Goal: Task Accomplishment & Management: Manage account settings

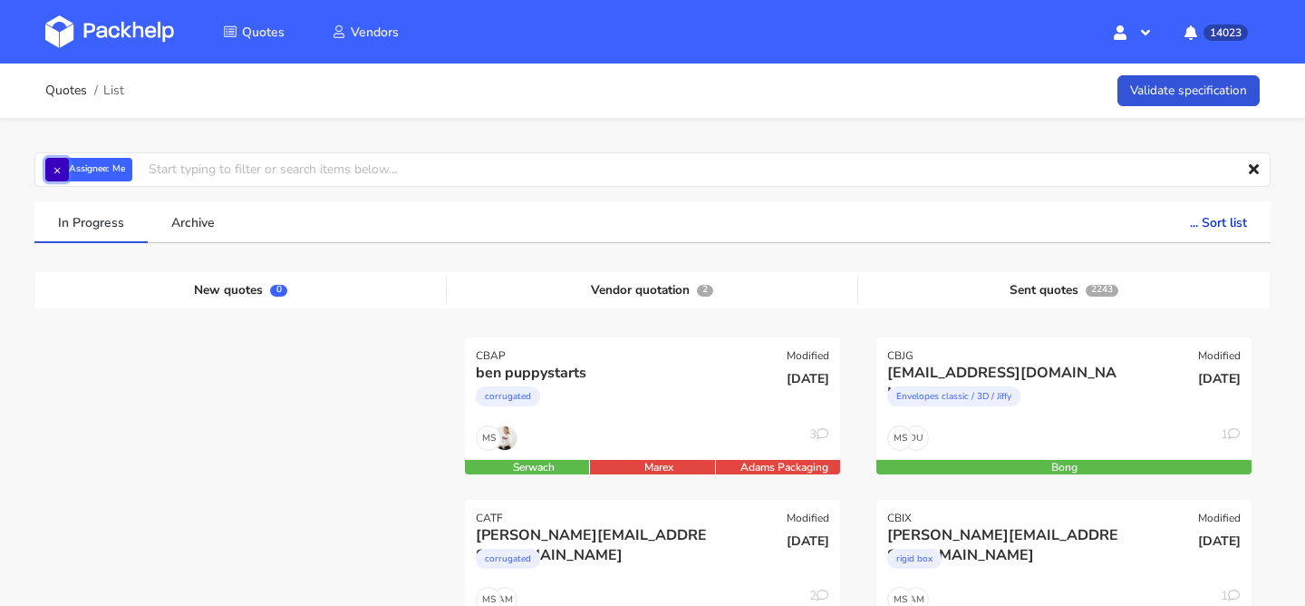
click at [54, 167] on button "×" at bounding box center [57, 170] width 24 height 24
click at [54, 167] on input "text" at bounding box center [652, 169] width 1237 height 34
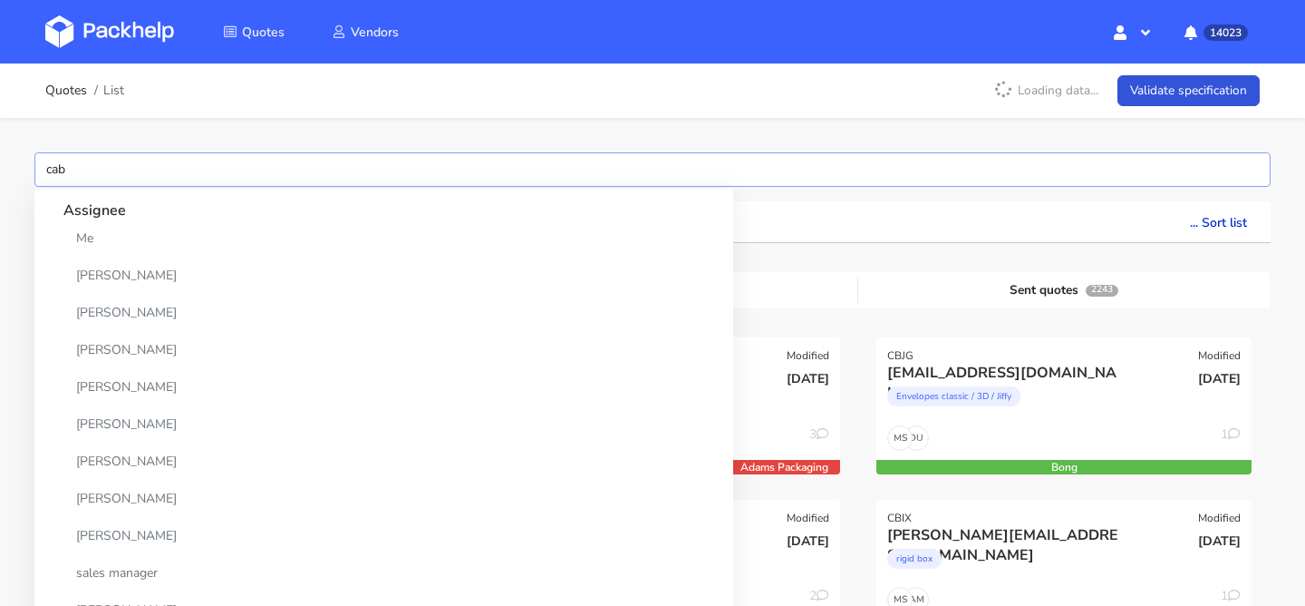
type input "cabe"
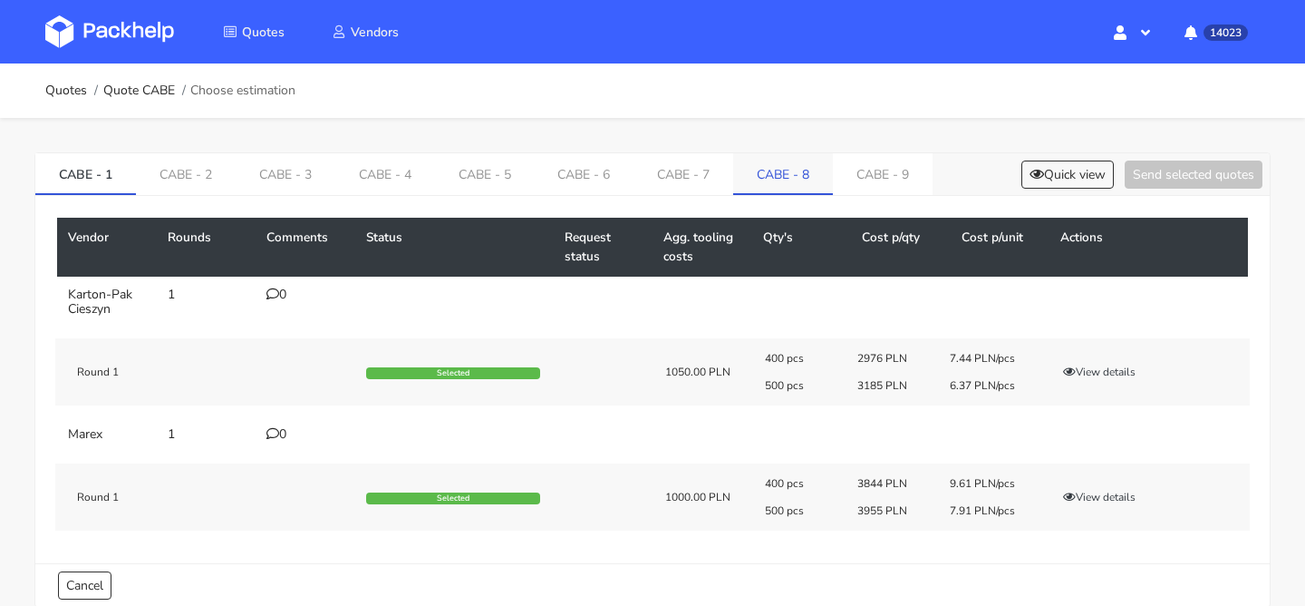
click at [753, 182] on link "CABE - 8" at bounding box center [783, 173] width 100 height 40
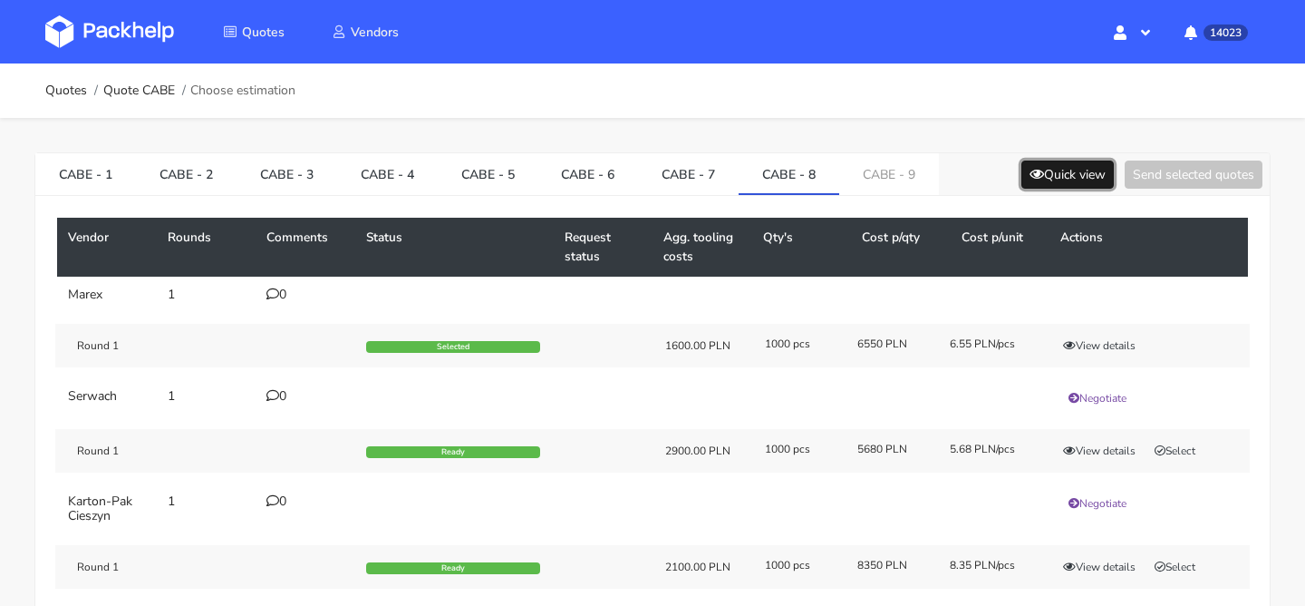
click at [1028, 179] on button "Quick view" at bounding box center [1068, 174] width 92 height 28
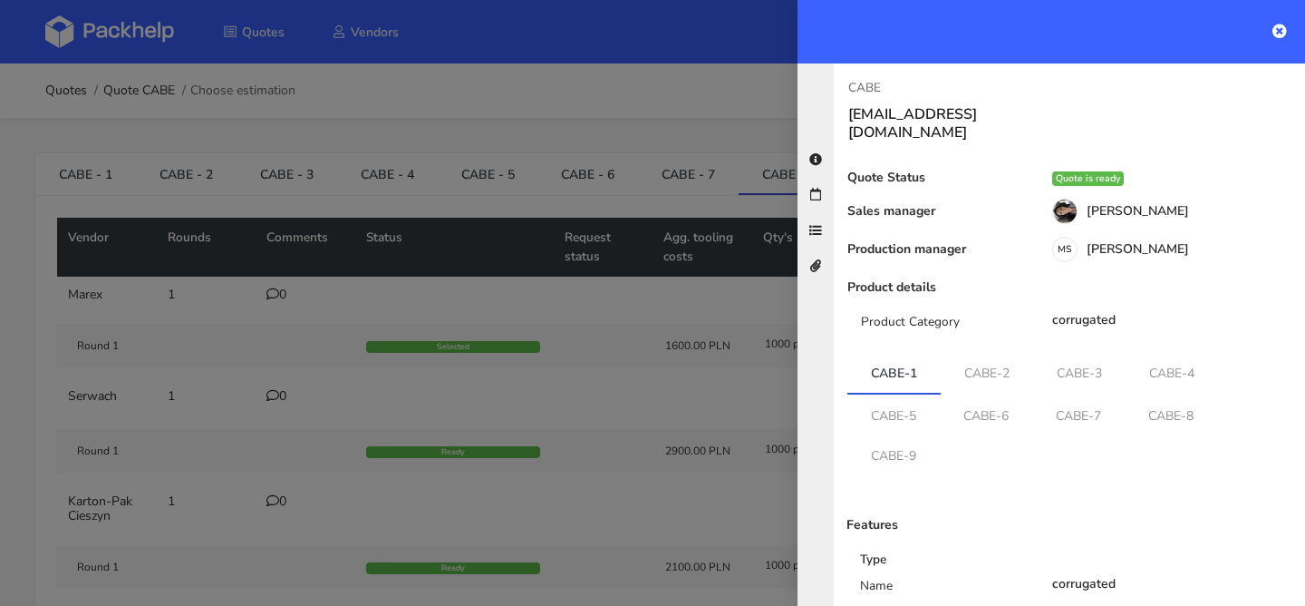
click at [732, 238] on div at bounding box center [652, 303] width 1305 height 606
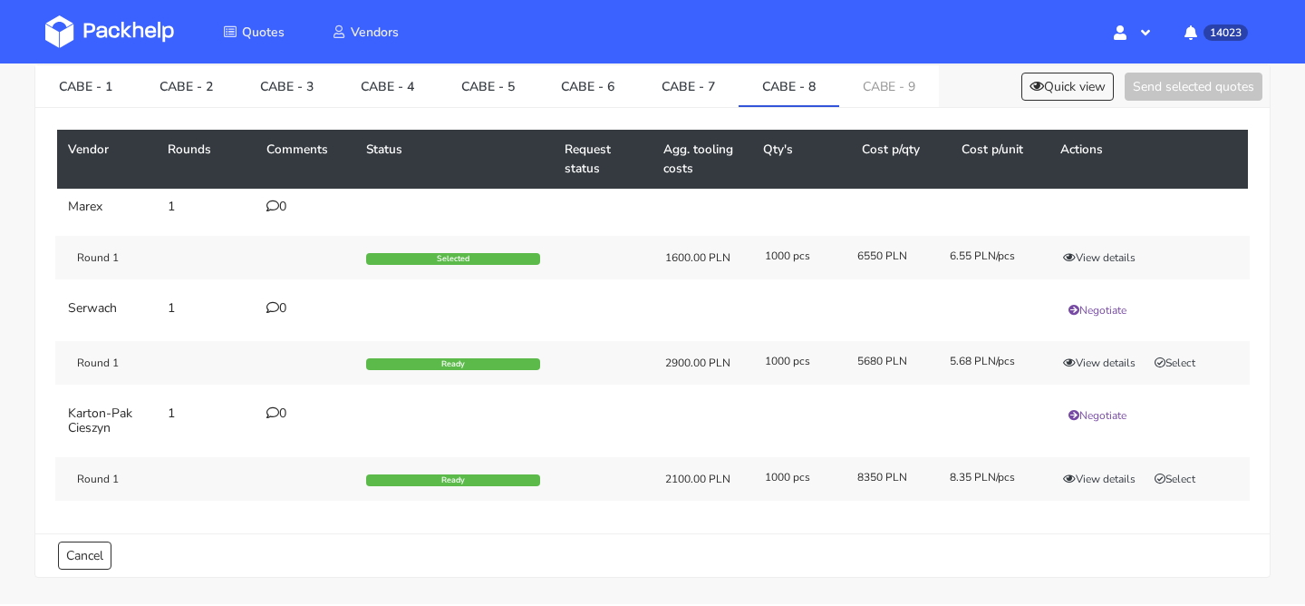
scroll to position [49, 0]
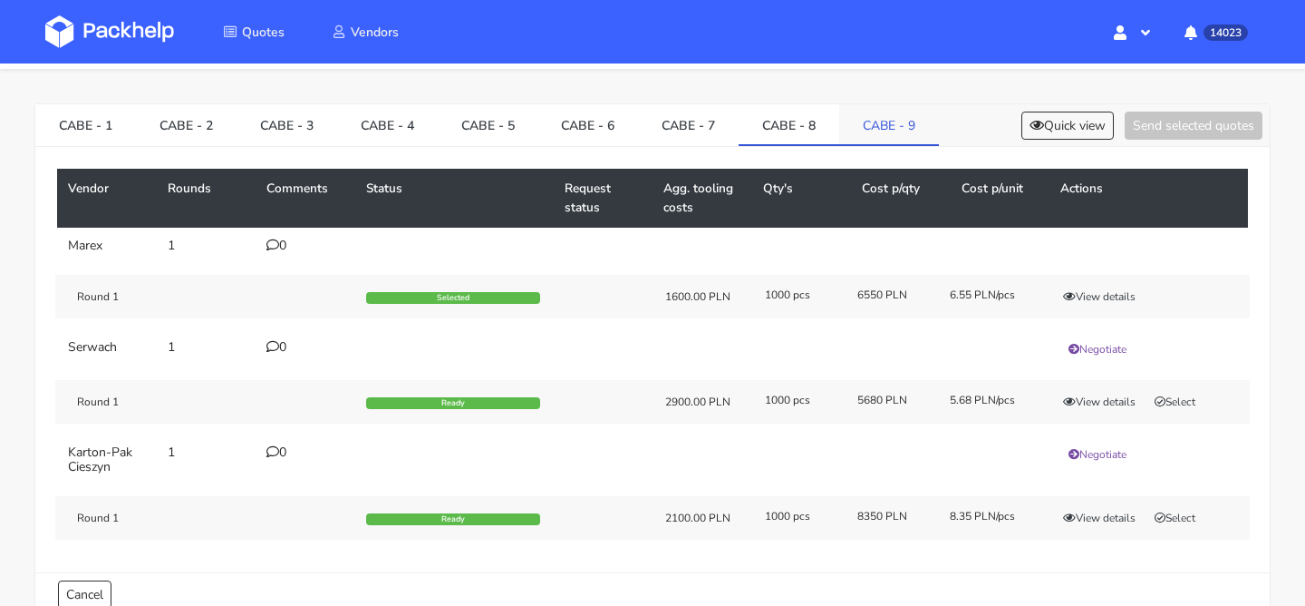
click at [889, 135] on link "CABE - 9" at bounding box center [889, 124] width 100 height 40
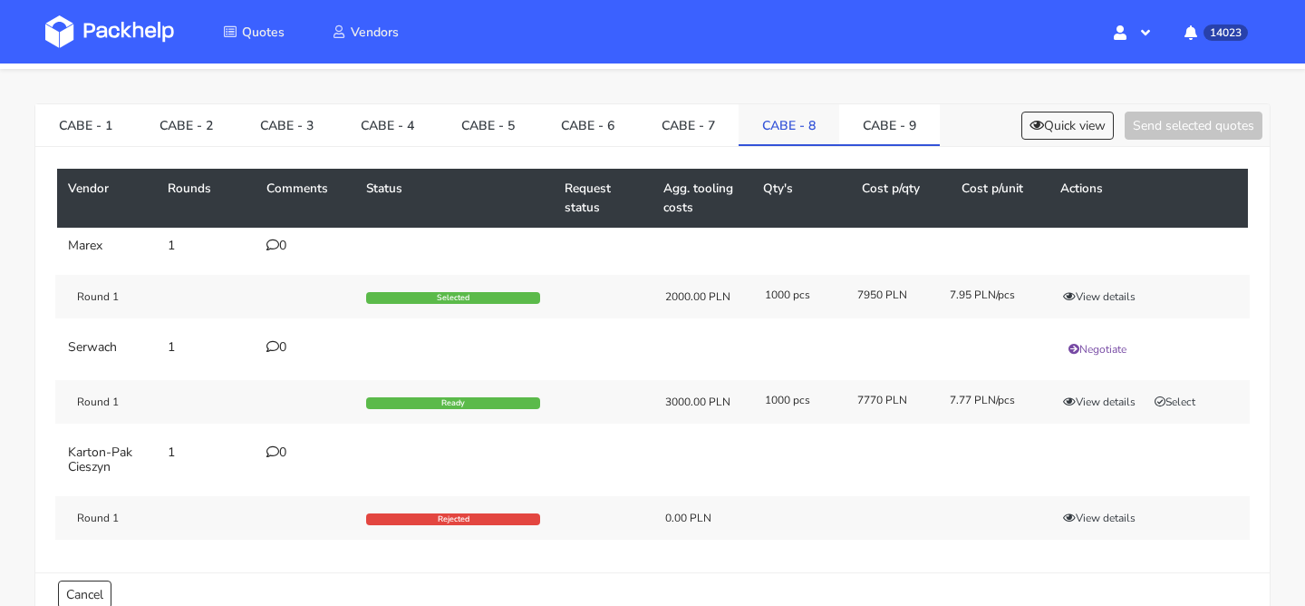
click at [800, 124] on link "CABE - 8" at bounding box center [789, 124] width 101 height 40
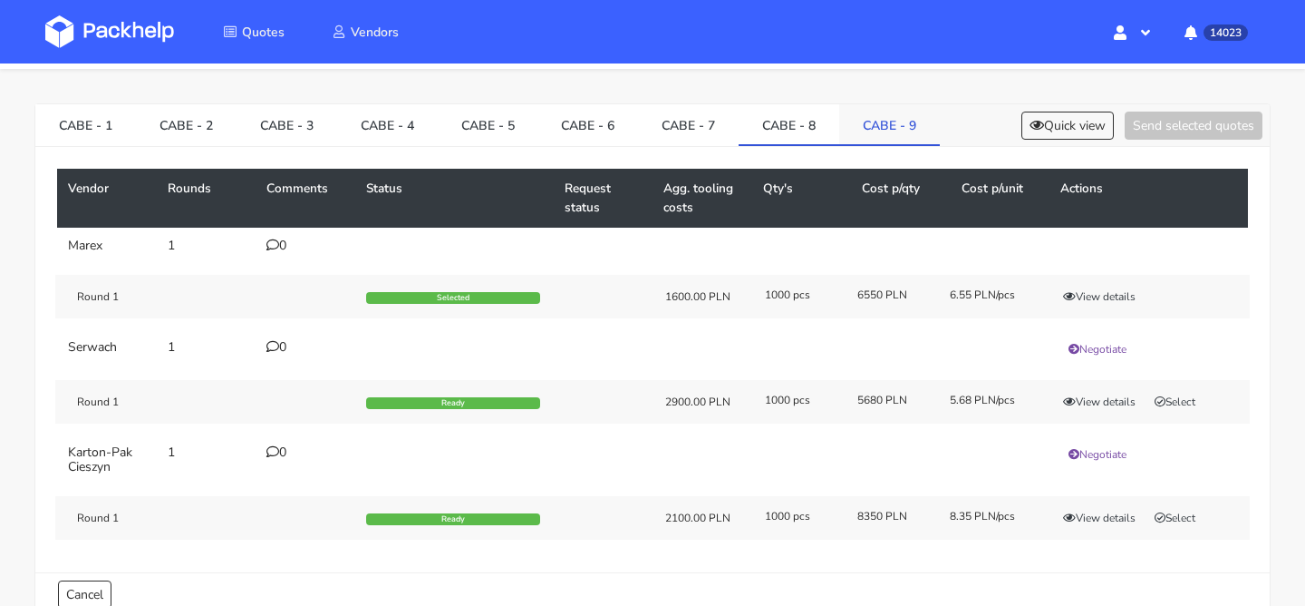
click at [879, 131] on link "CABE - 9" at bounding box center [889, 124] width 101 height 40
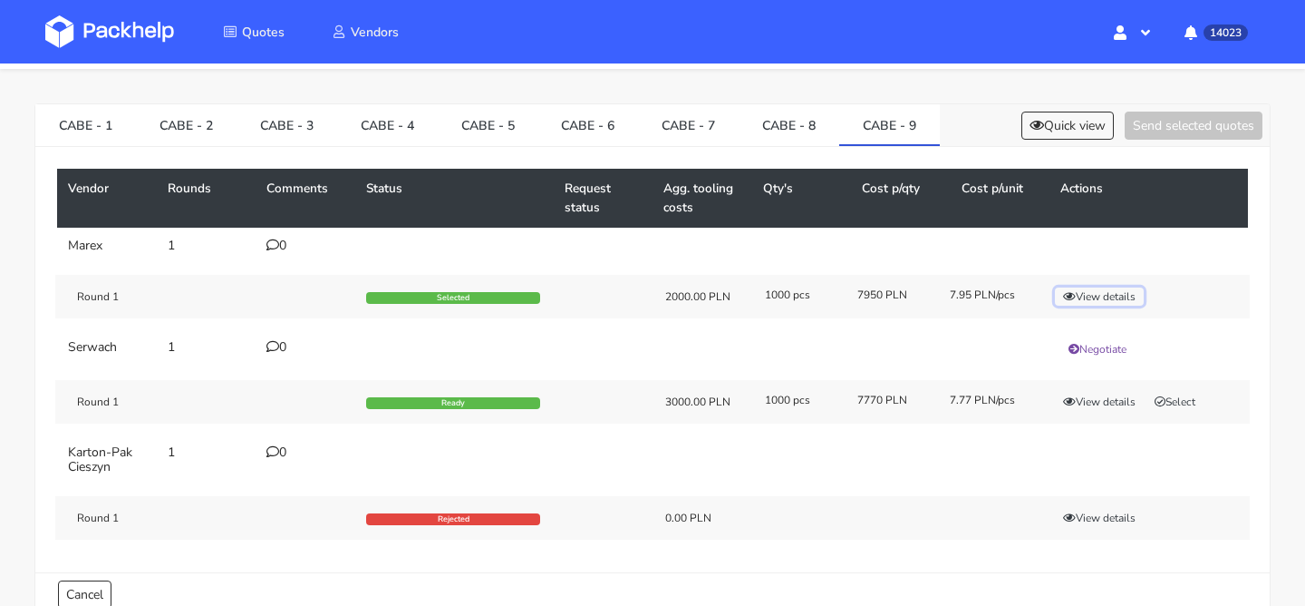
click at [1098, 296] on button "View details" at bounding box center [1099, 296] width 89 height 18
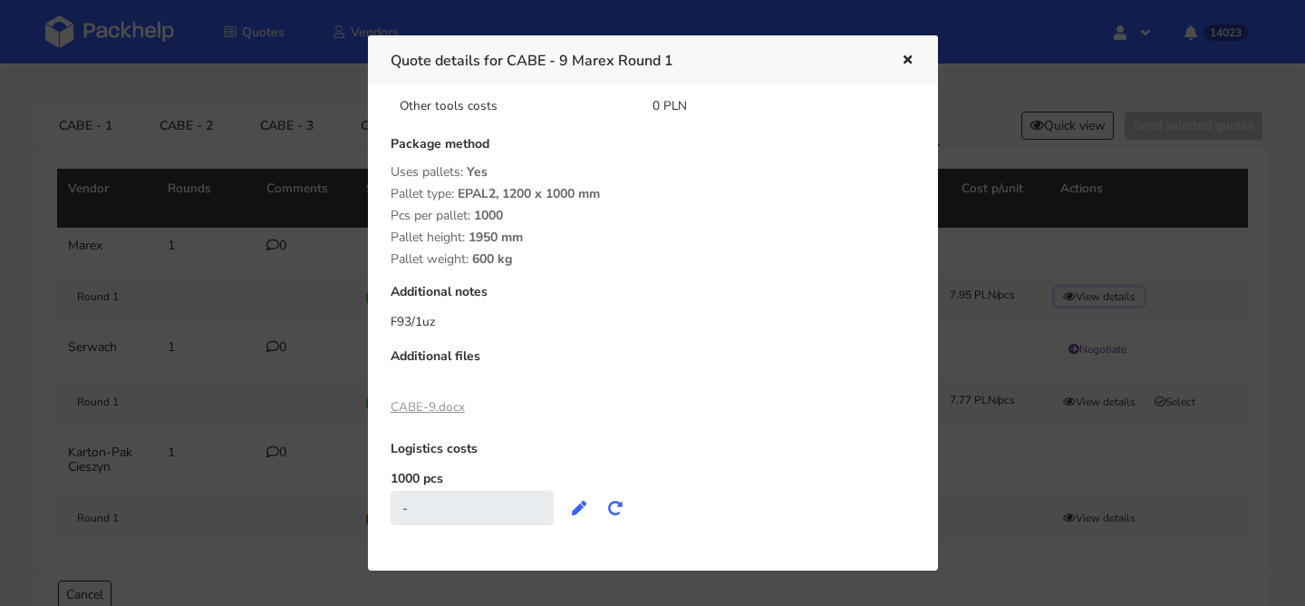
scroll to position [295, 0]
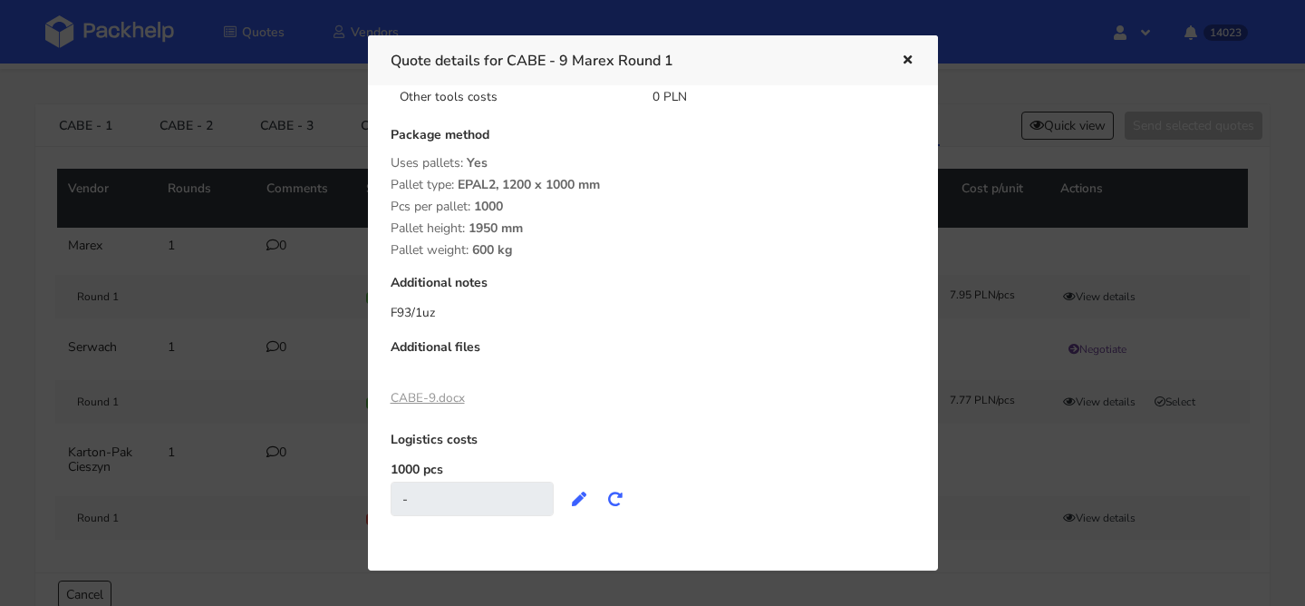
click at [908, 49] on button "button" at bounding box center [906, 61] width 20 height 24
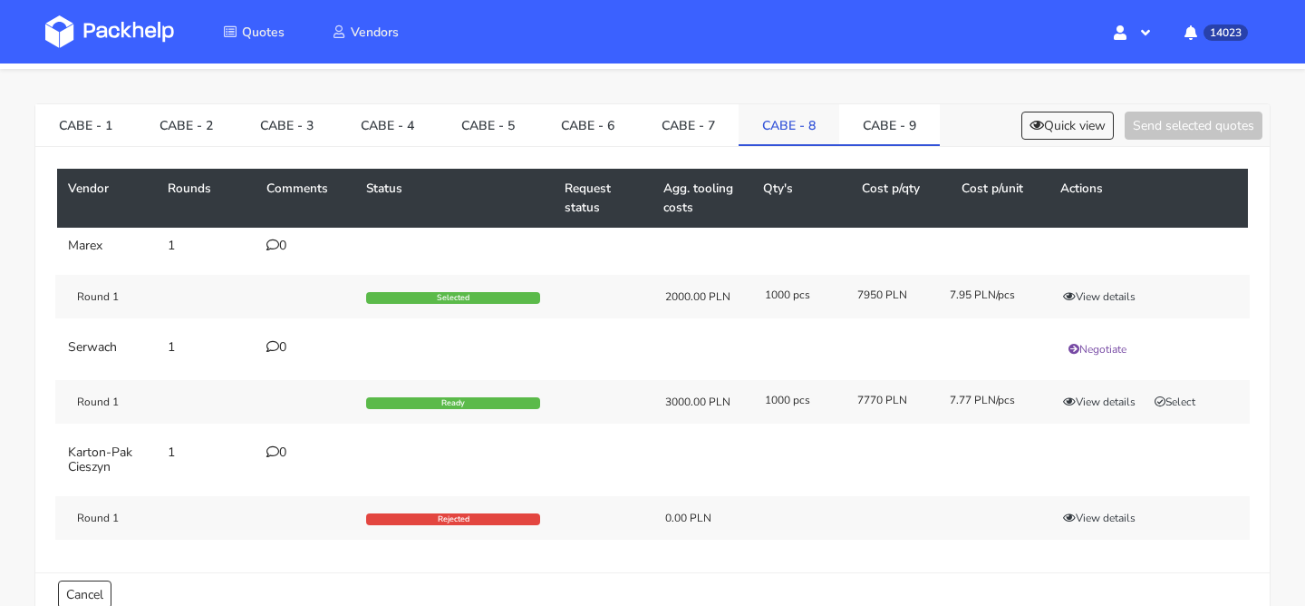
click at [767, 128] on link "CABE - 8" at bounding box center [789, 124] width 101 height 40
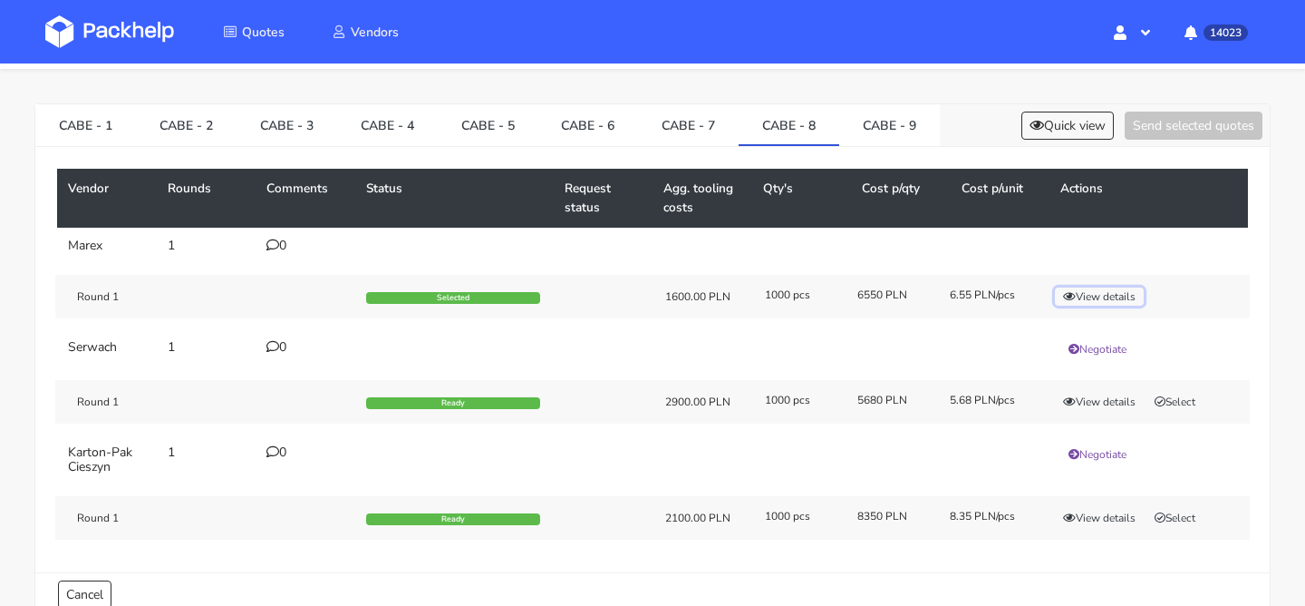
click at [1118, 290] on button "View details" at bounding box center [1099, 296] width 89 height 18
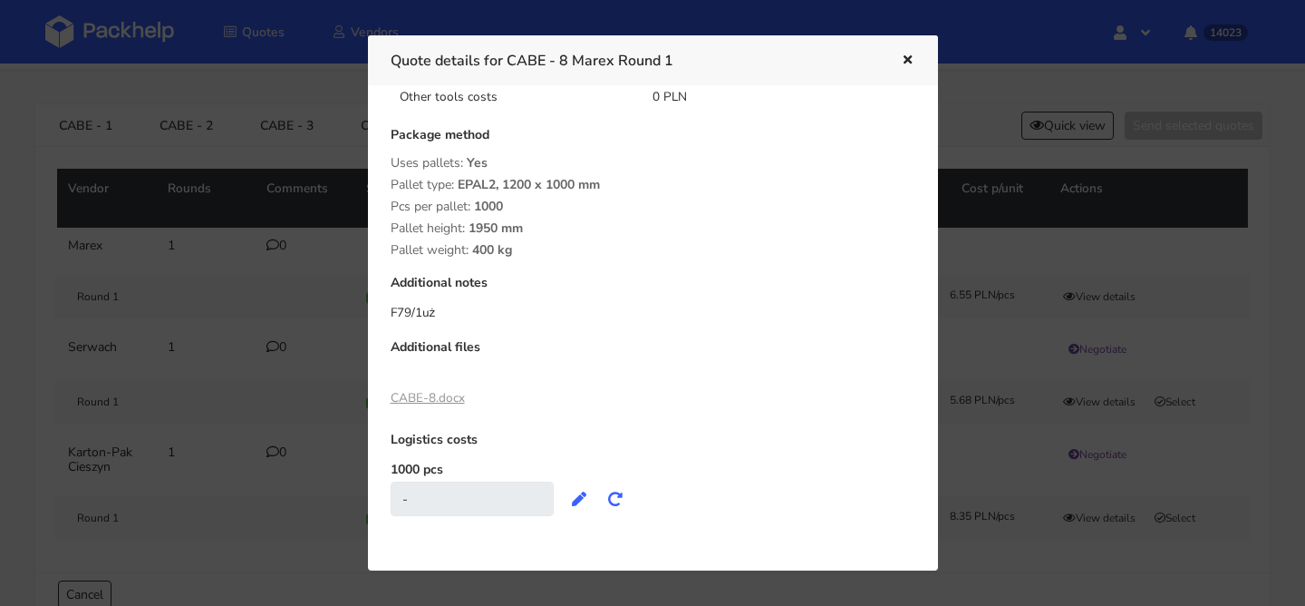
click at [422, 403] on link "CABE-8.docx" at bounding box center [428, 397] width 74 height 17
click at [322, 144] on div at bounding box center [652, 303] width 1305 height 606
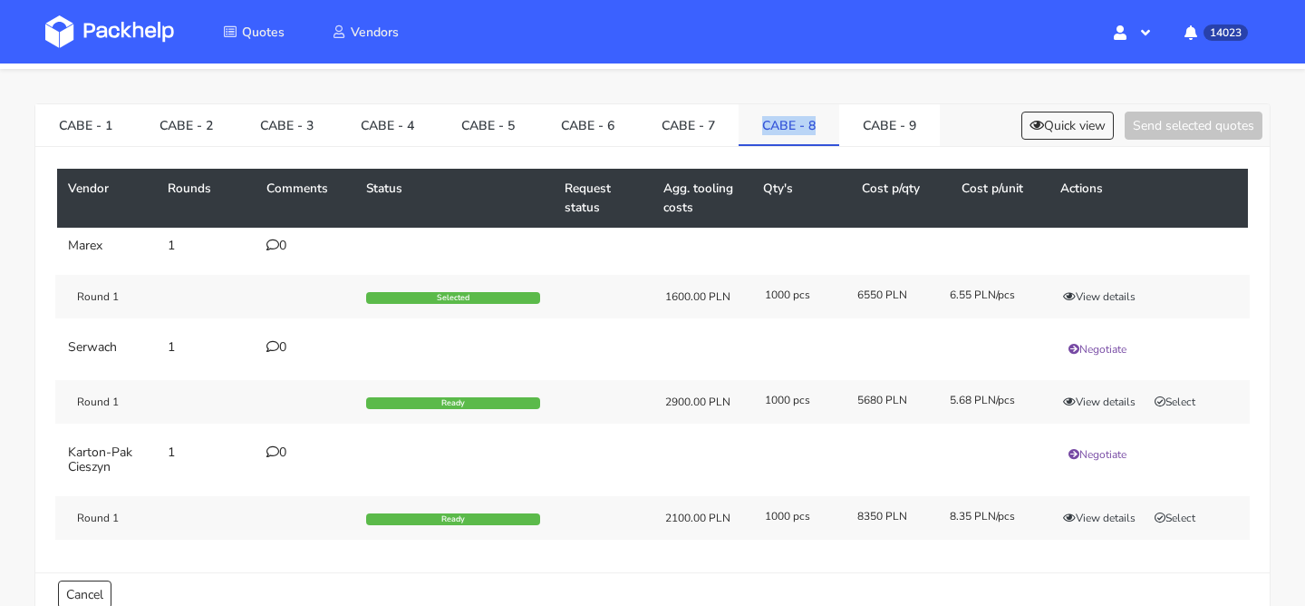
drag, startPoint x: 820, startPoint y: 123, endPoint x: 760, endPoint y: 127, distance: 59.9
click at [760, 127] on link "CABE - 8" at bounding box center [789, 124] width 101 height 40
copy link "CABE - 8"
drag, startPoint x: 925, startPoint y: 125, endPoint x: 861, endPoint y: 127, distance: 63.5
click at [860, 127] on link "CABE - 9" at bounding box center [889, 124] width 101 height 40
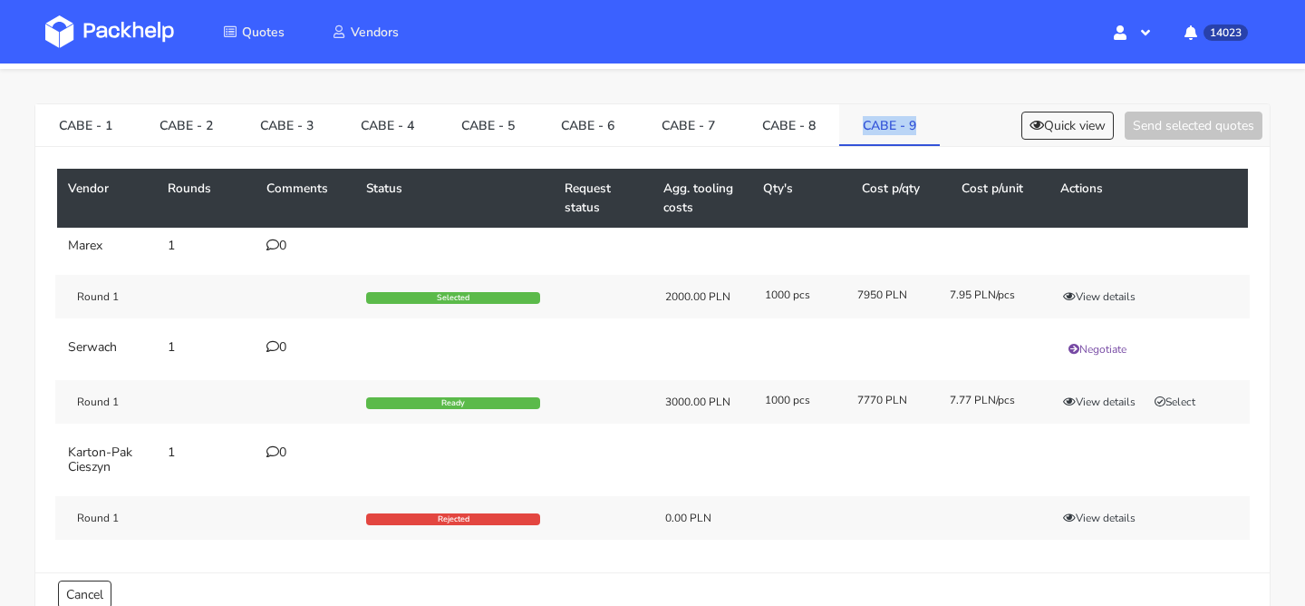
copy link "CABE - 9"
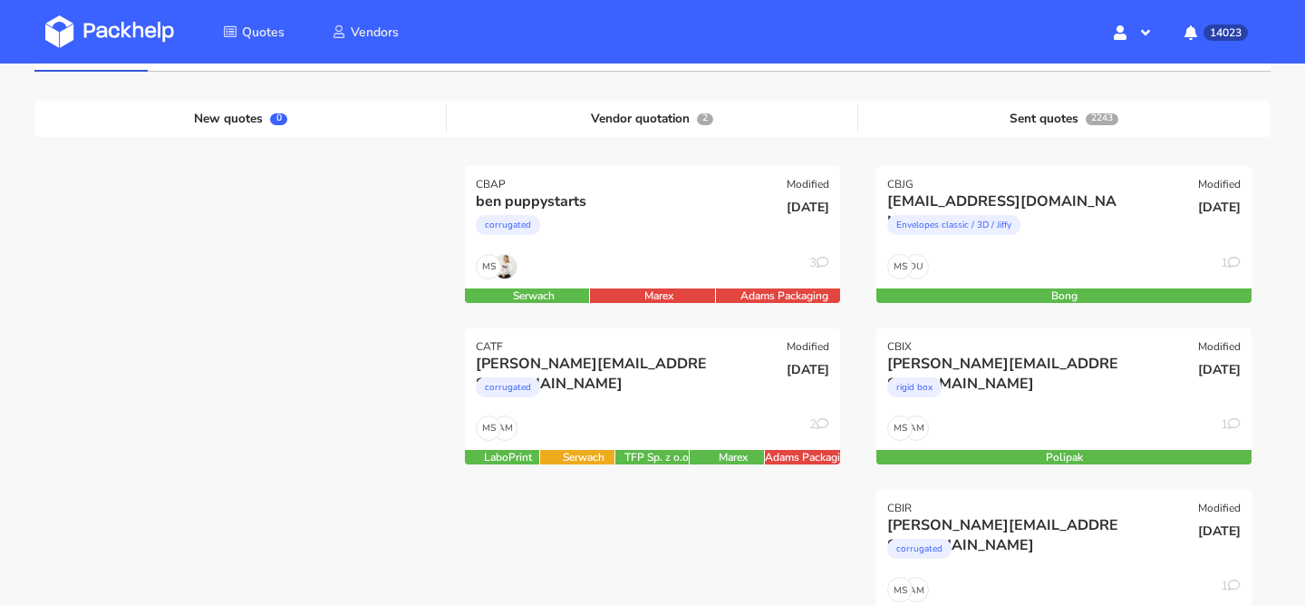
scroll to position [182, 0]
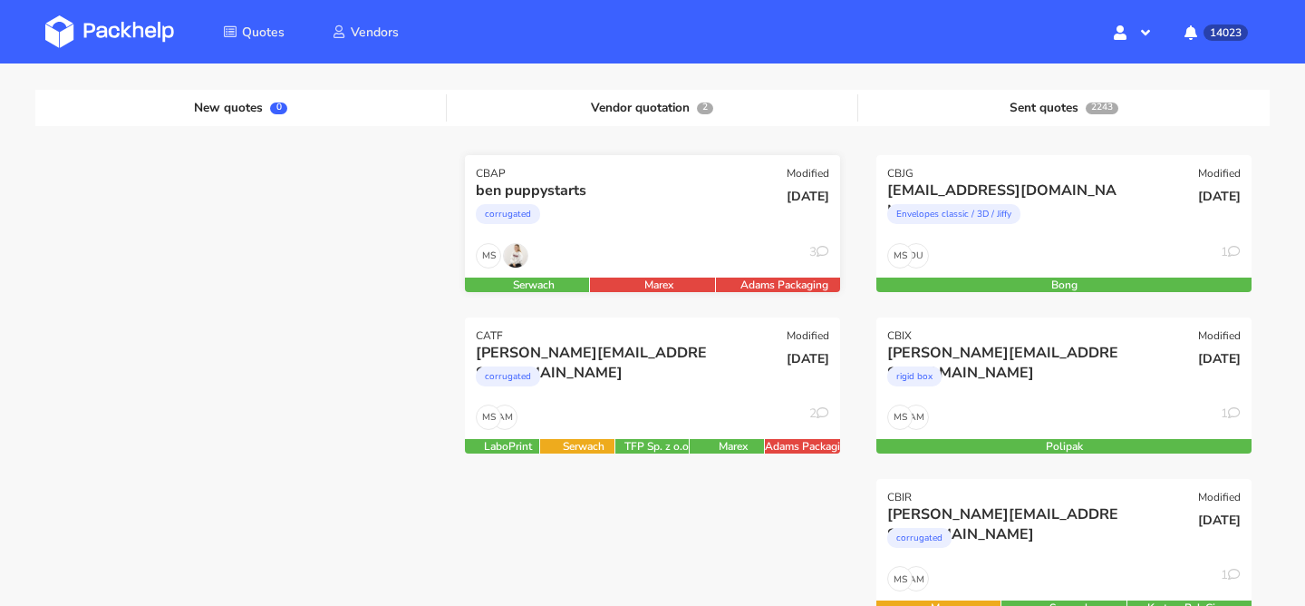
click at [636, 221] on div "corrugated" at bounding box center [596, 218] width 240 height 36
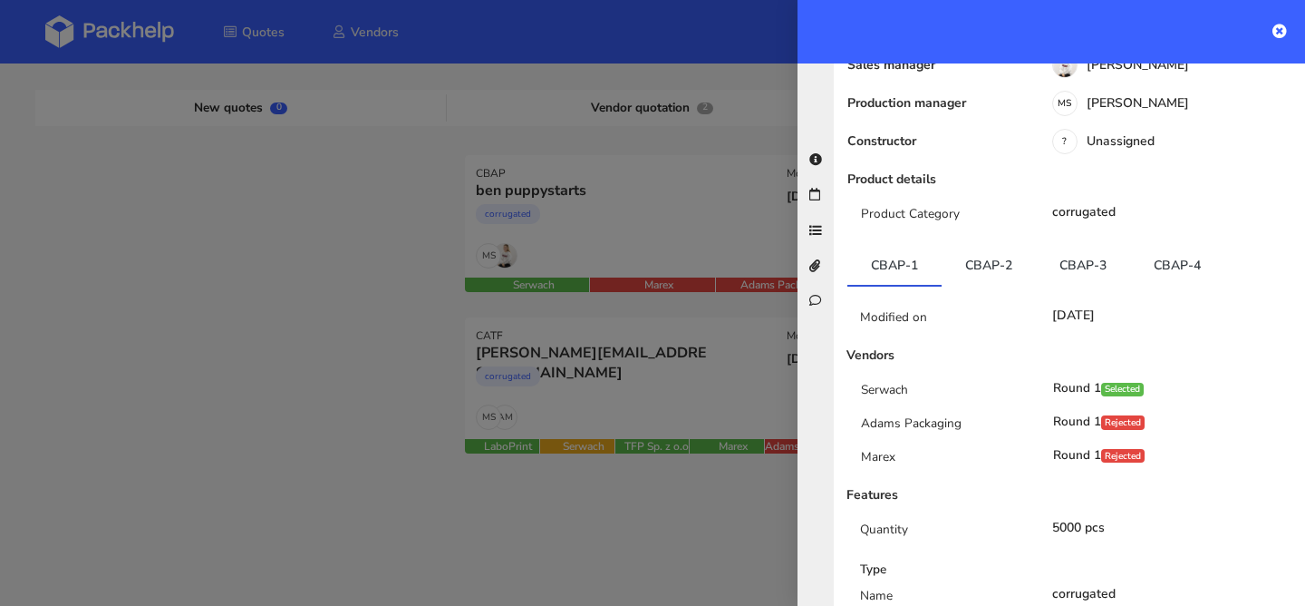
scroll to position [271, 0]
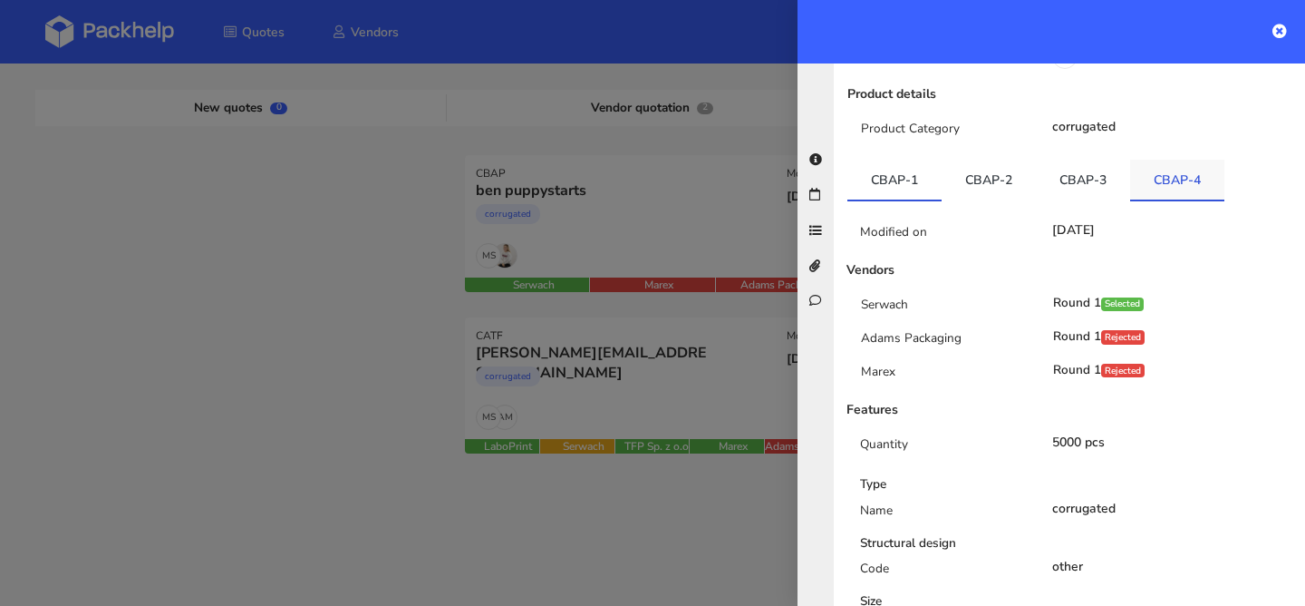
click at [1170, 178] on link "CBAP-4" at bounding box center [1177, 180] width 94 height 40
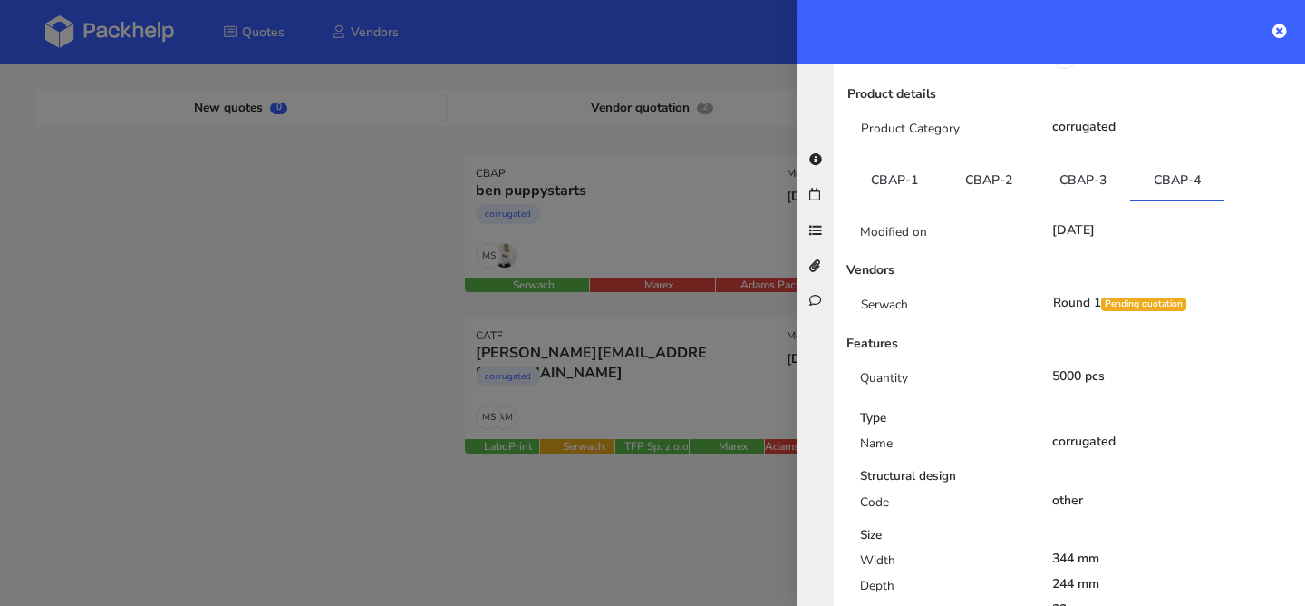
click at [350, 260] on div at bounding box center [652, 303] width 1305 height 606
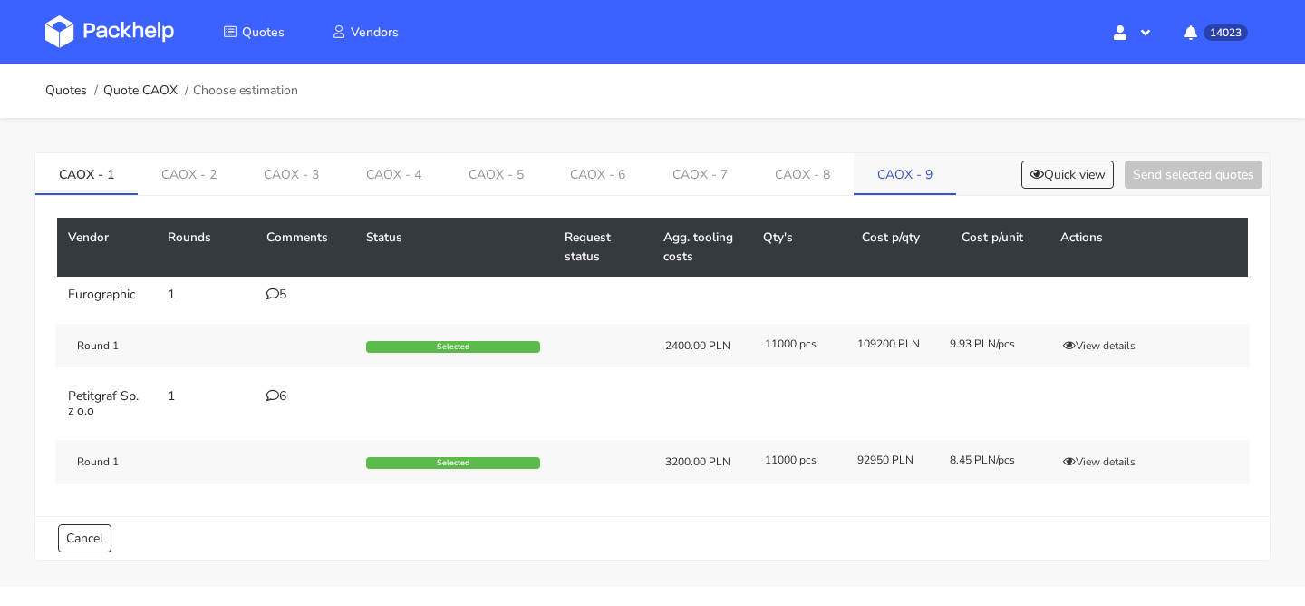
click at [940, 172] on link "CAOX - 9" at bounding box center [905, 173] width 102 height 40
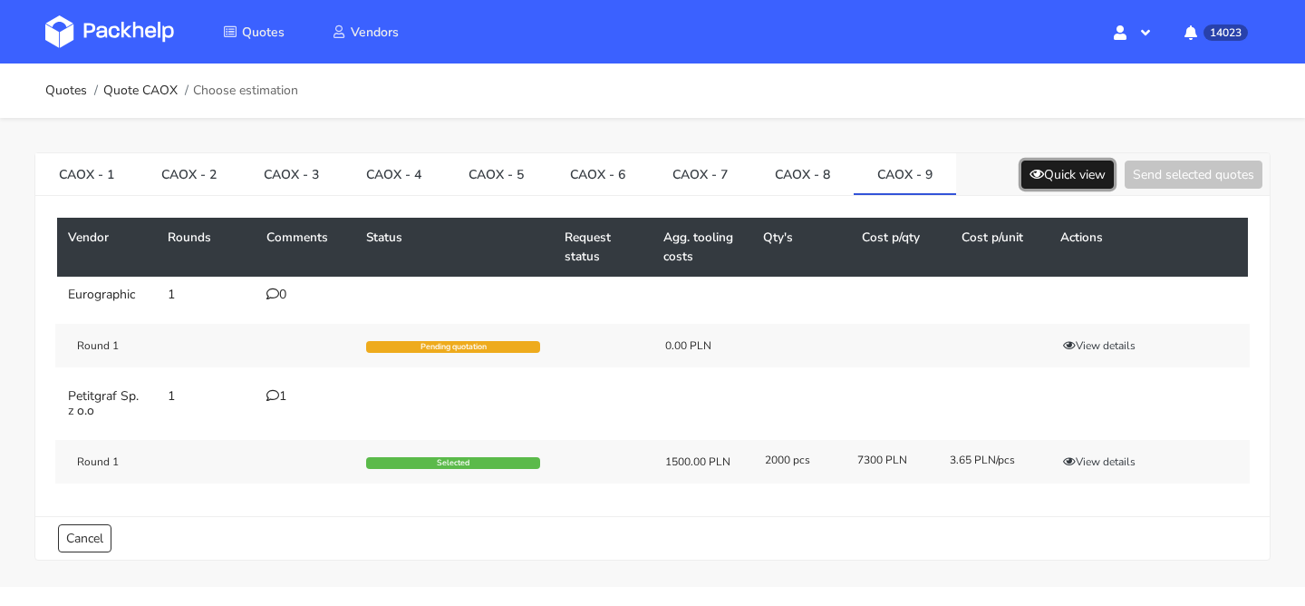
click at [1061, 169] on button "Quick view" at bounding box center [1068, 174] width 92 height 28
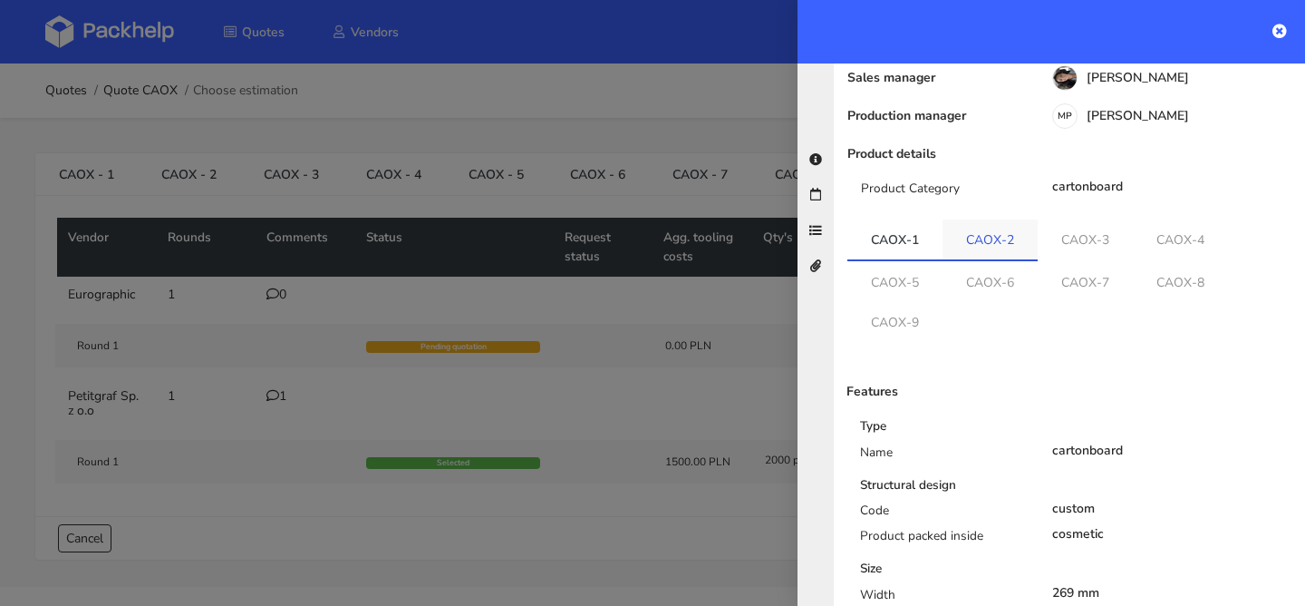
scroll to position [194, 0]
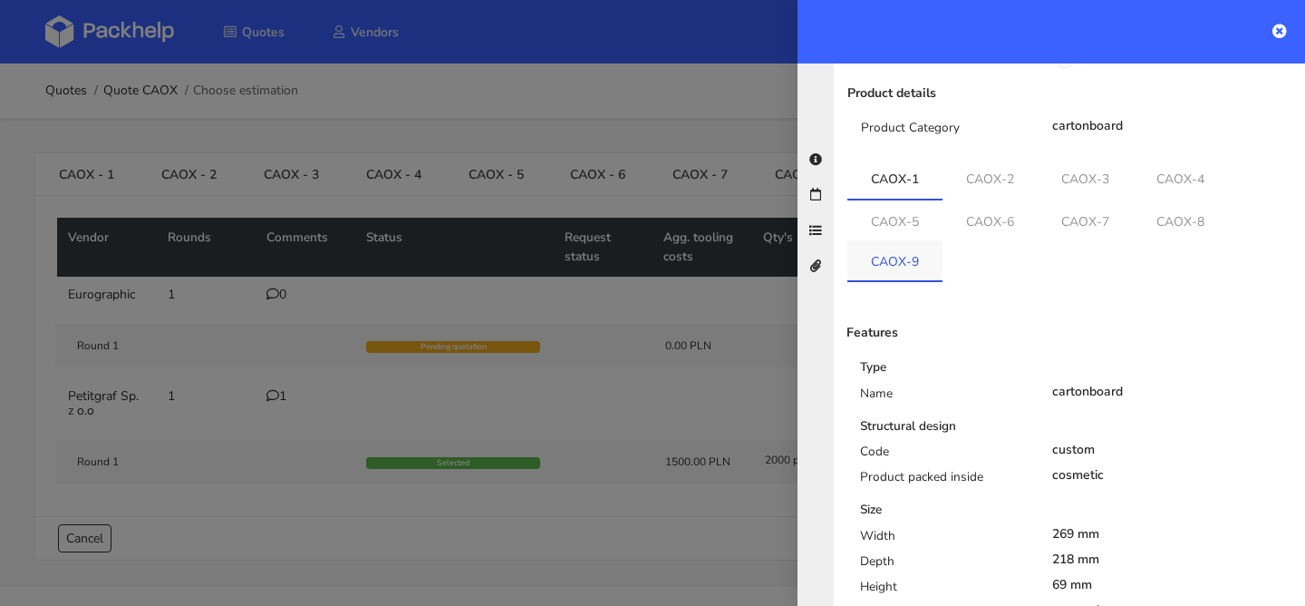
click at [901, 241] on link "CAOX-9" at bounding box center [895, 260] width 95 height 40
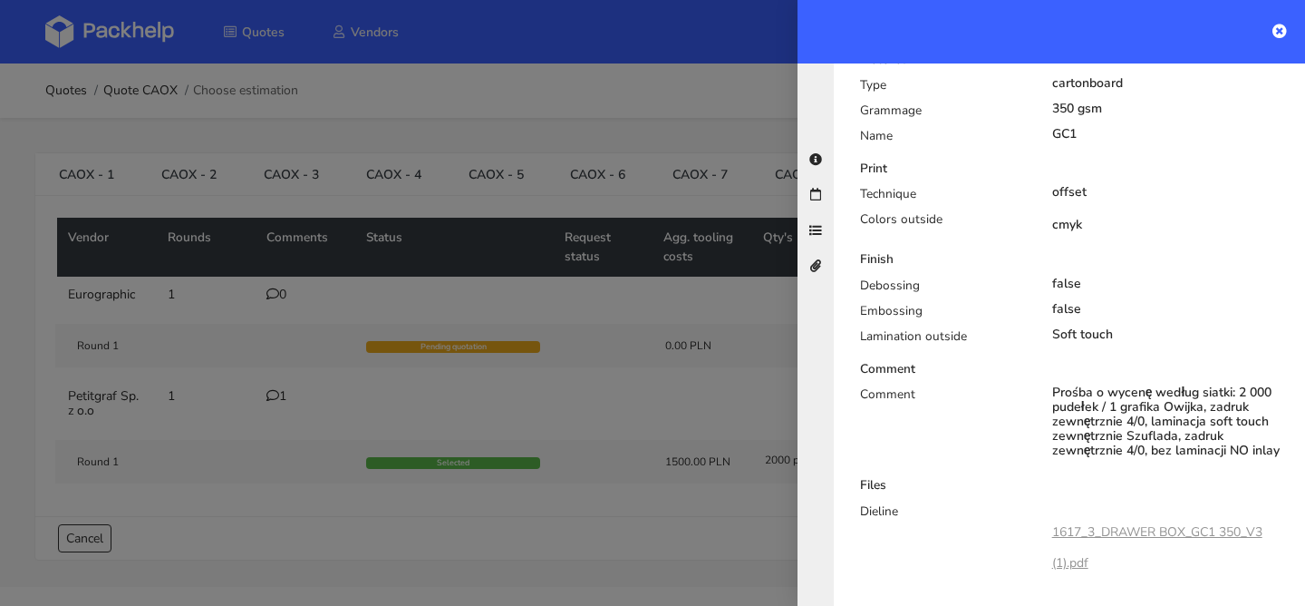
scroll to position [785, 0]
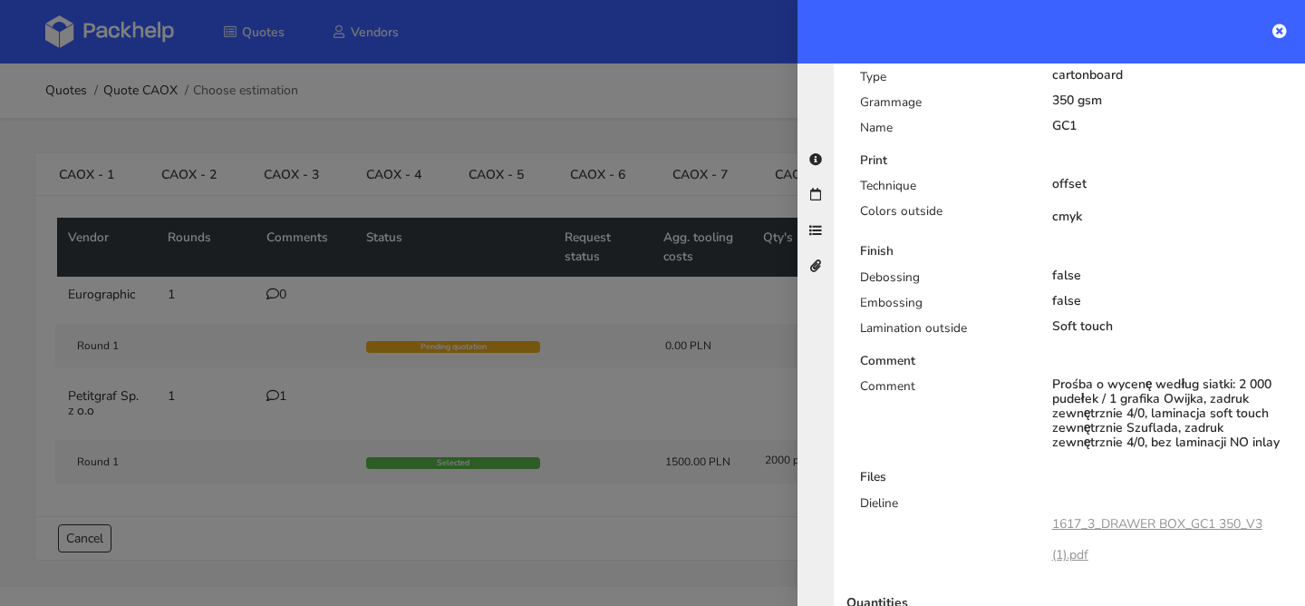
click at [1128, 515] on link "1617_3_DRAWER BOX_GC1 350_V3 (1).pdf" at bounding box center [1158, 539] width 210 height 48
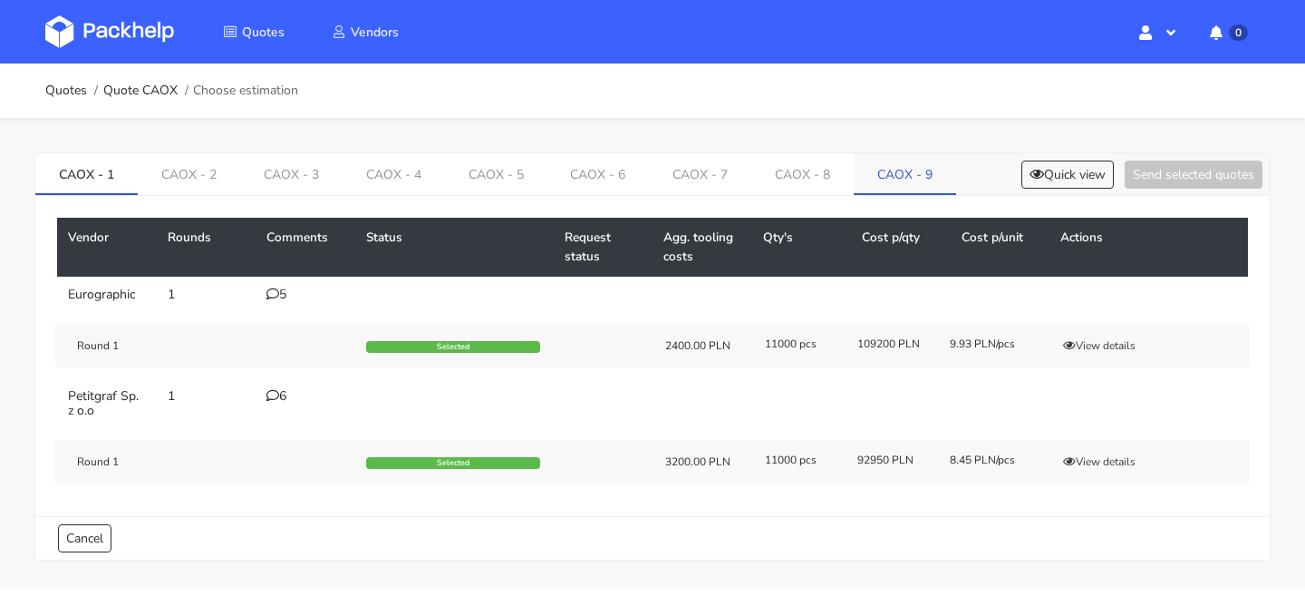
click at [896, 171] on link "CAOX - 9" at bounding box center [905, 173] width 102 height 40
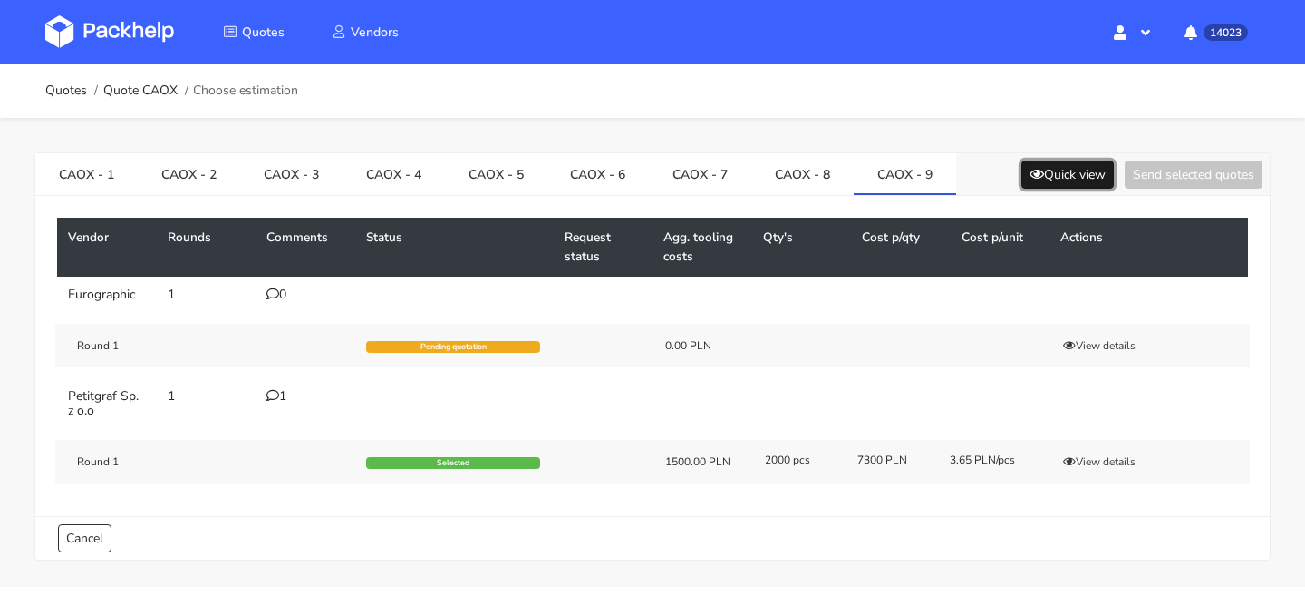
click at [1056, 178] on button "Quick view" at bounding box center [1068, 174] width 92 height 28
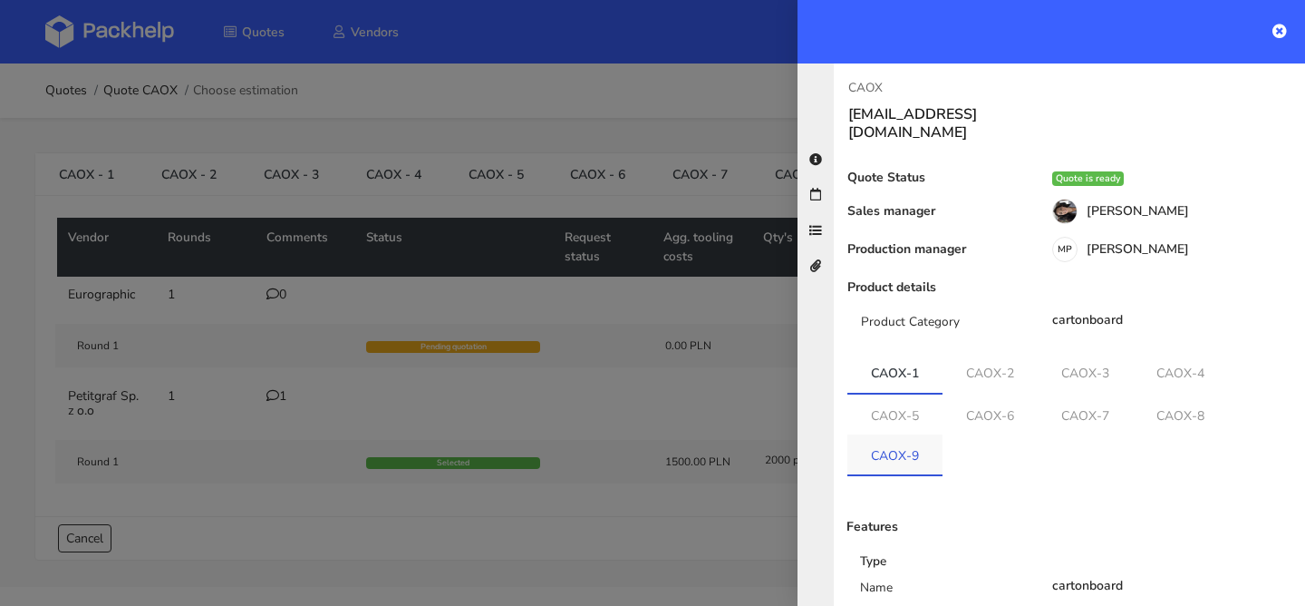
click at [936, 434] on link "CAOX-9" at bounding box center [895, 454] width 95 height 40
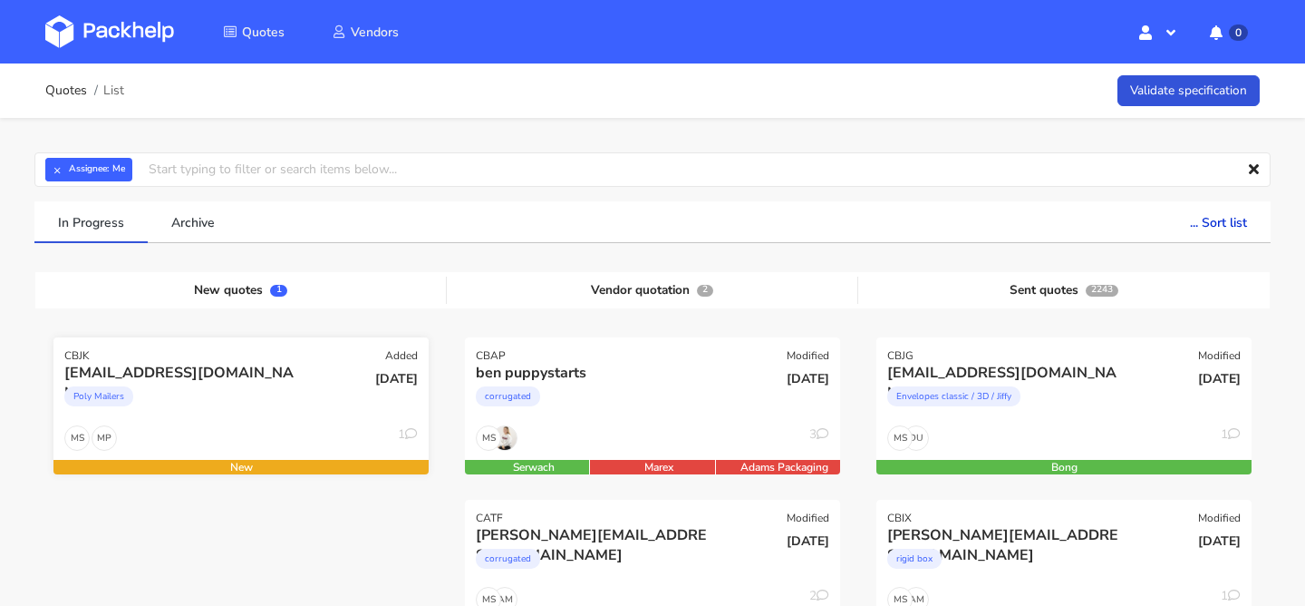
click at [201, 407] on div "Poly Mailers" at bounding box center [184, 401] width 240 height 36
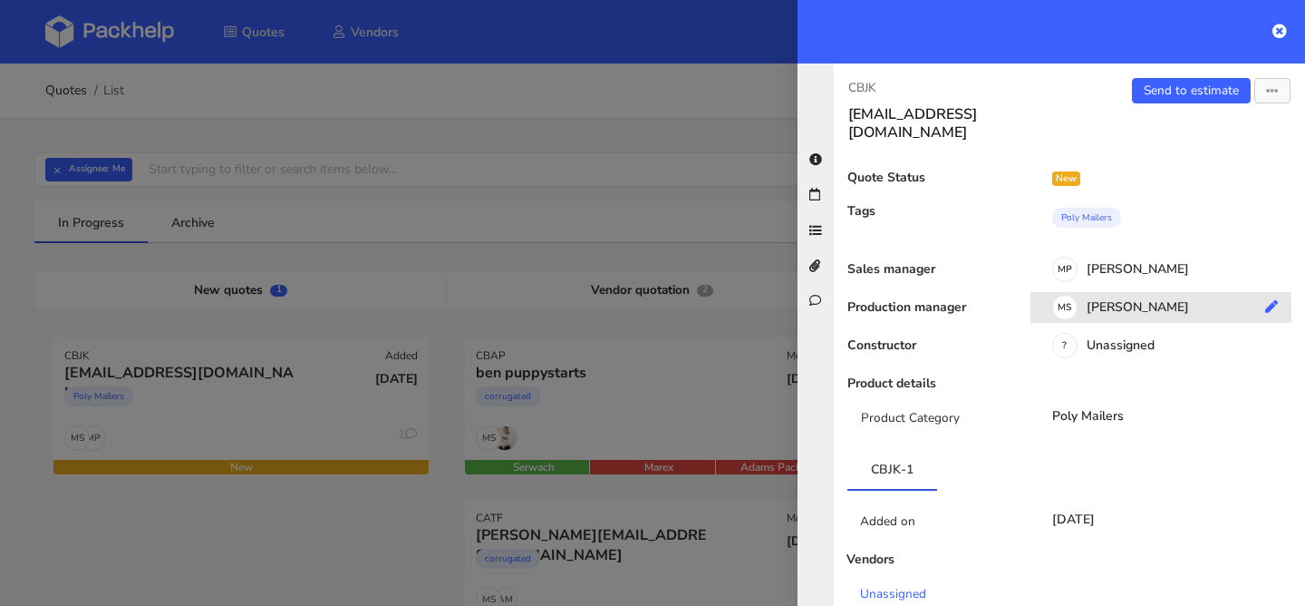
click at [1105, 300] on div "MS Maciej Sikora" at bounding box center [1168, 310] width 275 height 20
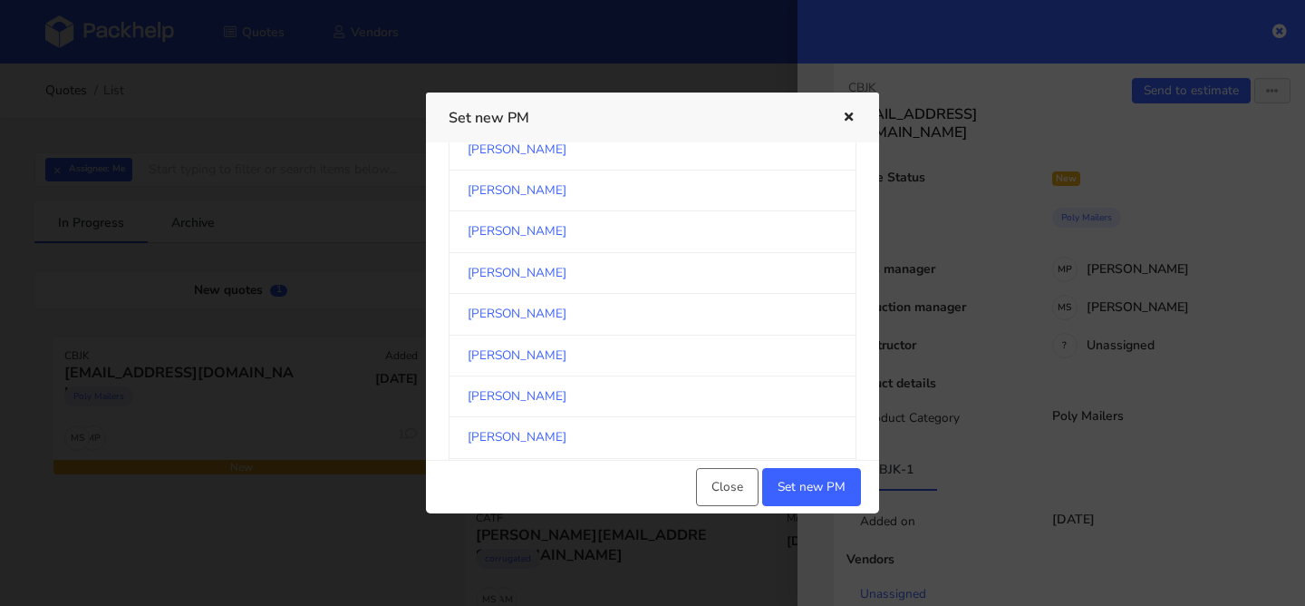
scroll to position [194, 0]
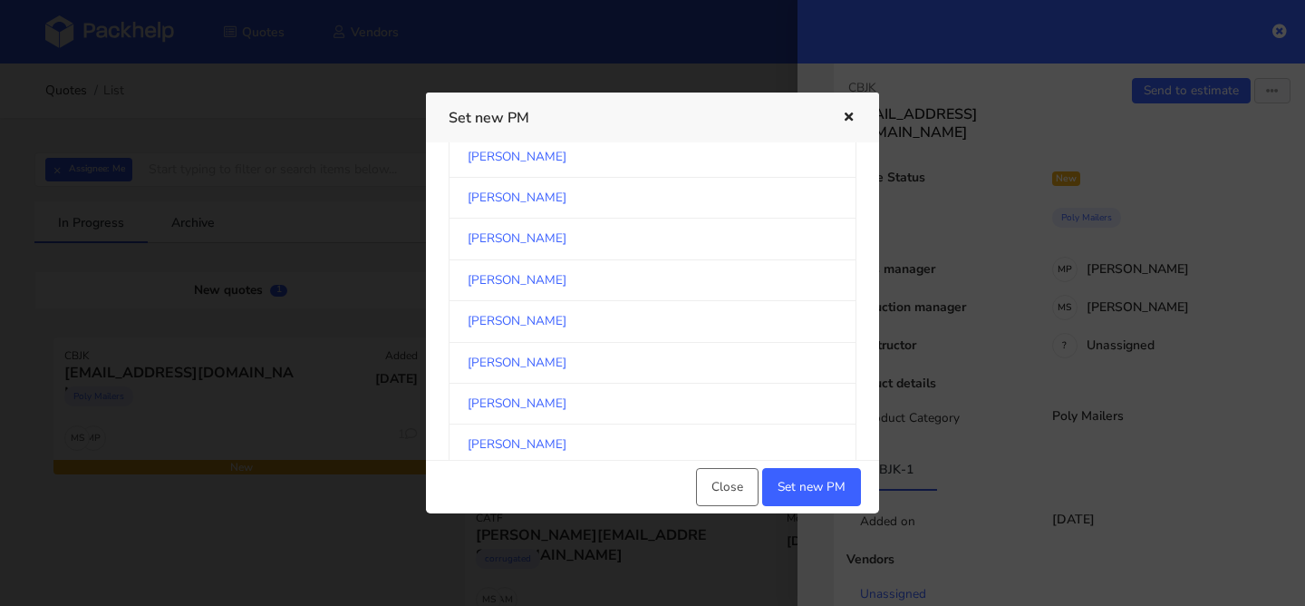
click at [581, 305] on link "Klaudia Wiśniewska" at bounding box center [653, 321] width 408 height 41
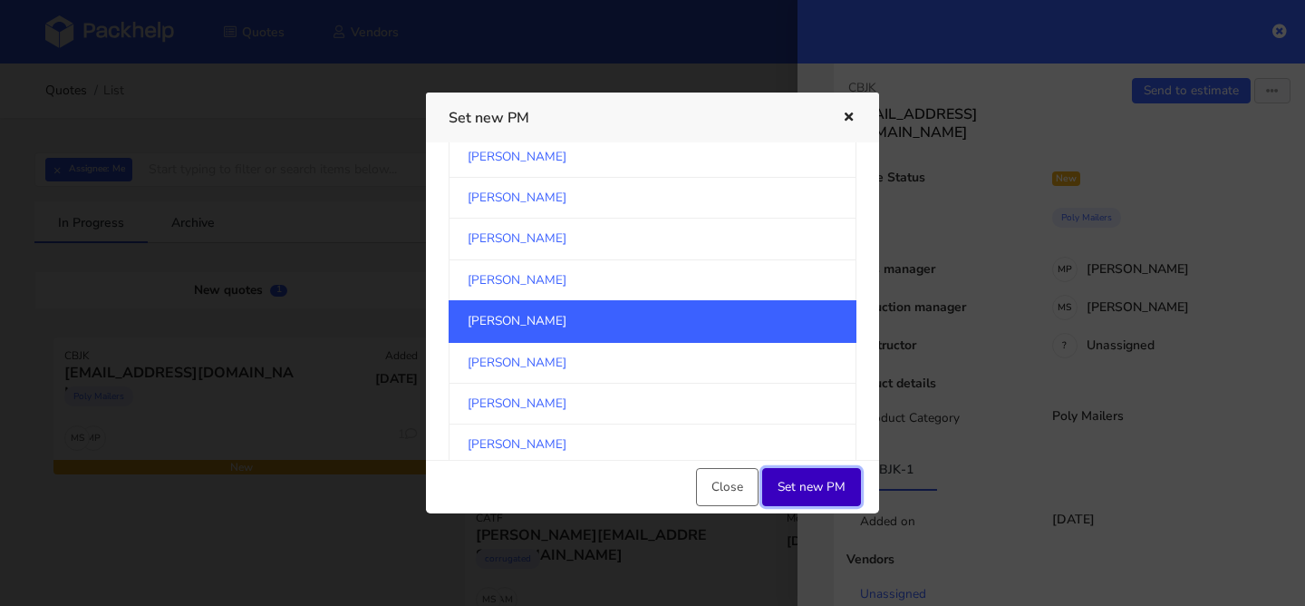
click at [789, 471] on button "Set new PM" at bounding box center [811, 487] width 99 height 38
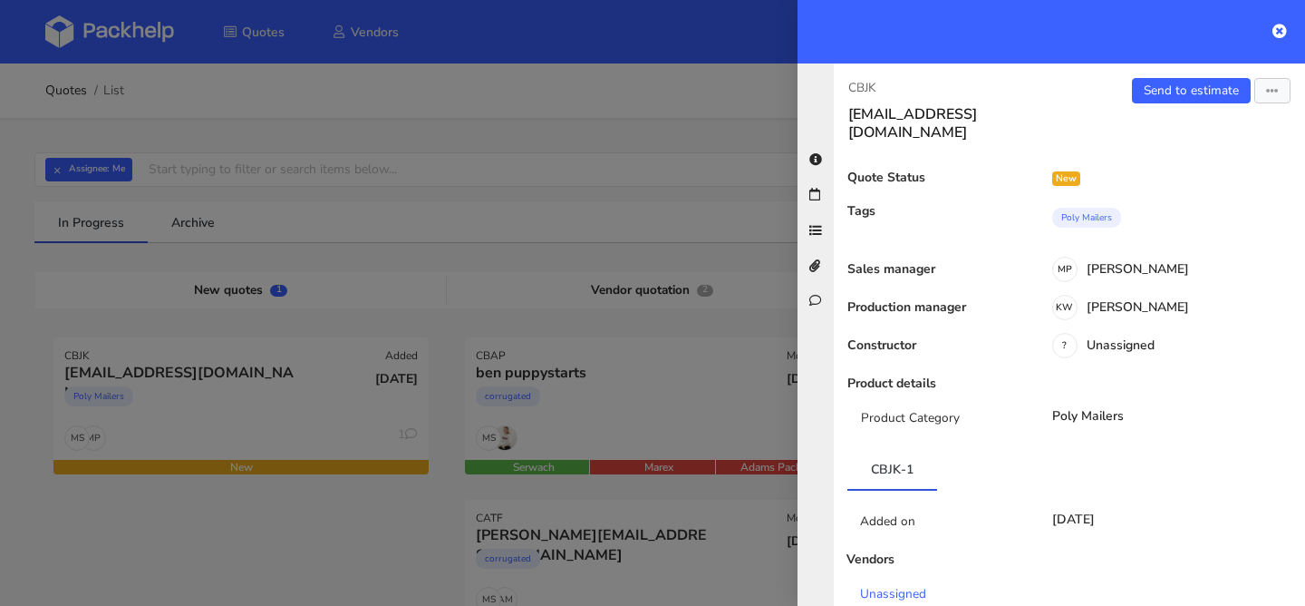
click at [483, 316] on div at bounding box center [652, 303] width 1305 height 606
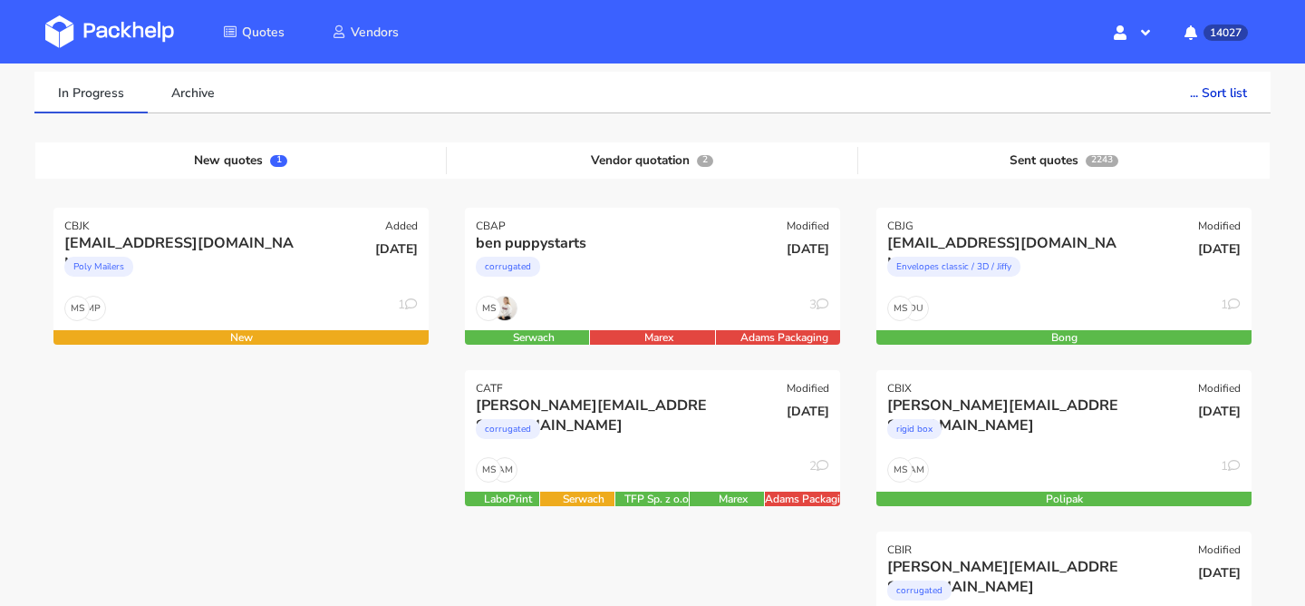
scroll to position [133, 0]
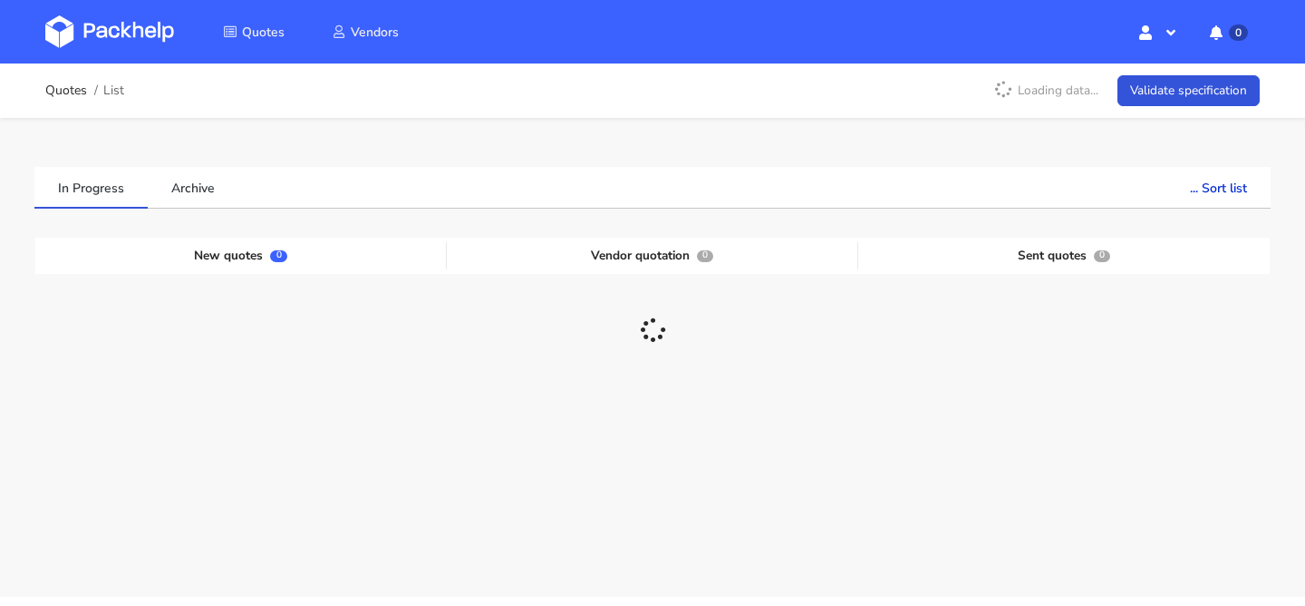
scroll to position [54, 0]
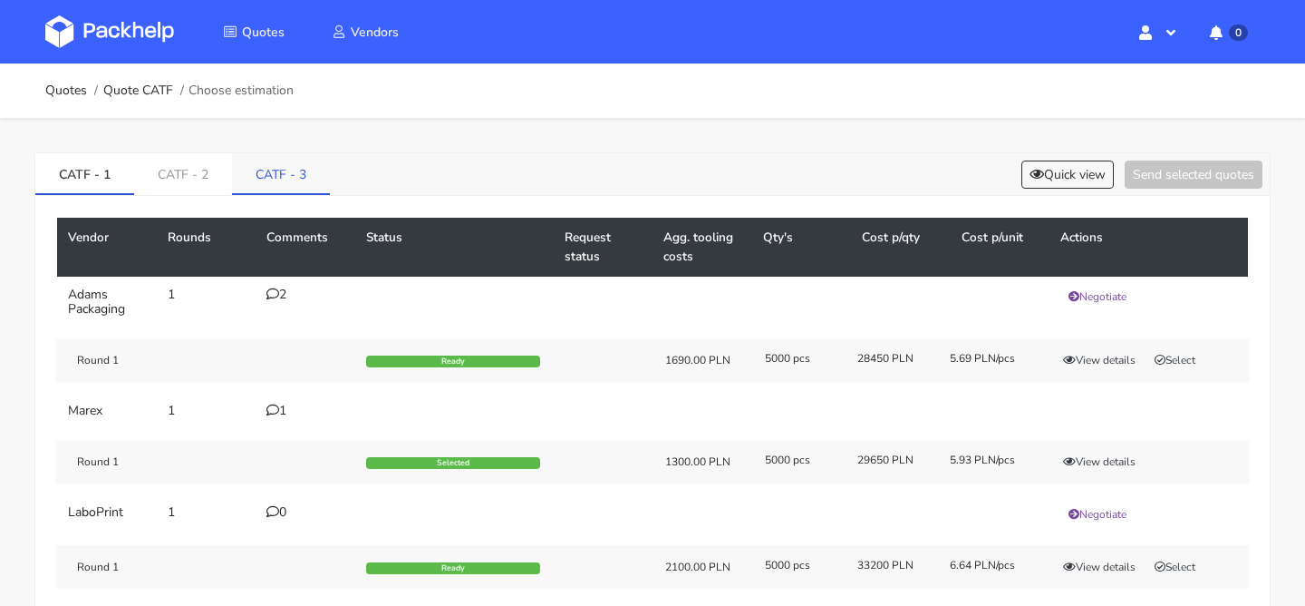
click at [283, 177] on link "CATF - 3" at bounding box center [281, 173] width 98 height 40
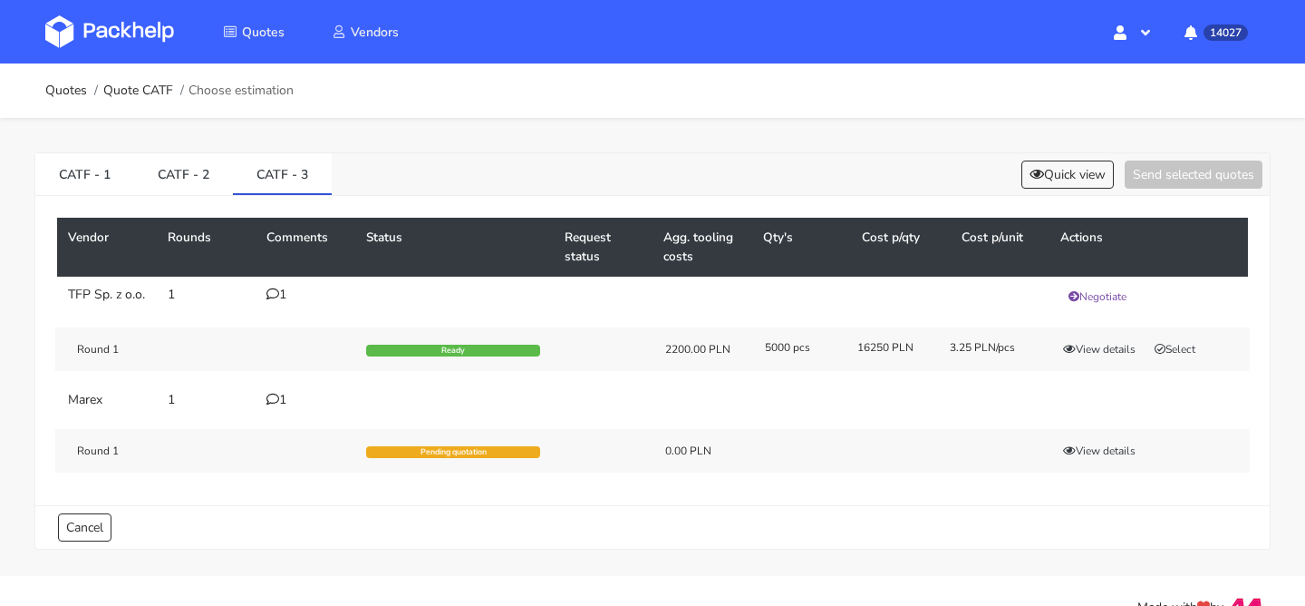
click at [1164, 344] on div "Round 1 Ready 2200.00 PLN 5000 pcs 16250 PLN 3.25 PLN/pcs View details Select" at bounding box center [652, 349] width 1195 height 44
click at [1165, 354] on icon "button" at bounding box center [1160, 349] width 11 height 11
click at [1161, 192] on div "CATF - 1 CATF - 2 CATF - 3 Quick view Send selected quotes ( 1 )" at bounding box center [652, 174] width 1235 height 43
click at [1166, 187] on button "Send selected quotes ( 1 )" at bounding box center [1181, 174] width 163 height 28
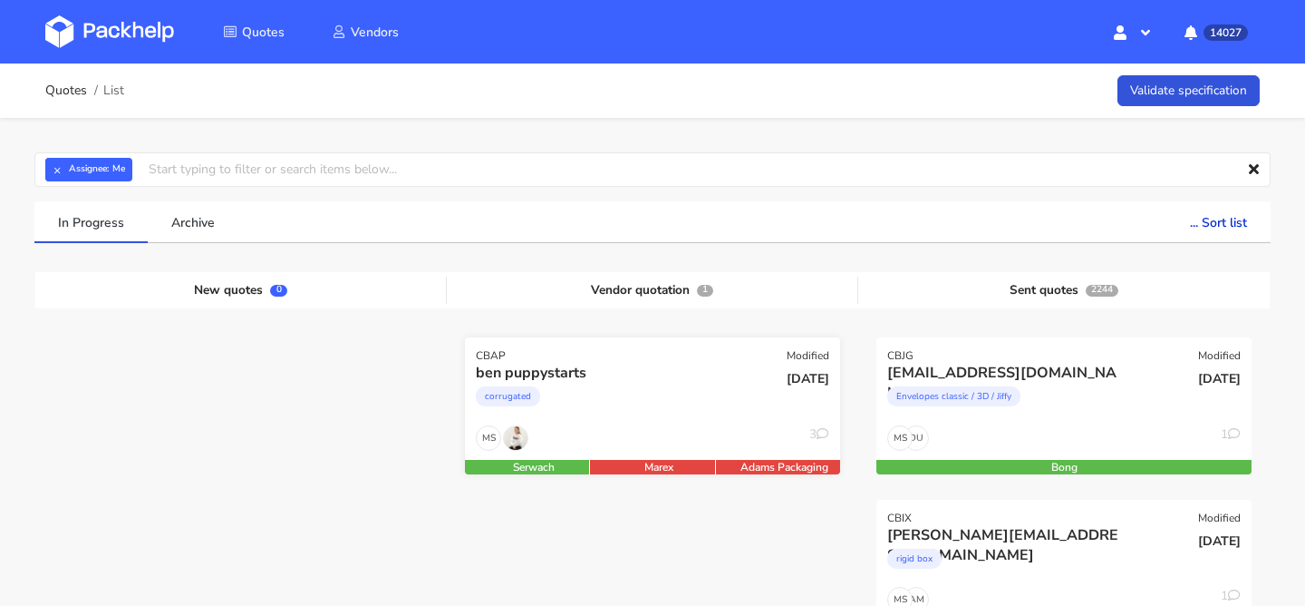
click at [665, 408] on div "corrugated" at bounding box center [596, 401] width 240 height 36
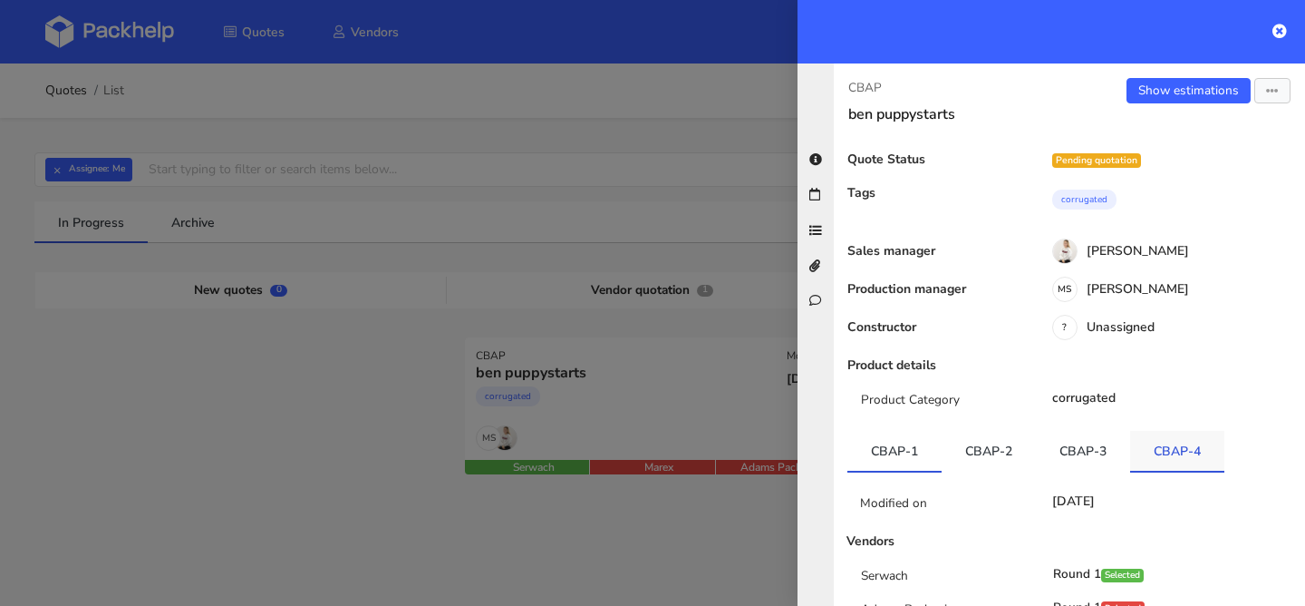
click at [1159, 461] on link "CBAP-4" at bounding box center [1177, 451] width 94 height 40
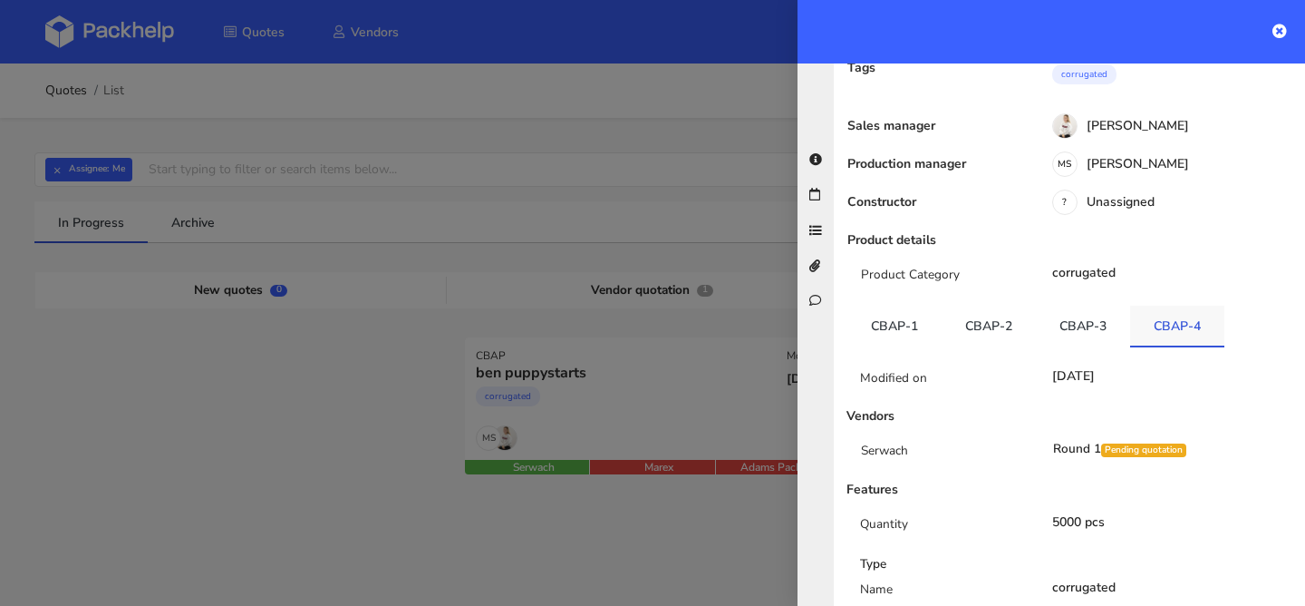
scroll to position [177, 0]
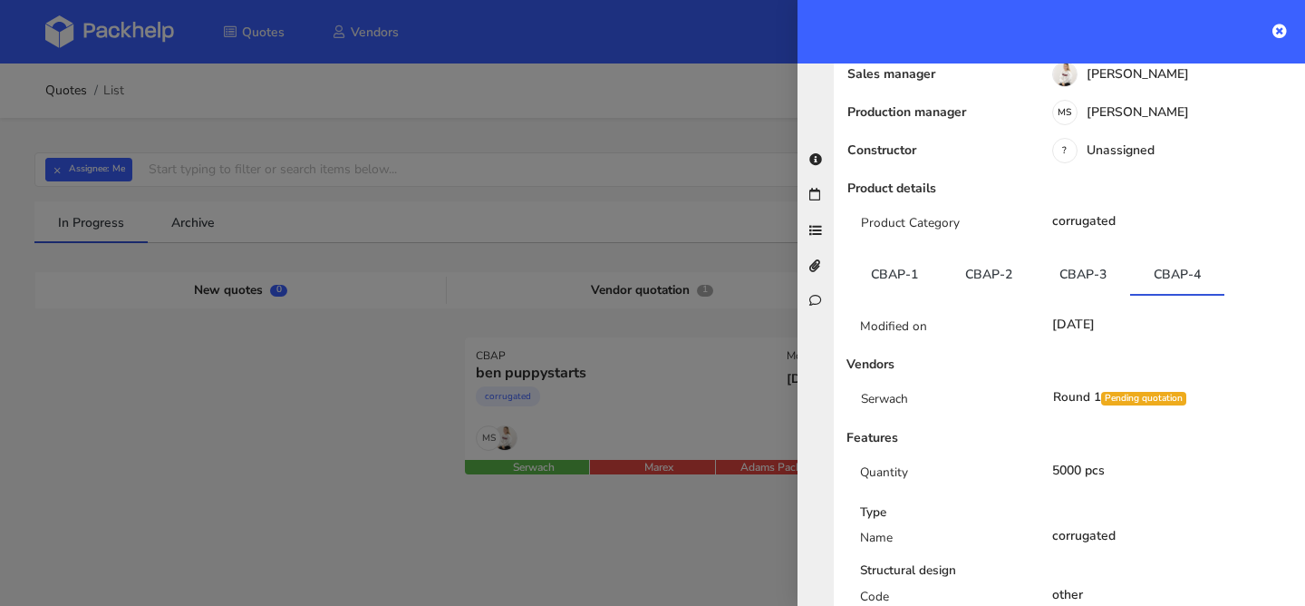
click at [446, 181] on div at bounding box center [652, 303] width 1305 height 606
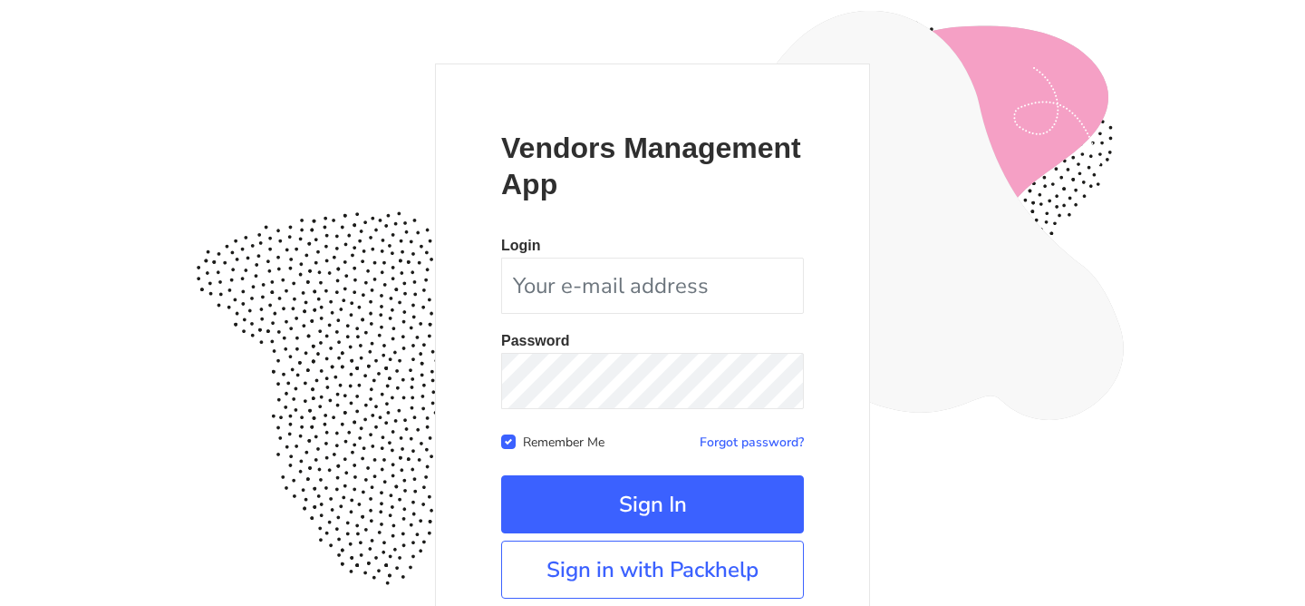
scroll to position [177, 0]
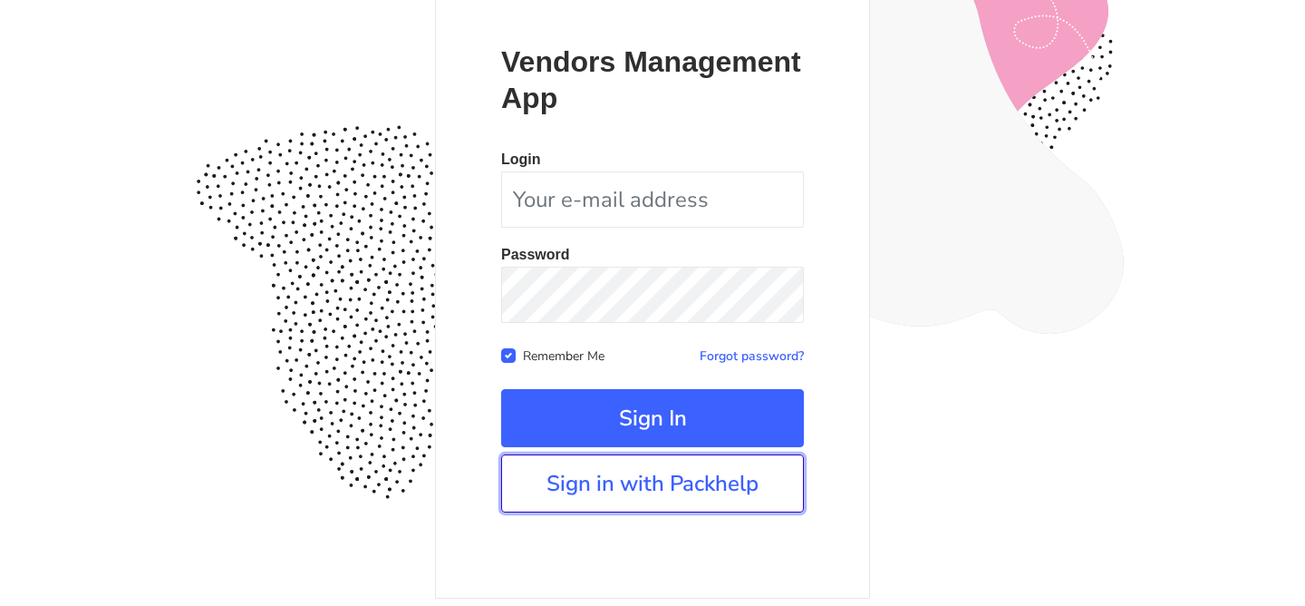
click at [665, 487] on link "Sign in with Packhelp" at bounding box center [652, 483] width 303 height 58
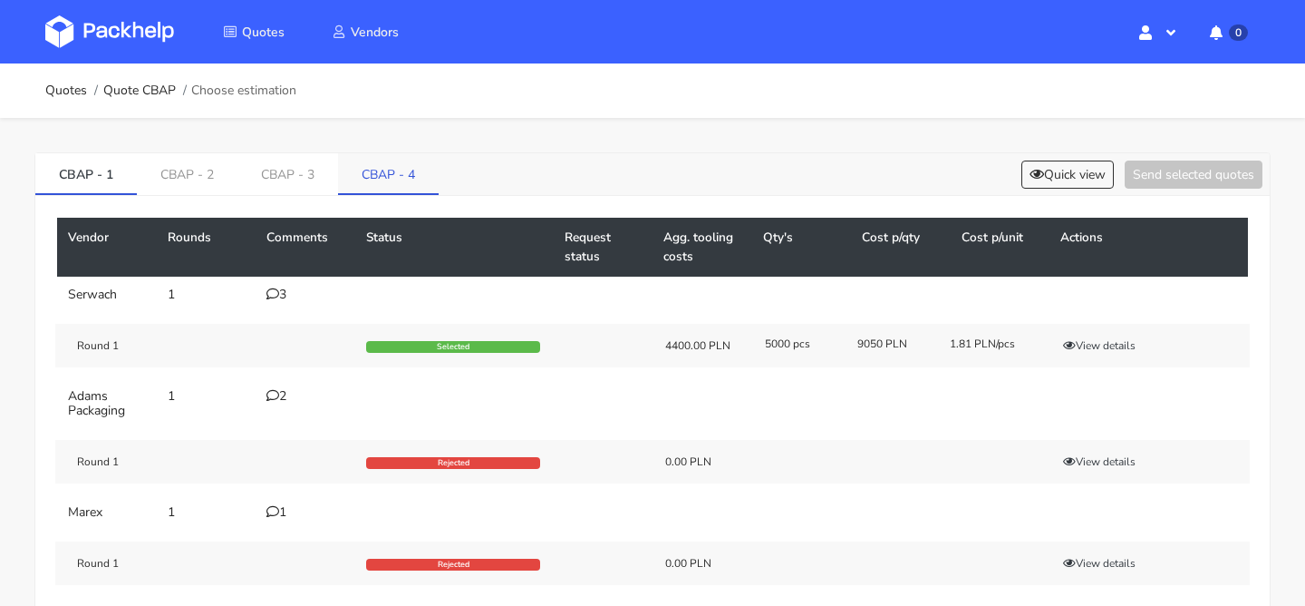
click at [366, 179] on link "CBAP - 4" at bounding box center [388, 173] width 101 height 40
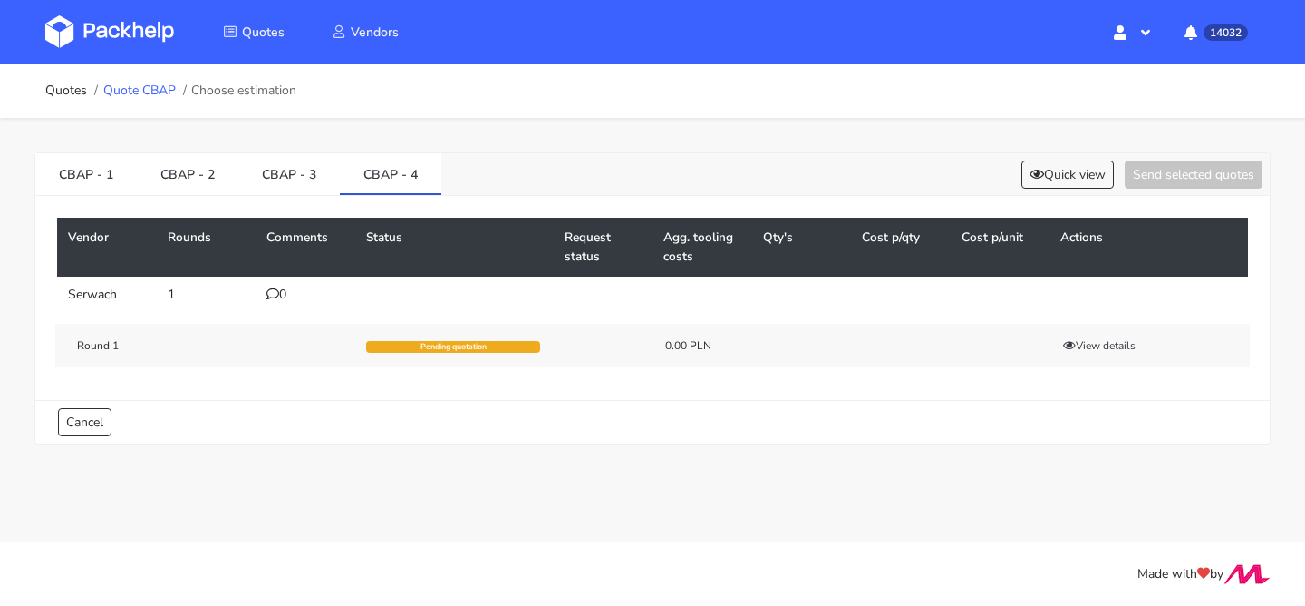
click at [157, 94] on link "Quote CBAP" at bounding box center [139, 90] width 73 height 15
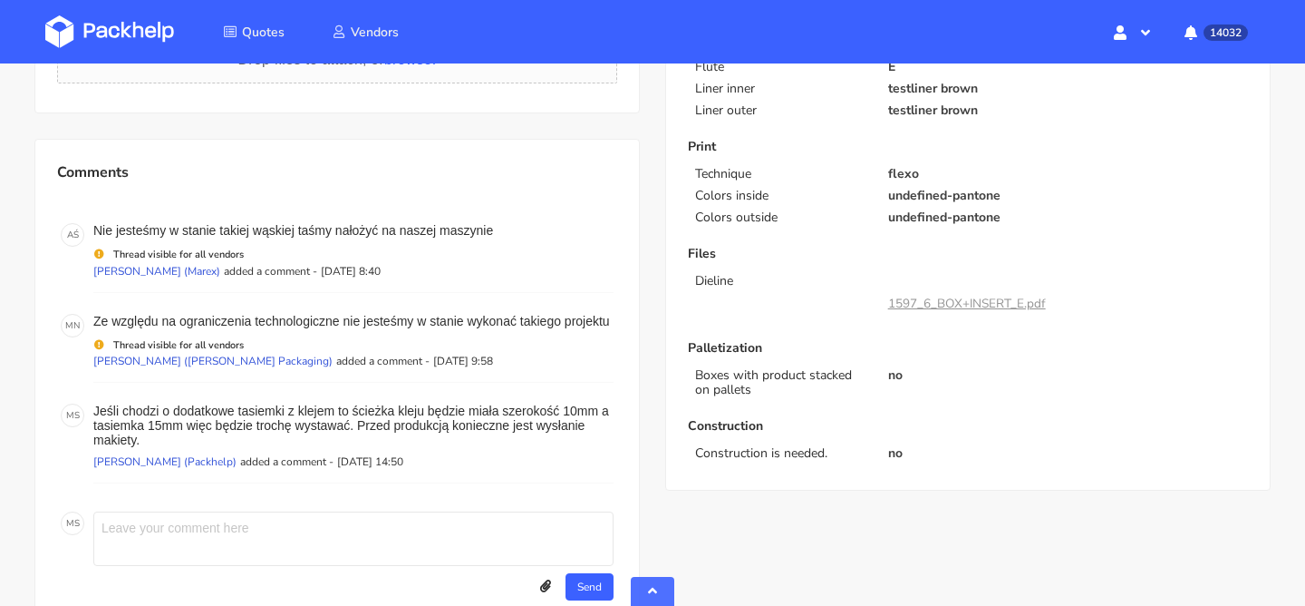
scroll to position [745, 0]
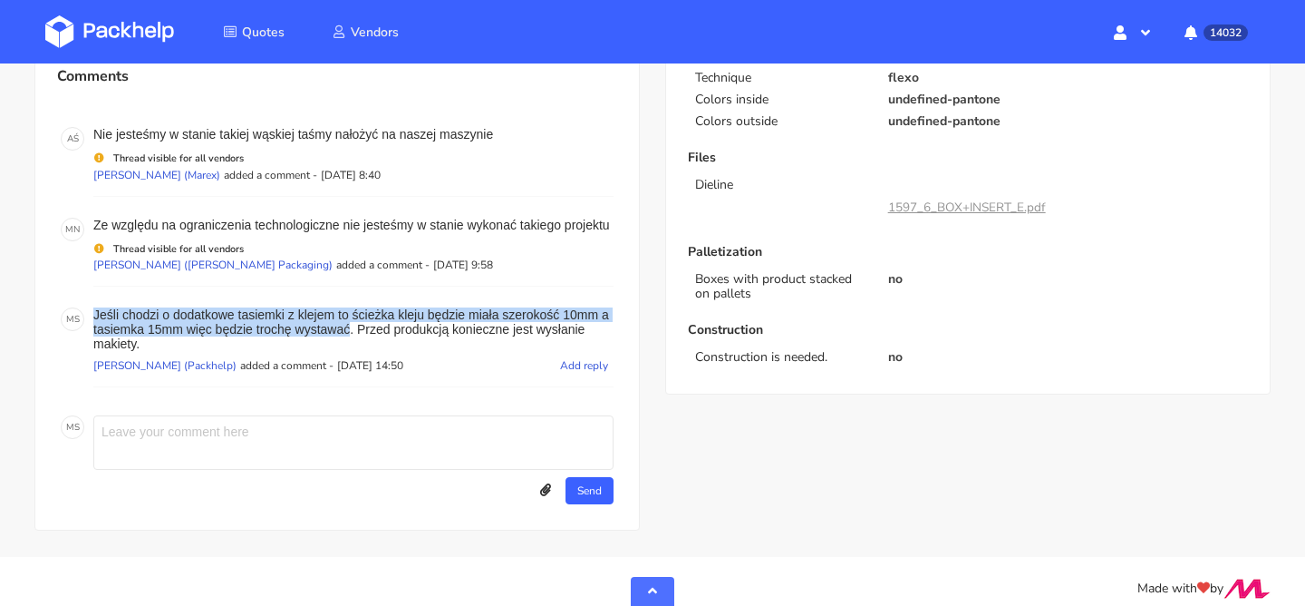
drag, startPoint x: 351, startPoint y: 315, endPoint x: 96, endPoint y: 300, distance: 255.2
click at [96, 307] on p "Jeśli chodzi o dodatkowe tasiemki z klejem to ścieżka kleju będzie miała szerok…" at bounding box center [353, 329] width 520 height 44
copy p "Jeśli chodzi o dodatkowe tasiemki z klejem to ścieżka kleju będzie miała szerok…"
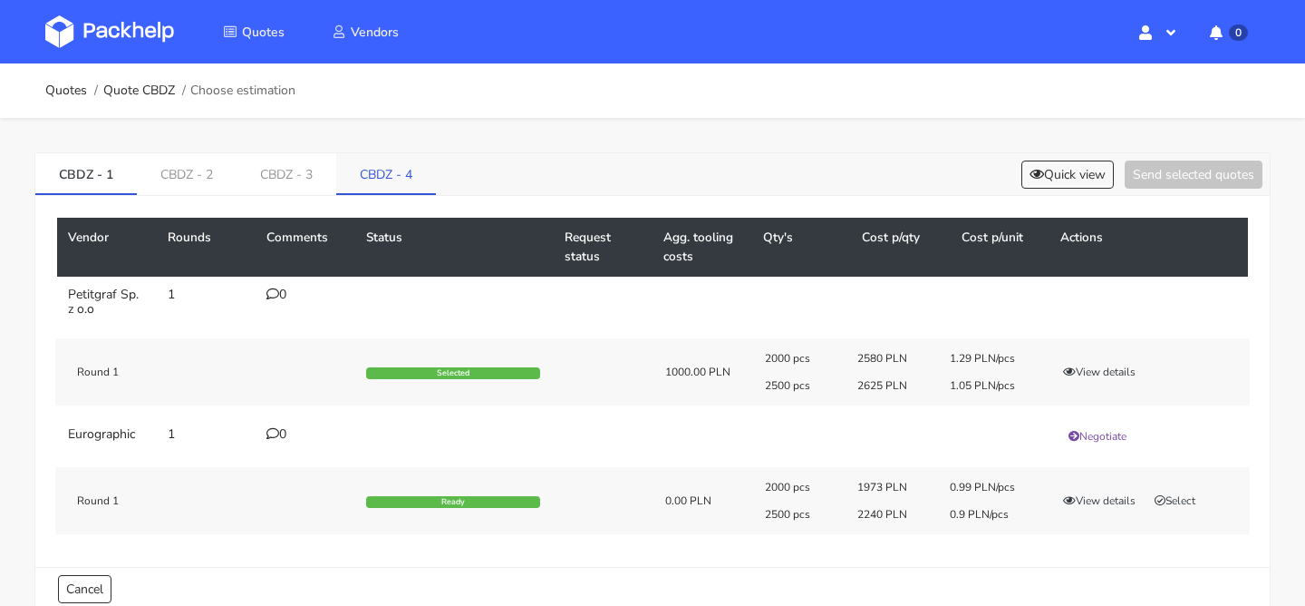
click at [407, 179] on link "CBDZ - 4" at bounding box center [386, 173] width 100 height 40
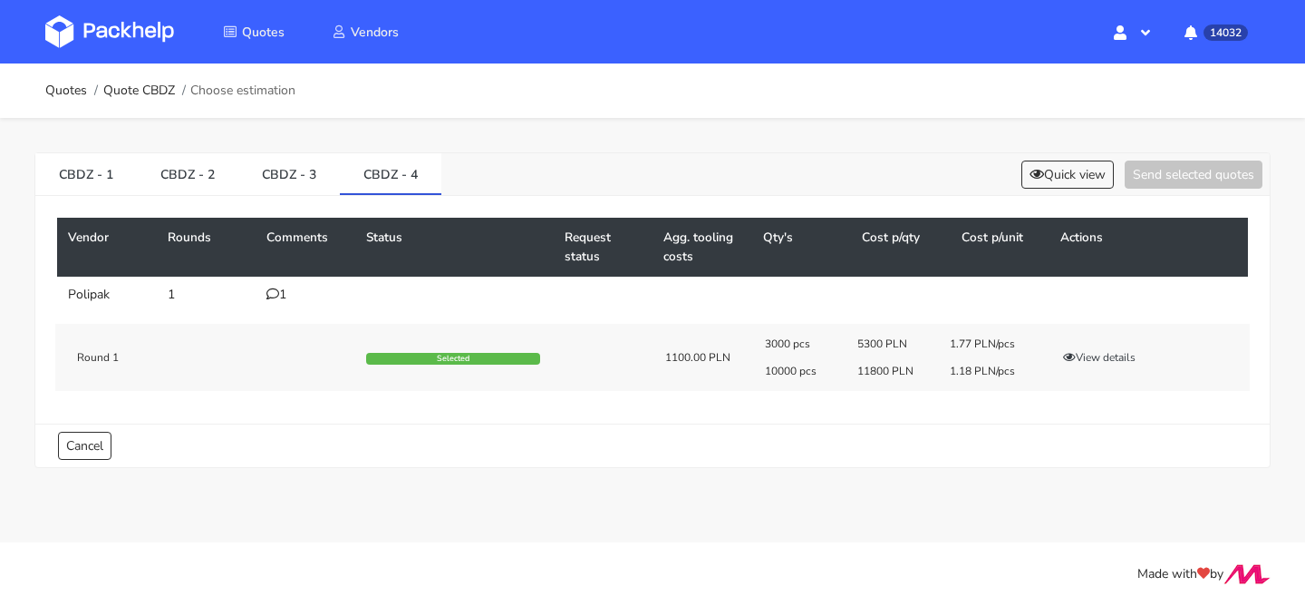
click at [287, 292] on div "1" at bounding box center [306, 294] width 78 height 15
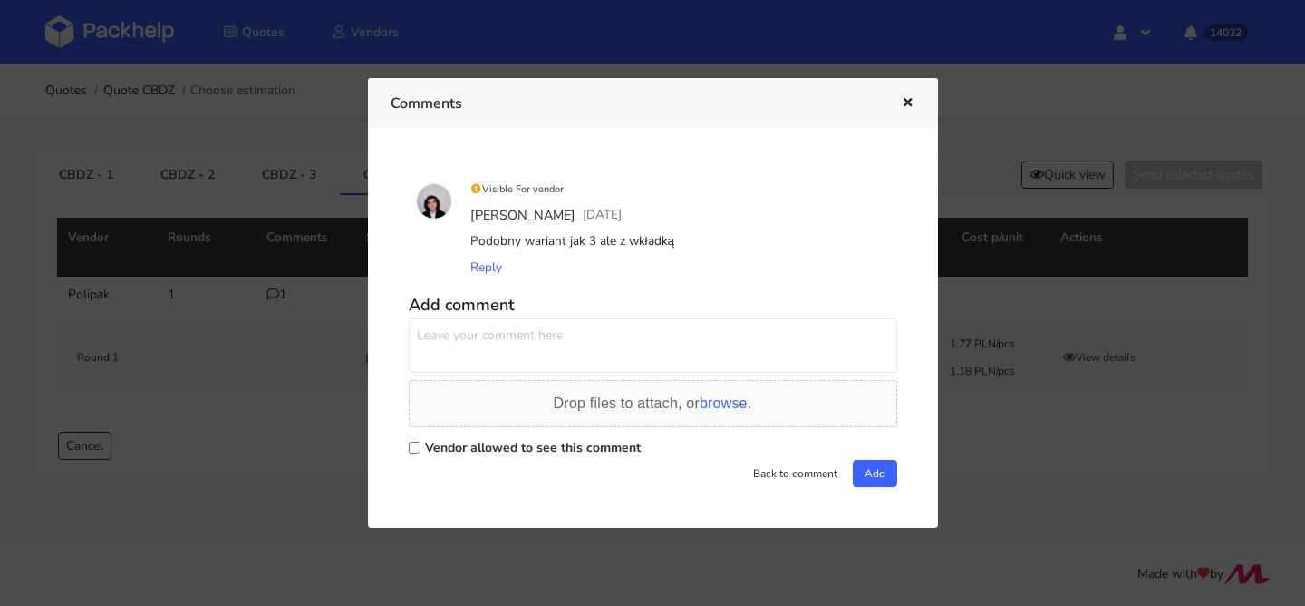
click at [907, 112] on button "button" at bounding box center [906, 104] width 20 height 24
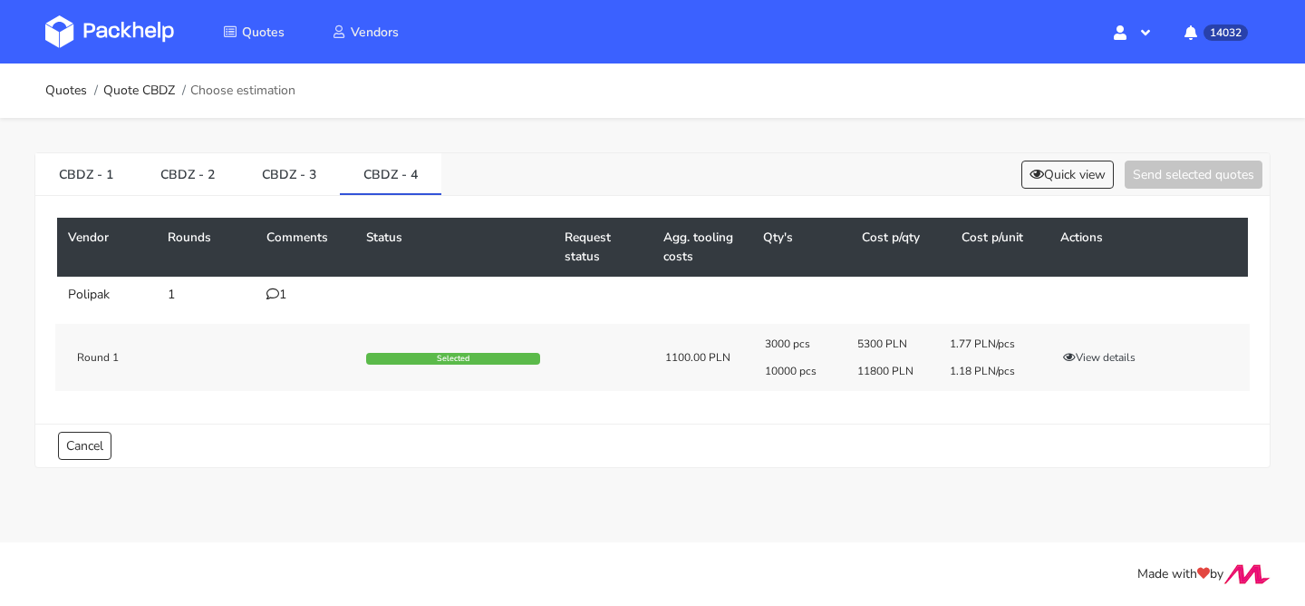
click at [1014, 160] on div "Quick view Send selected quotes" at bounding box center [1138, 174] width 248 height 28
click at [1030, 168] on icon at bounding box center [1037, 174] width 15 height 13
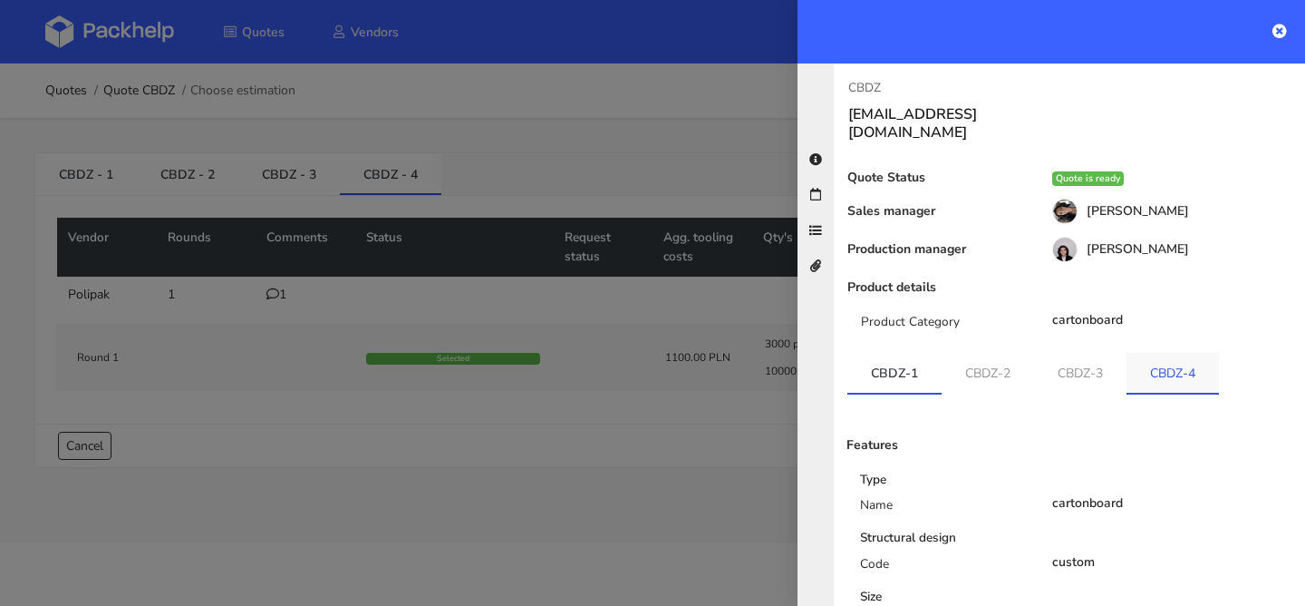
click at [1147, 353] on link "CBDZ-4" at bounding box center [1173, 373] width 92 height 40
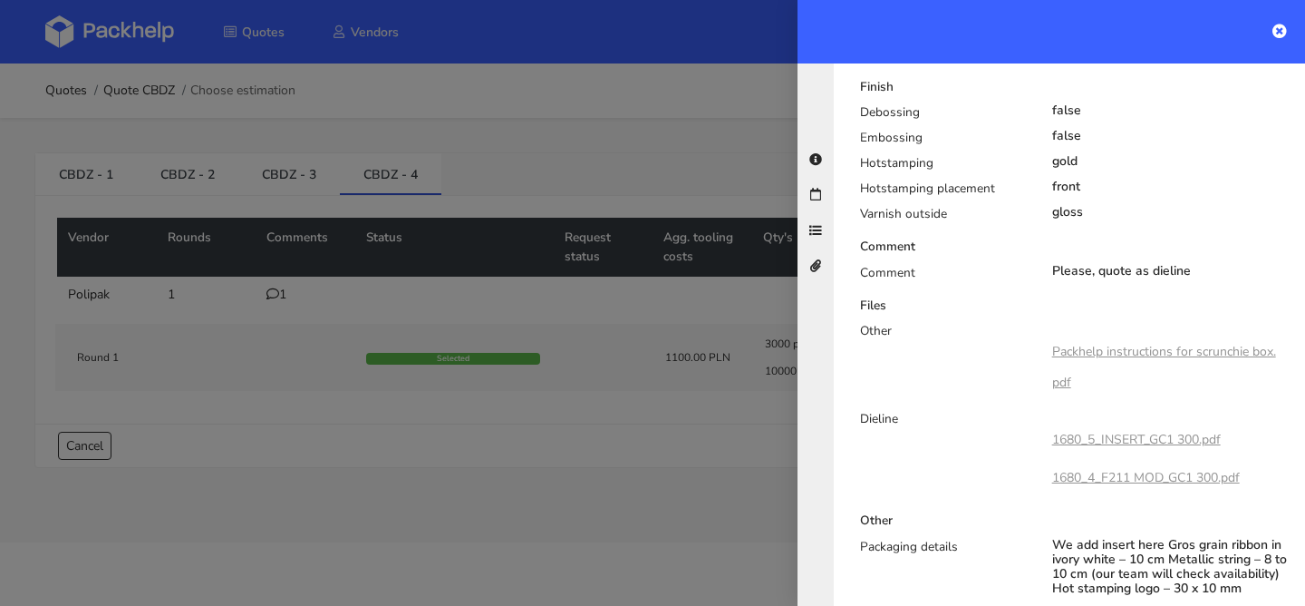
scroll to position [913, 0]
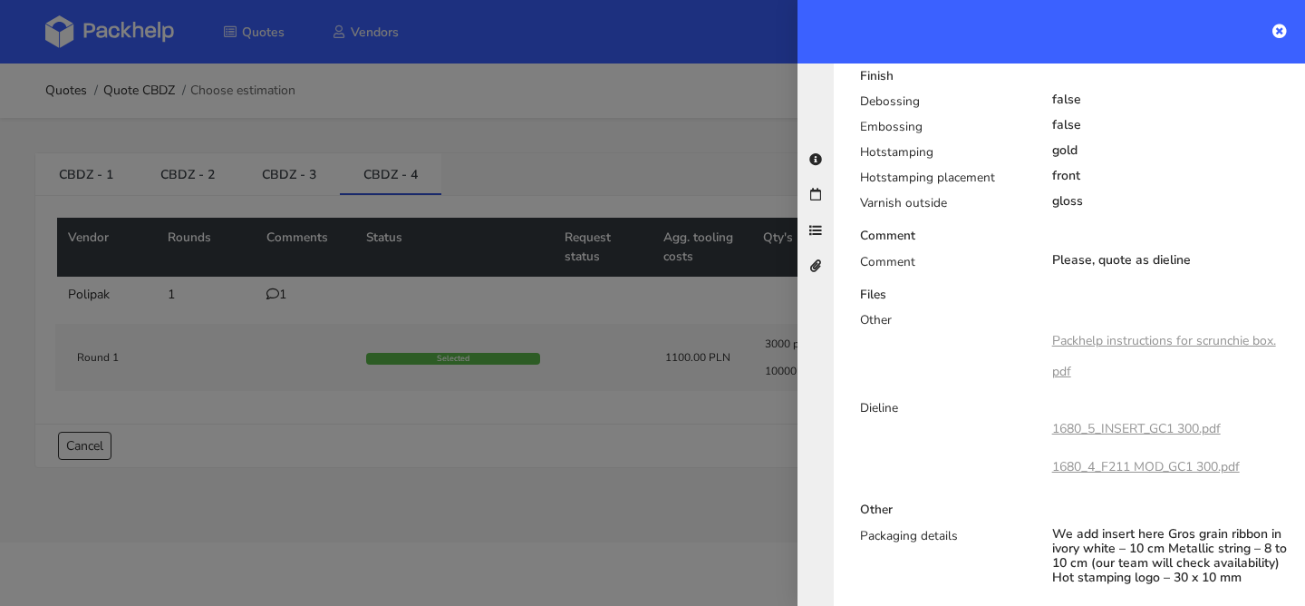
click at [1146, 332] on link "Packhelp instructions for scrunchie box.pdf" at bounding box center [1165, 356] width 224 height 48
click at [1119, 420] on link "1680_5_INSERT_GC1 300.pdf" at bounding box center [1137, 428] width 169 height 17
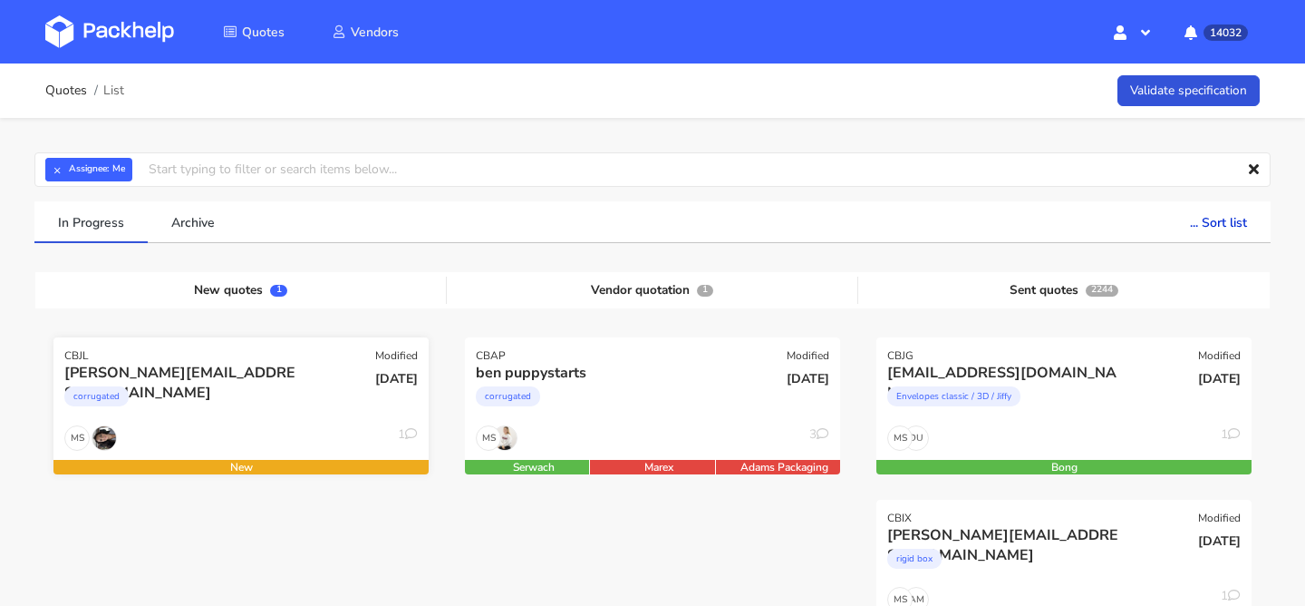
click at [210, 404] on div "corrugated" at bounding box center [184, 401] width 240 height 36
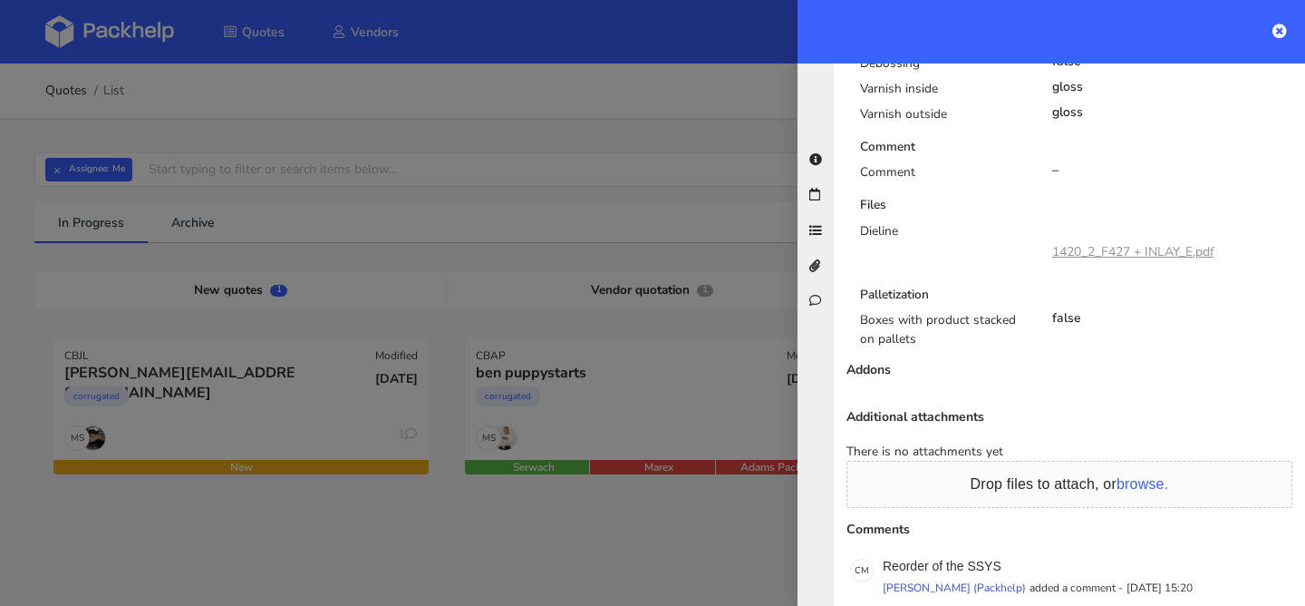
scroll to position [1311, 0]
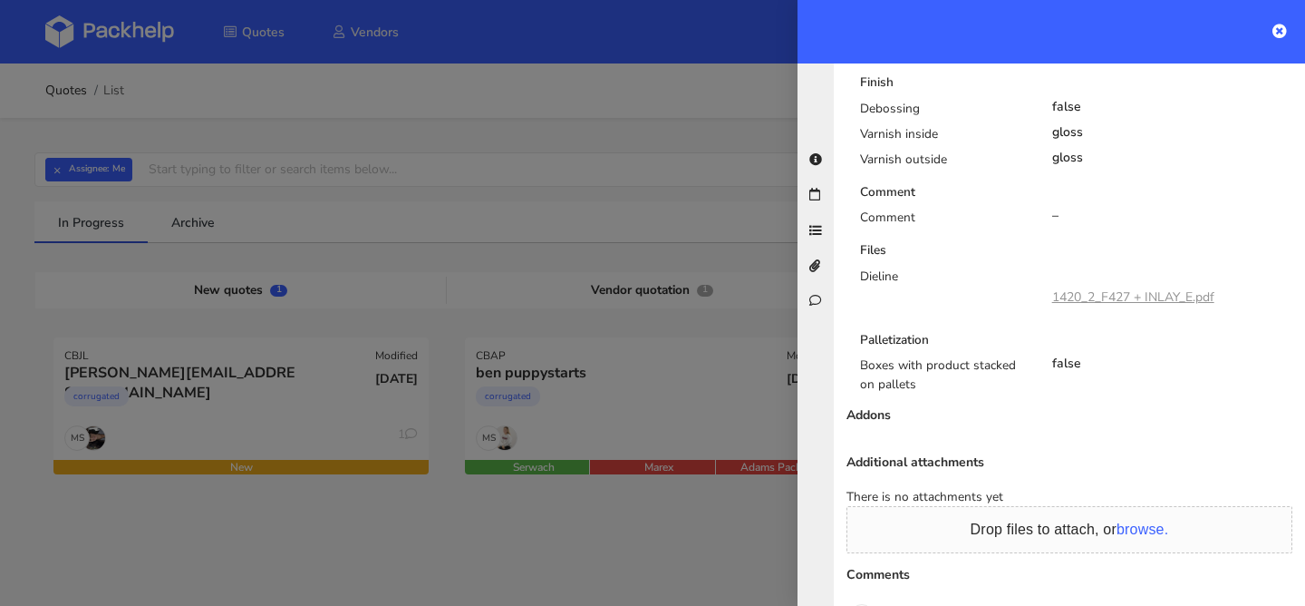
click at [1144, 282] on div "1420_2_F427 + INLAY_E.pdf" at bounding box center [1134, 297] width 162 height 31
click at [1151, 288] on link "1420_2_F427 + INLAY_E.pdf" at bounding box center [1134, 296] width 162 height 17
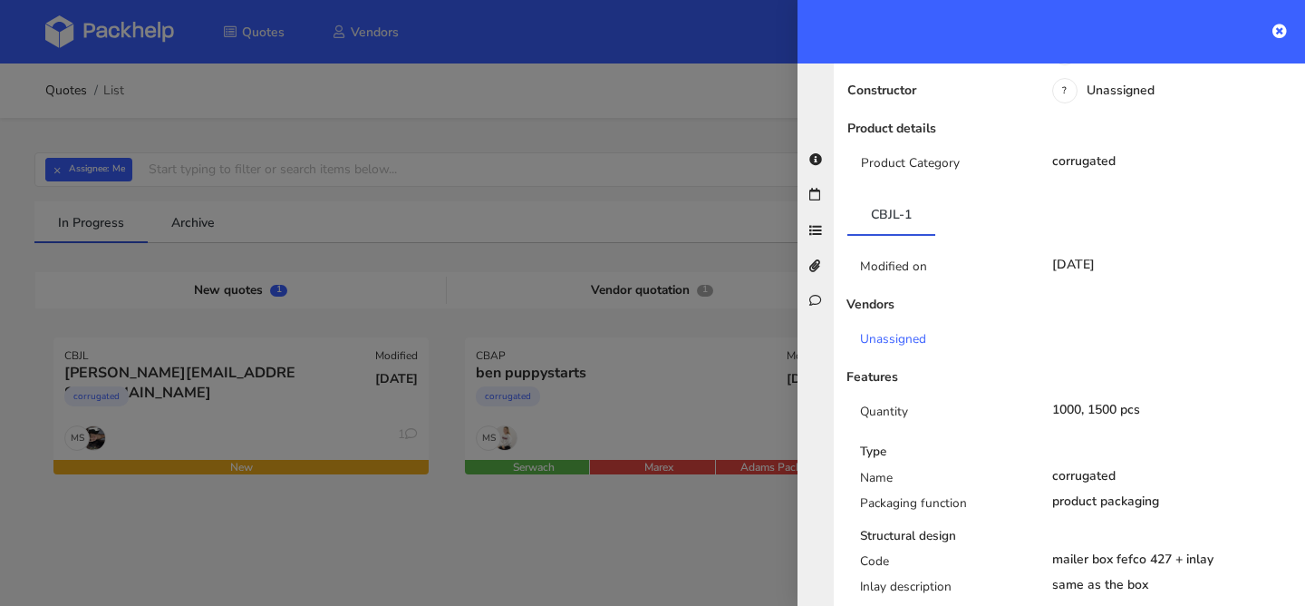
scroll to position [0, 0]
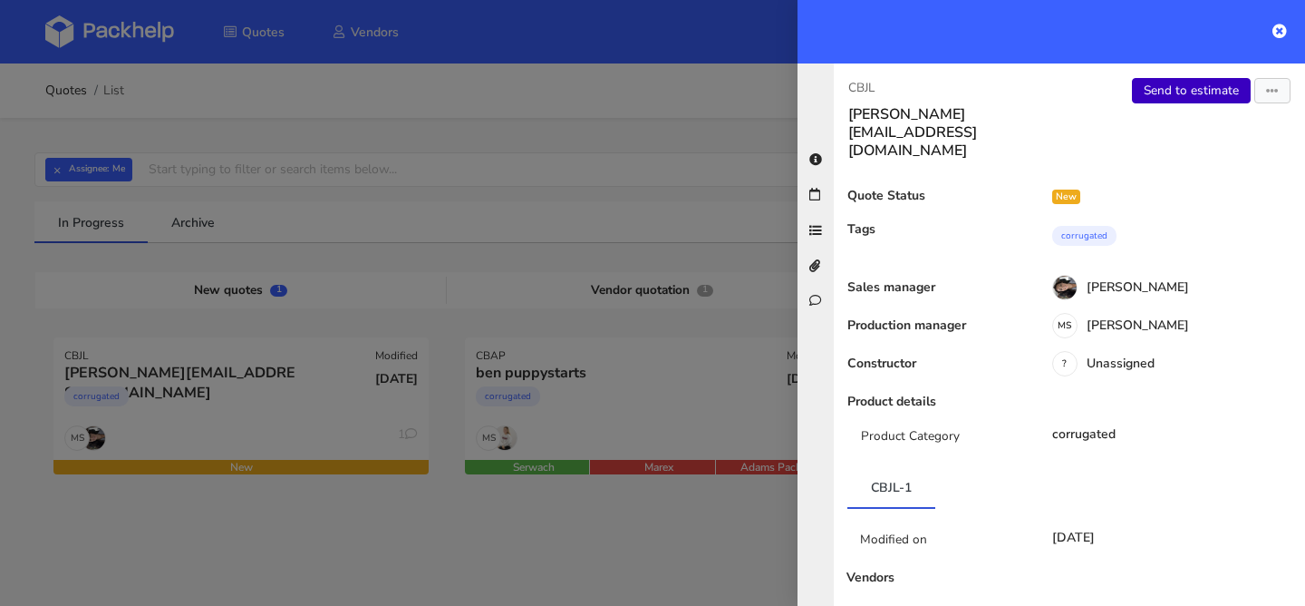
click at [1188, 82] on link "Send to estimate" at bounding box center [1191, 90] width 119 height 25
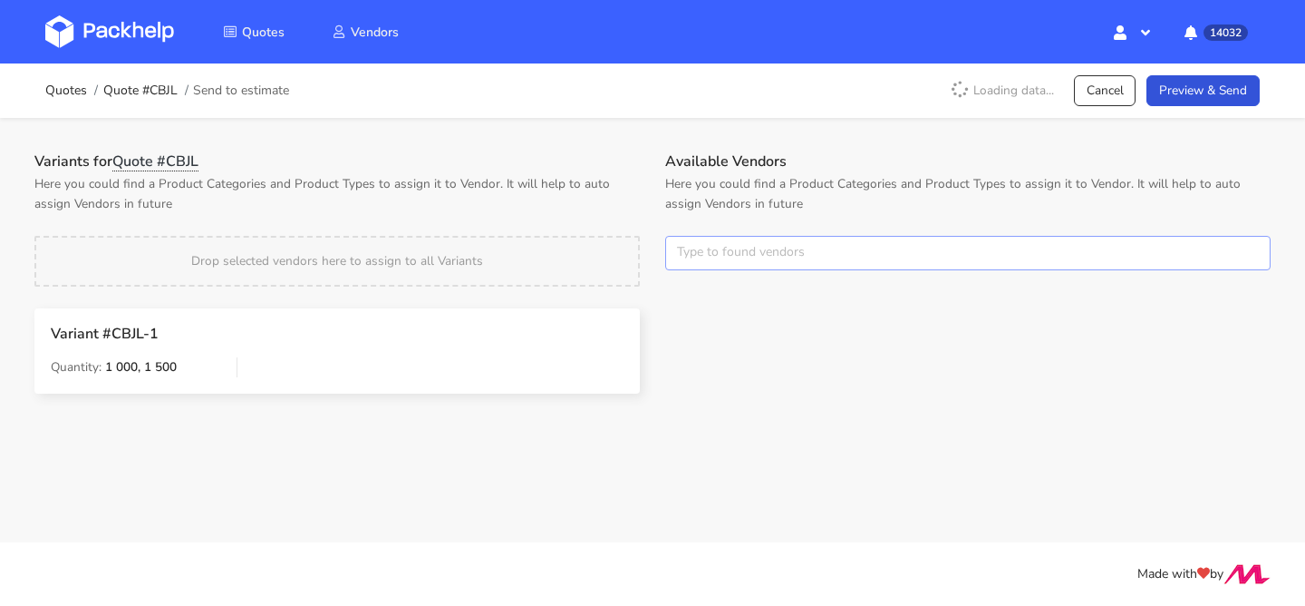
click at [725, 253] on input "text" at bounding box center [968, 253] width 606 height 34
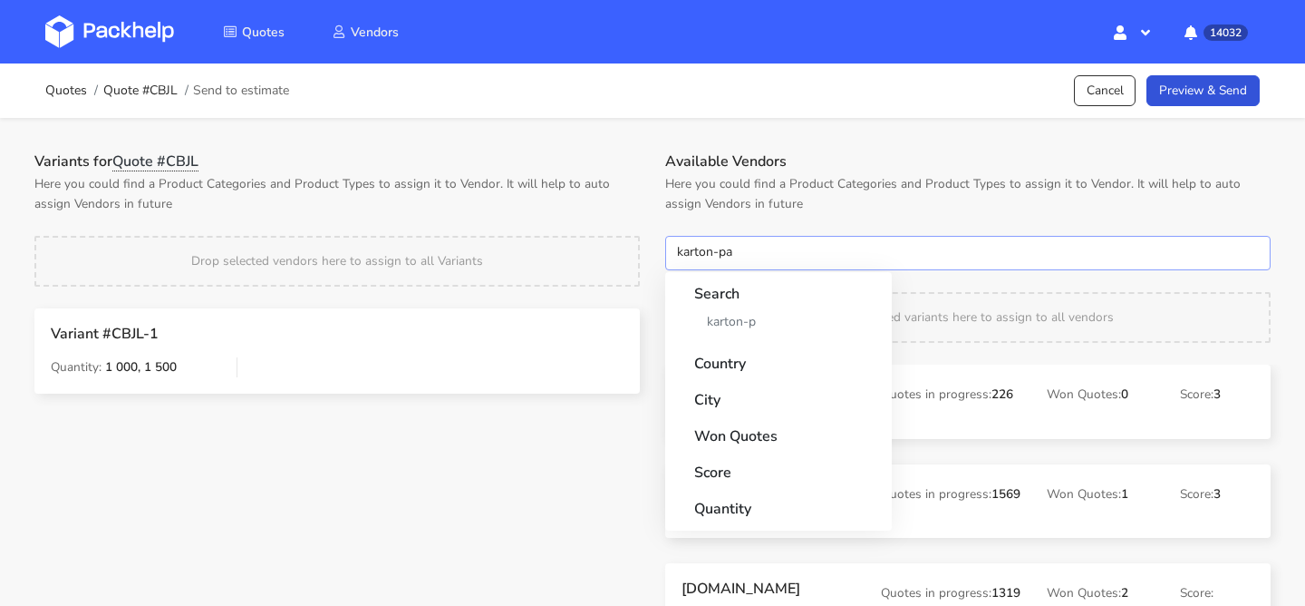
type input "karton-pak"
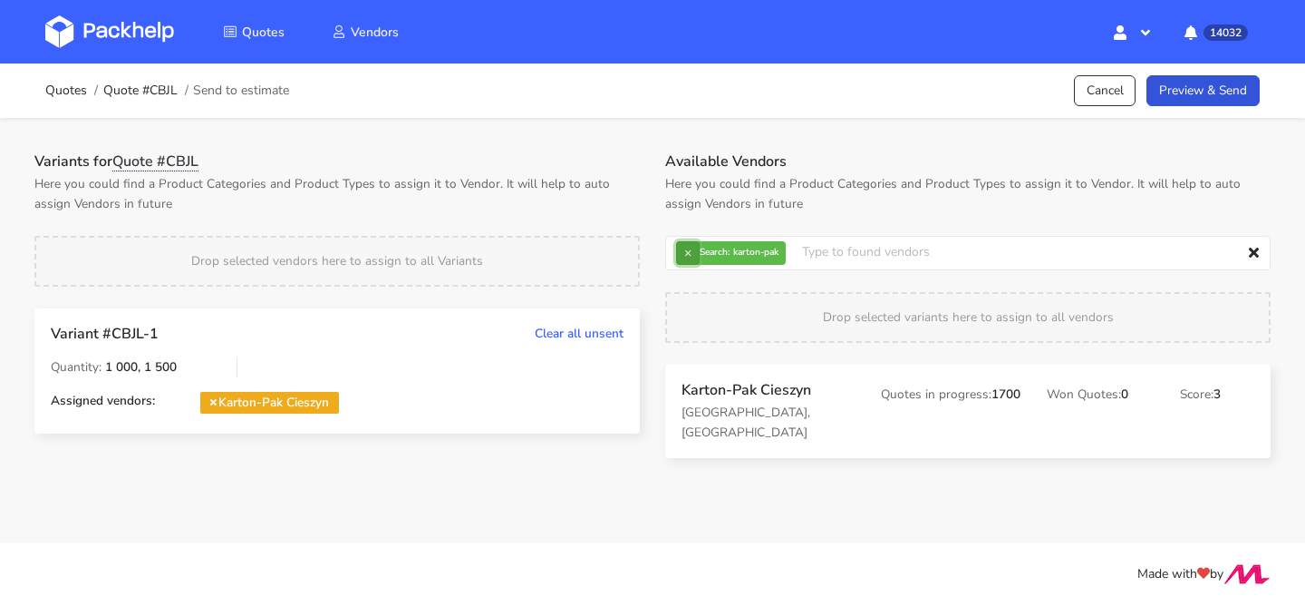
click at [696, 250] on button "×" at bounding box center [688, 253] width 24 height 24
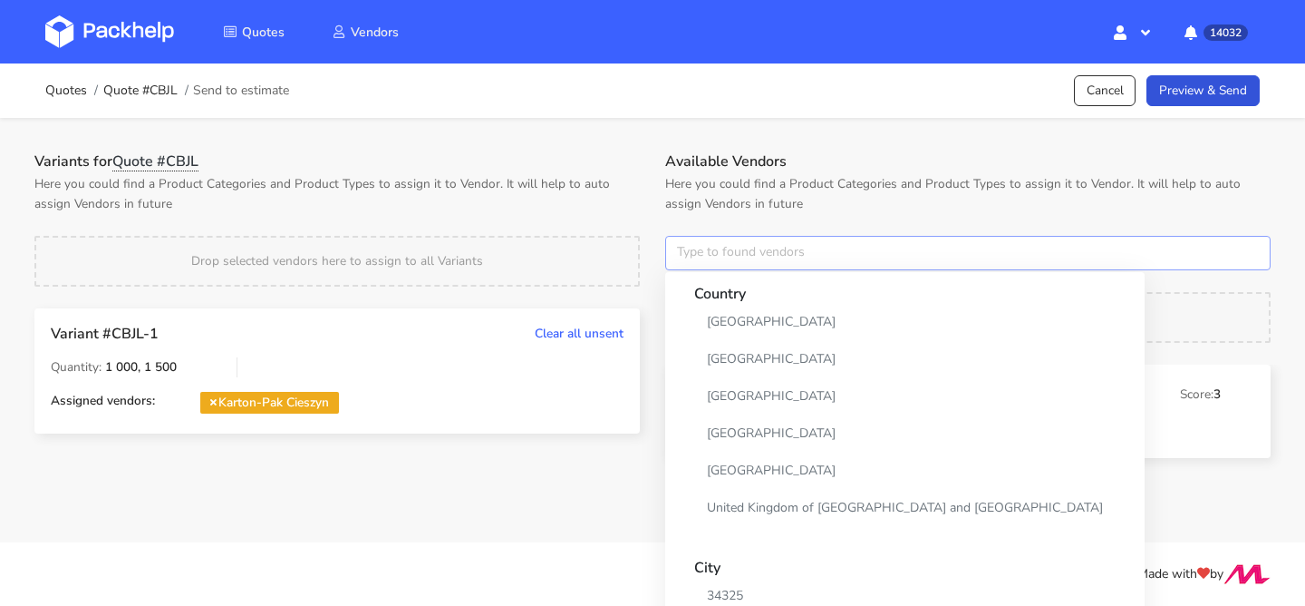
click at [696, 250] on input "text" at bounding box center [968, 253] width 606 height 34
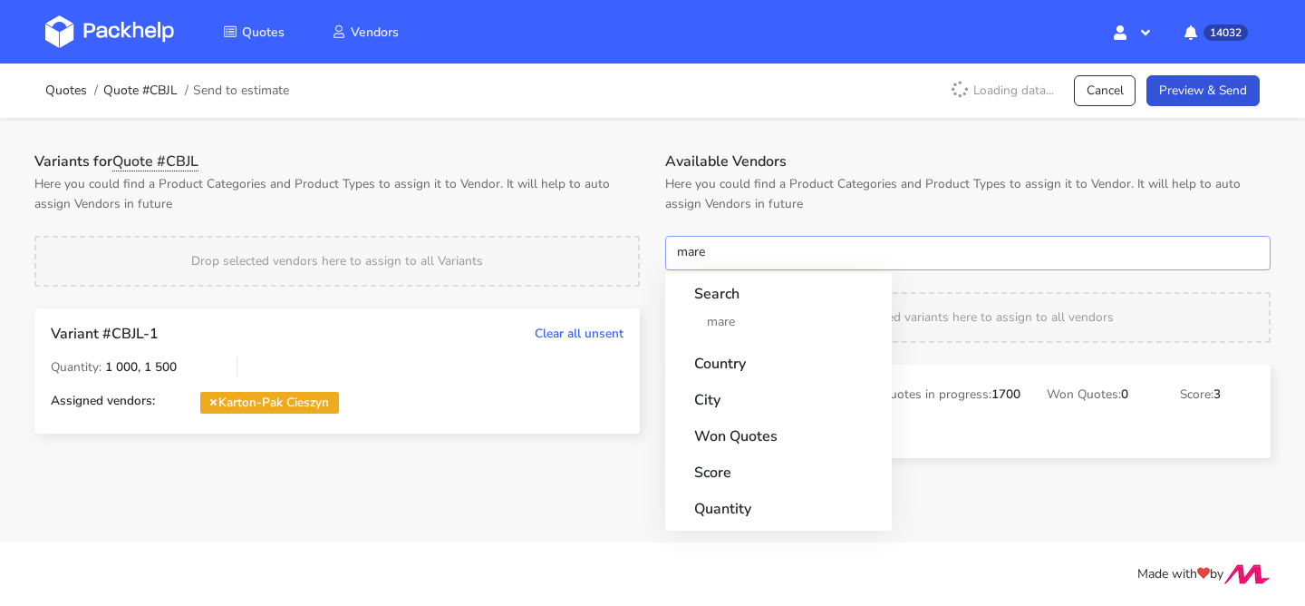
type input "marex"
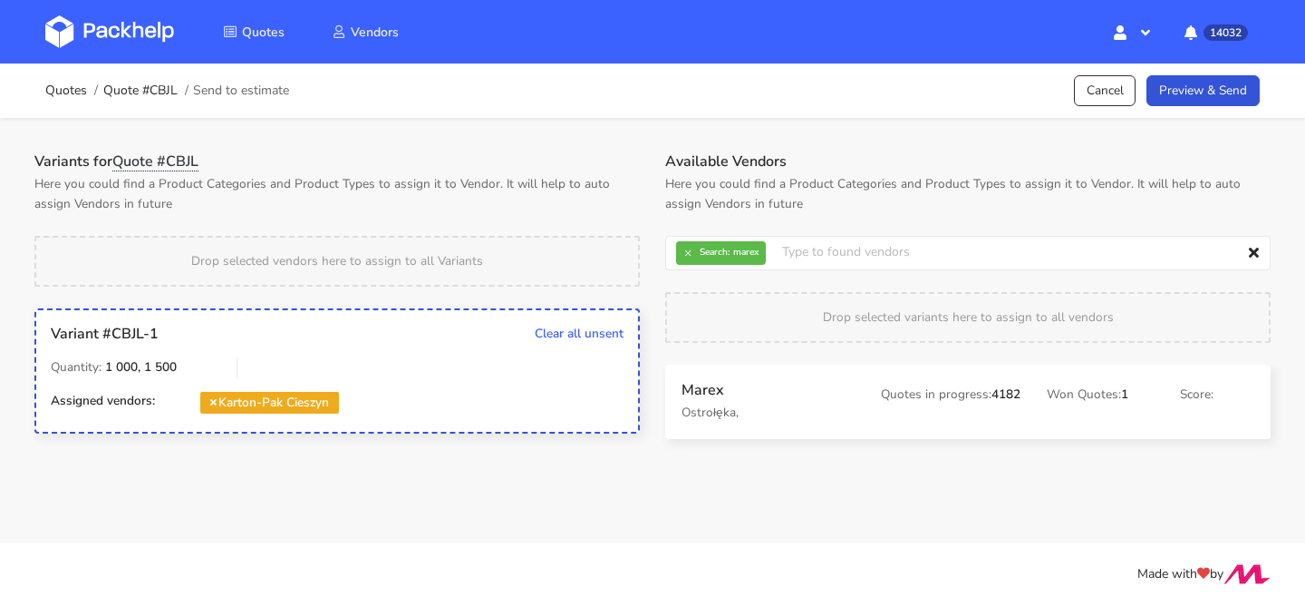
drag, startPoint x: 733, startPoint y: 418, endPoint x: 507, endPoint y: 387, distance: 227.8
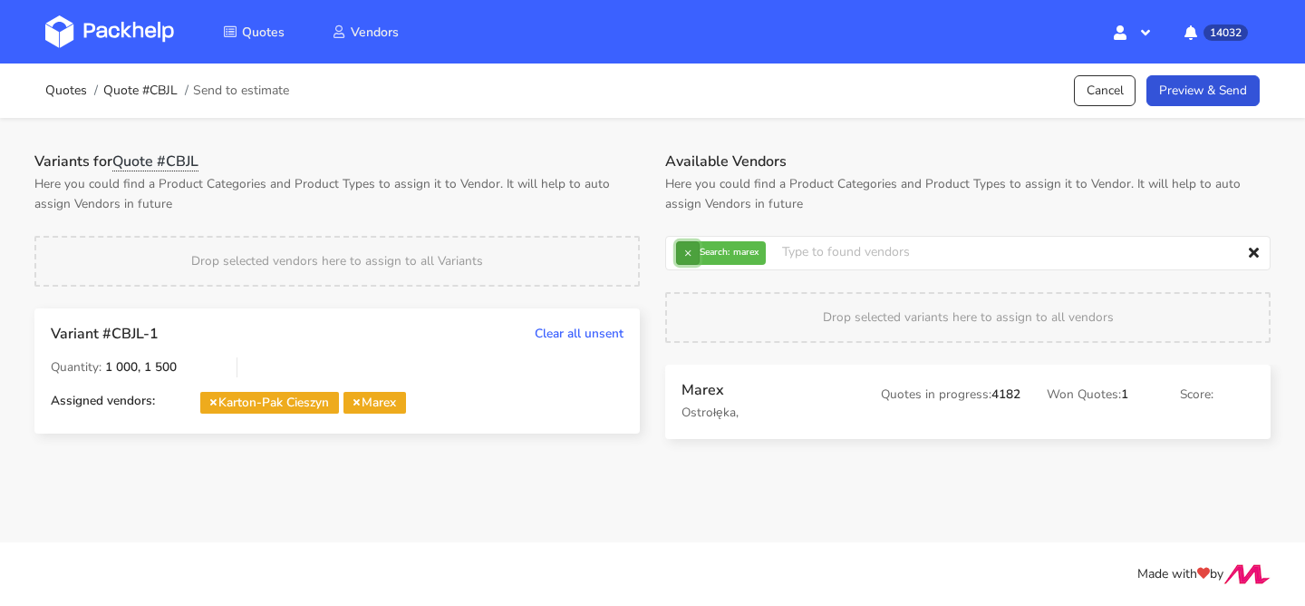
click at [691, 257] on button "×" at bounding box center [688, 253] width 24 height 24
click at [691, 257] on input "text" at bounding box center [968, 253] width 606 height 34
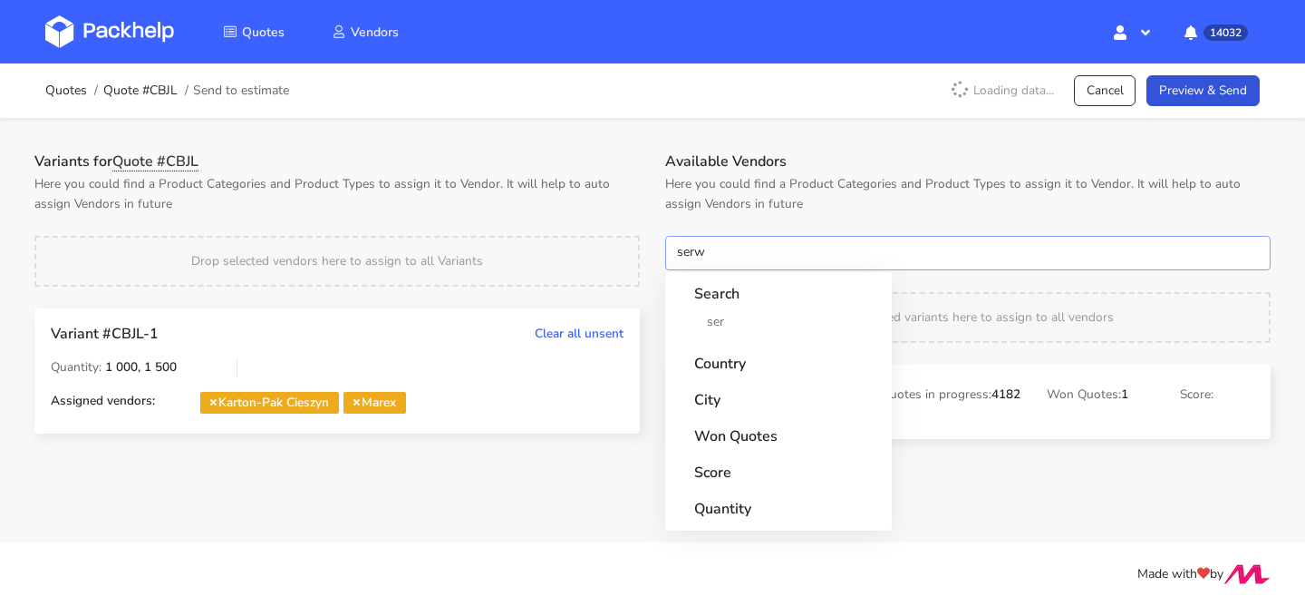
type input "serwa"
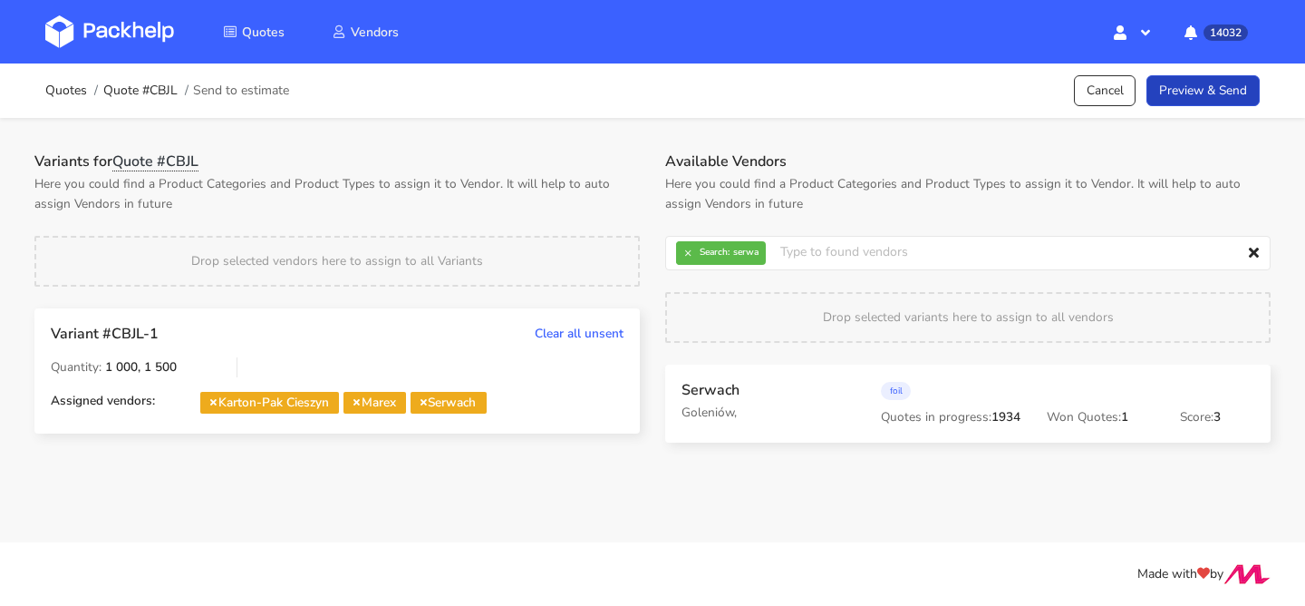
click at [1194, 102] on link "Preview & Send" at bounding box center [1203, 91] width 113 height 32
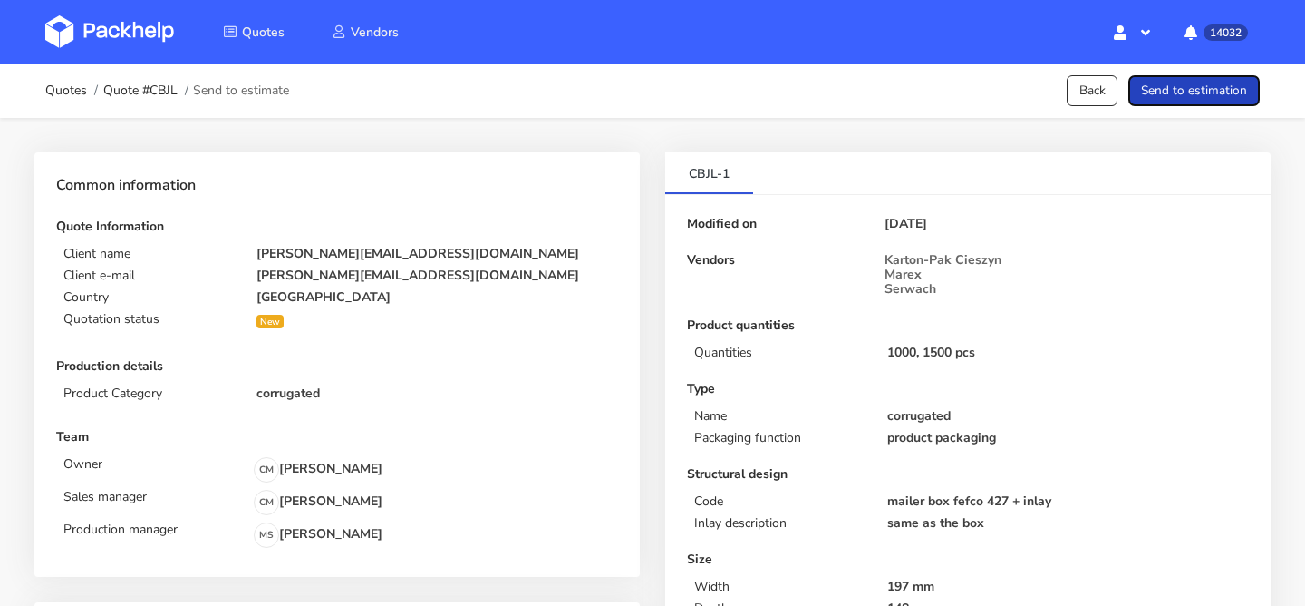
click at [1188, 96] on button "Send to estimation" at bounding box center [1194, 91] width 131 height 32
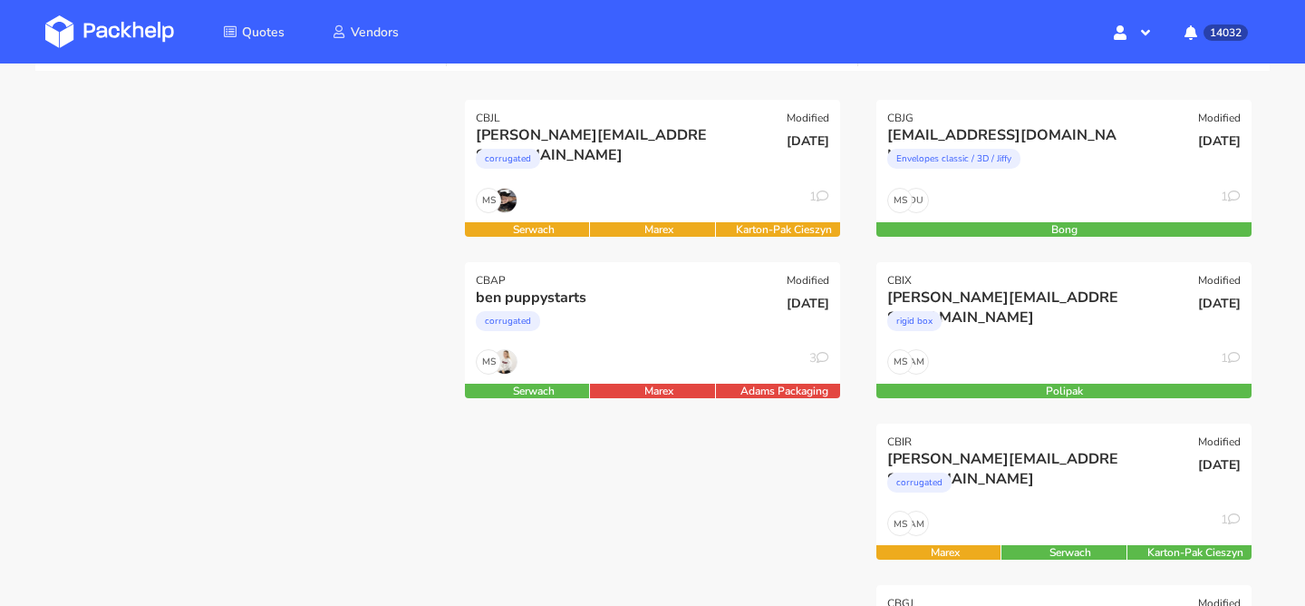
scroll to position [238, 0]
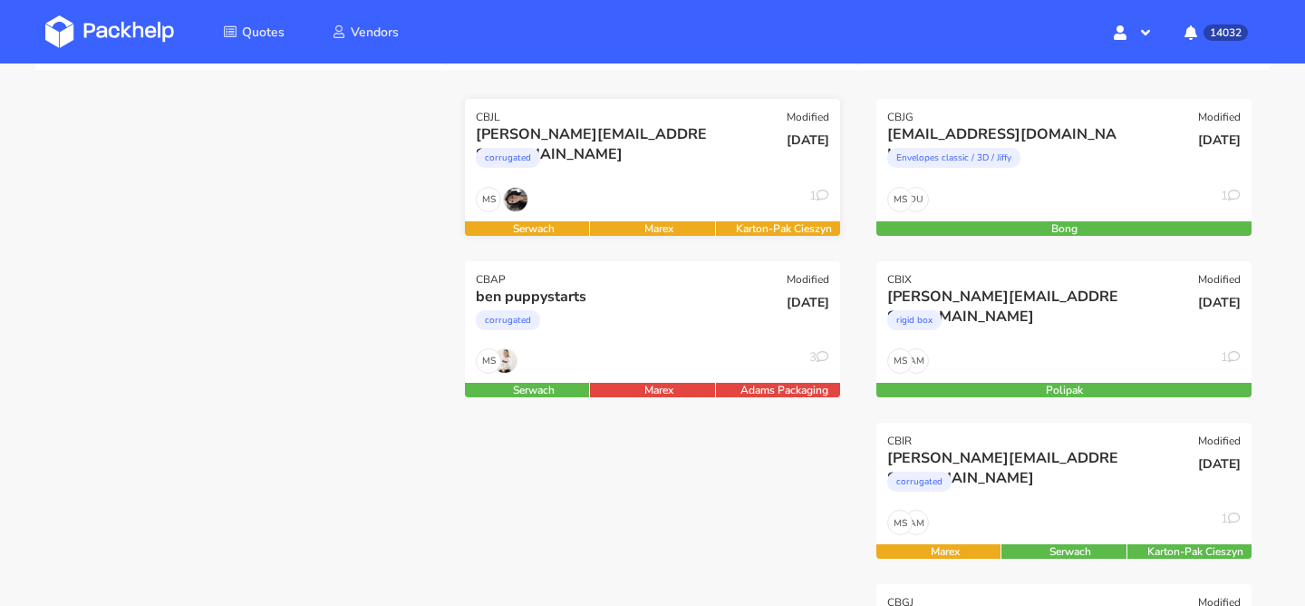
click at [646, 192] on div "MS 1" at bounding box center [652, 204] width 375 height 34
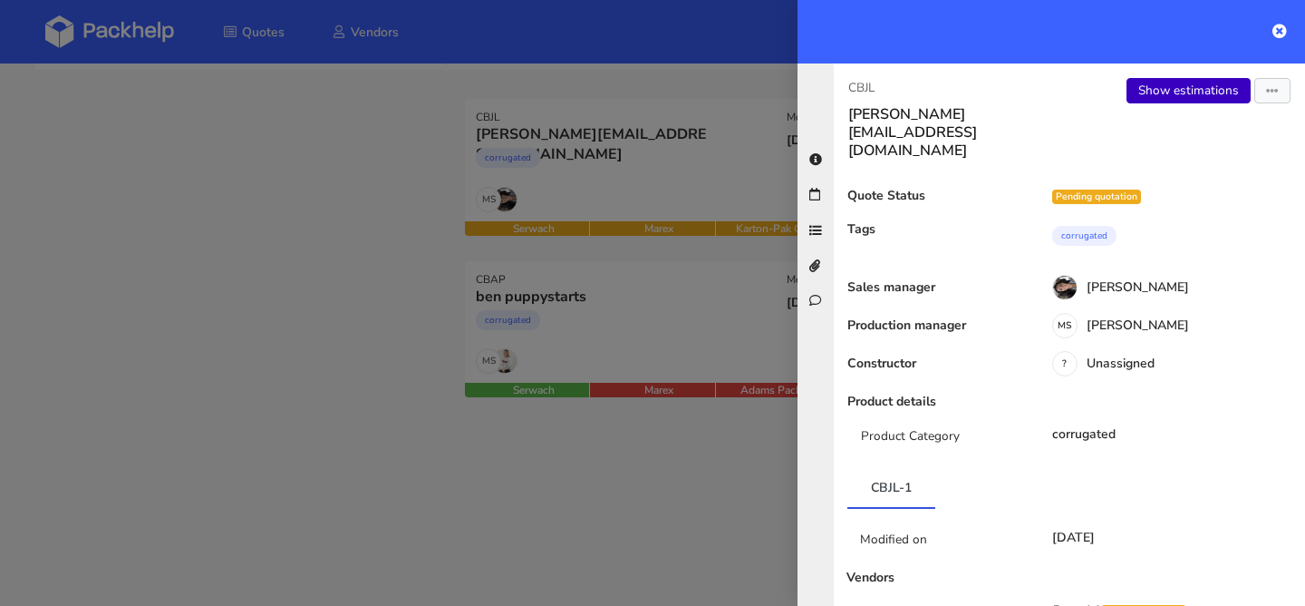
click at [1159, 82] on link "Show estimations" at bounding box center [1189, 90] width 124 height 25
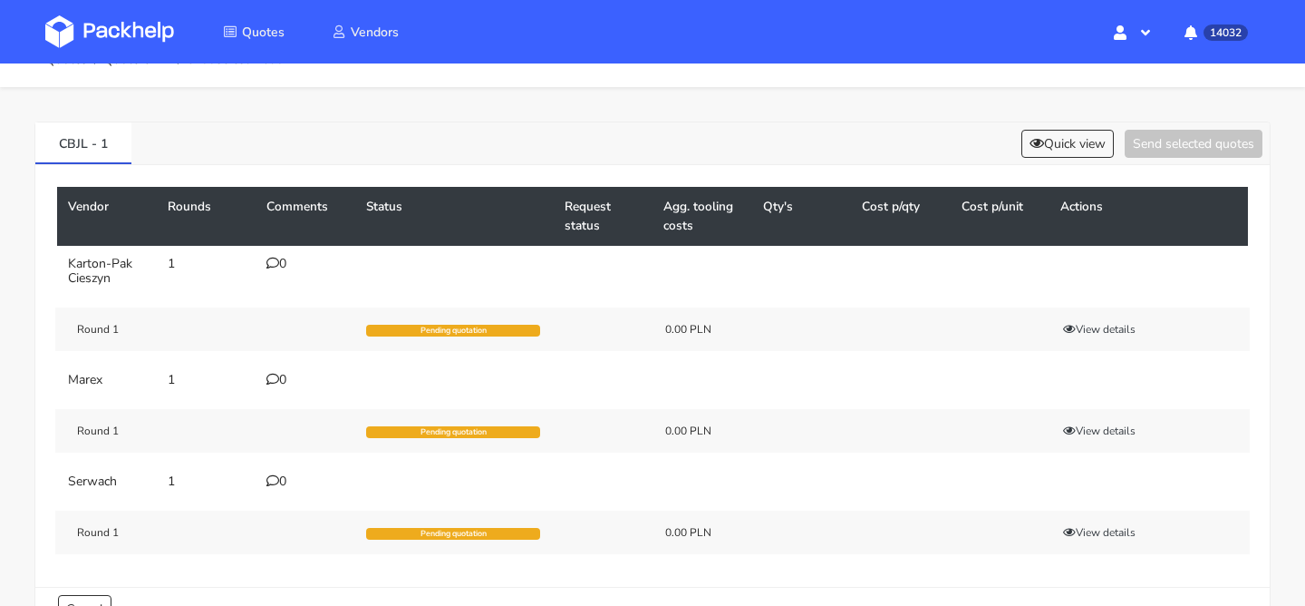
scroll to position [34, 0]
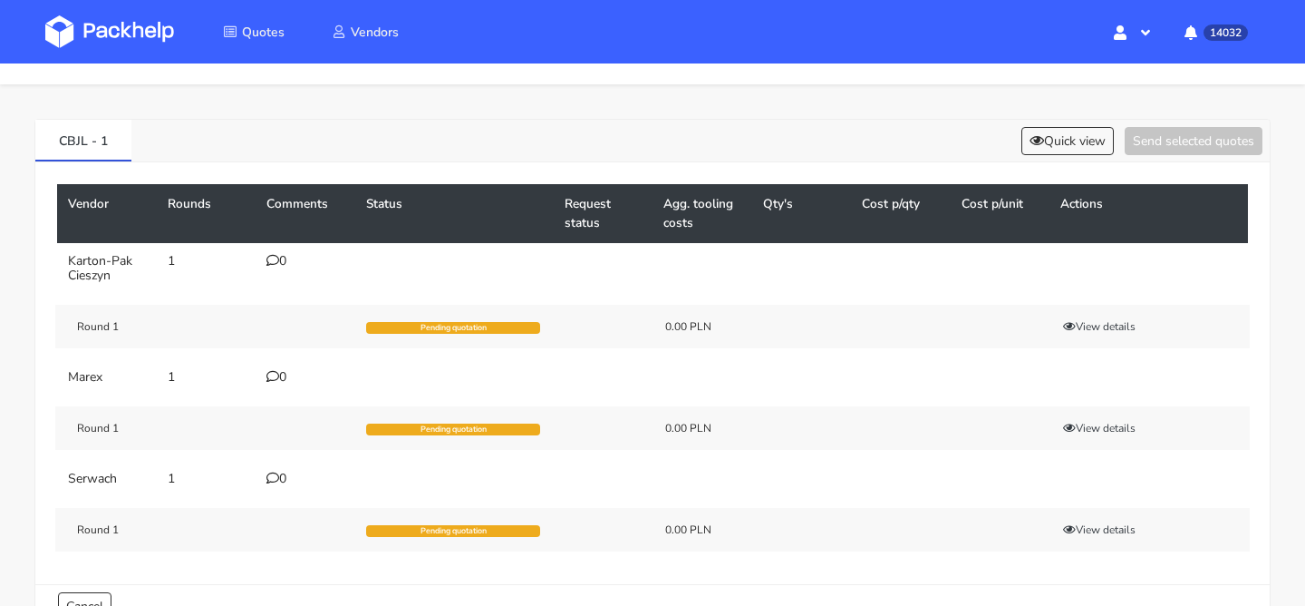
click at [283, 262] on div "0" at bounding box center [306, 261] width 78 height 15
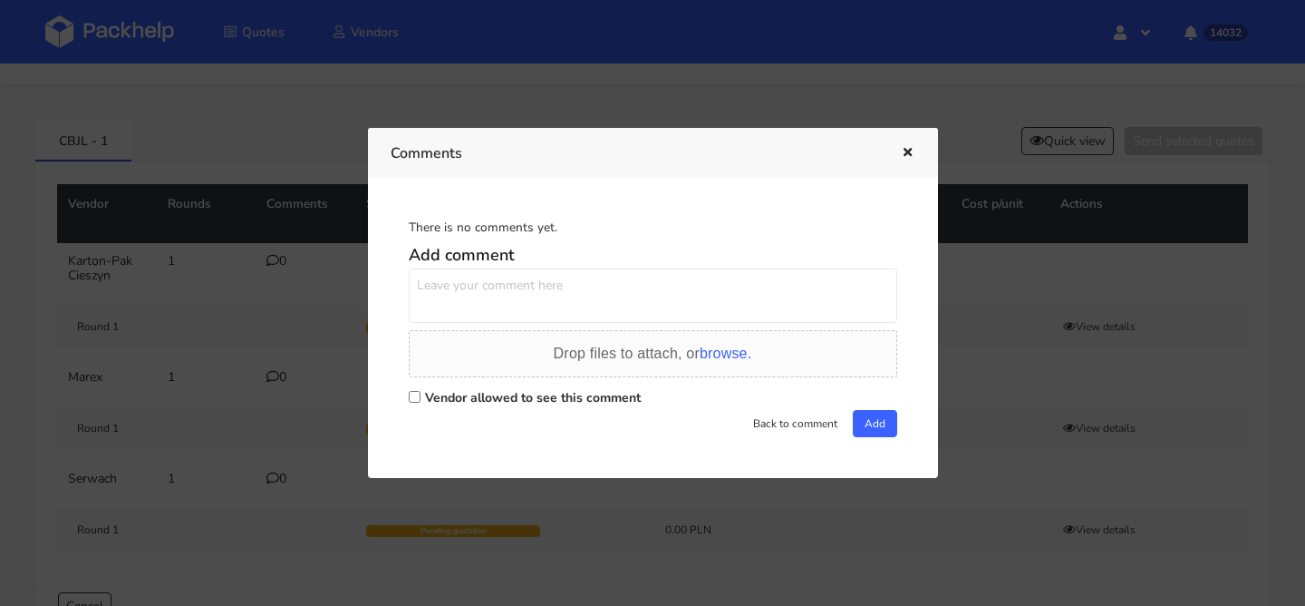
click at [526, 288] on textarea at bounding box center [653, 295] width 489 height 54
paste textarea "SSYS"
type textarea "powtórka SSYS"
click at [435, 400] on label "Vendor allowed to see this comment" at bounding box center [533, 397] width 216 height 17
click at [421, 400] on input "Vendor allowed to see this comment" at bounding box center [415, 397] width 12 height 12
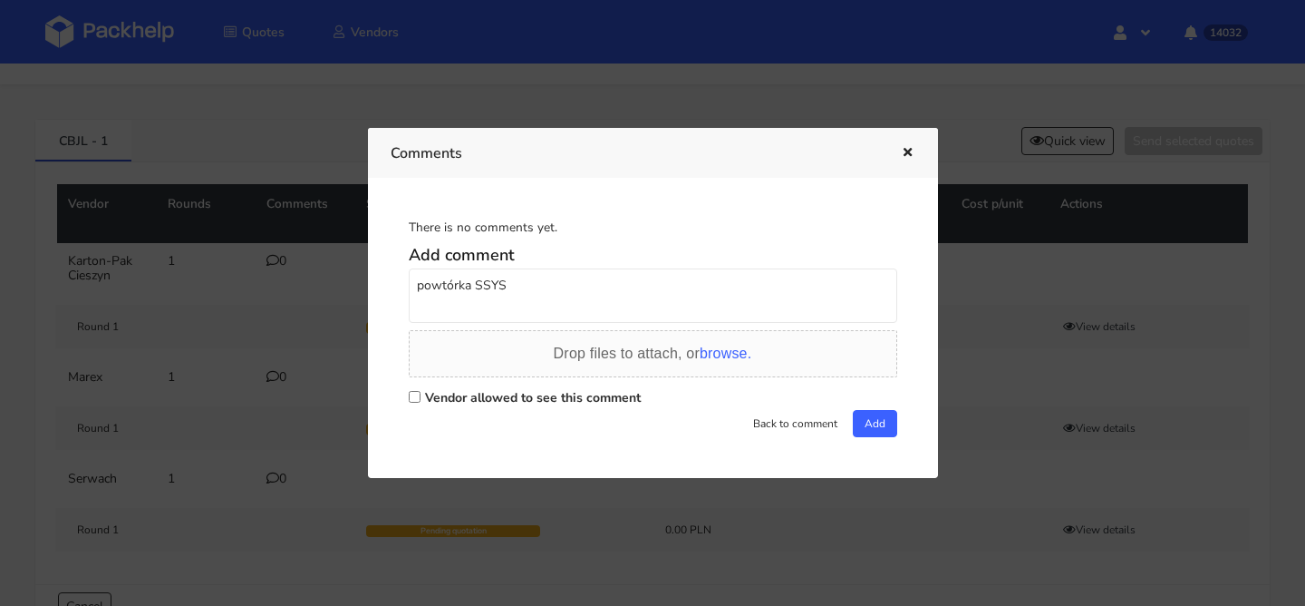
checkbox input "true"
click at [868, 423] on button "Add" at bounding box center [875, 423] width 44 height 27
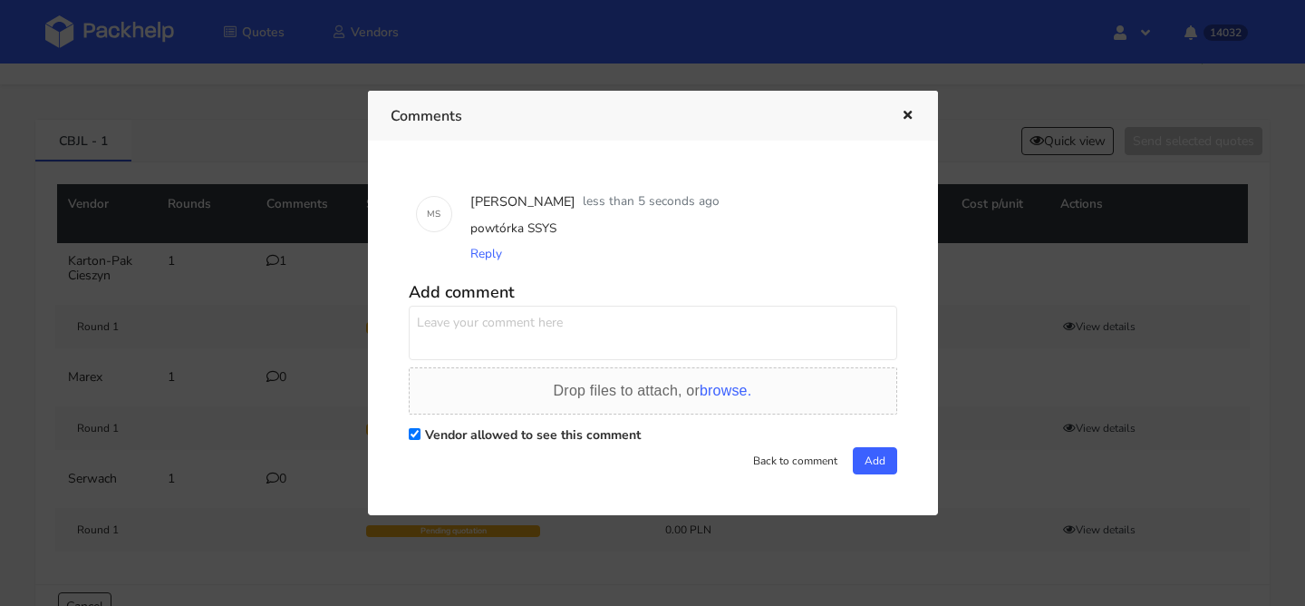
click at [907, 112] on icon "button" at bounding box center [907, 116] width 15 height 13
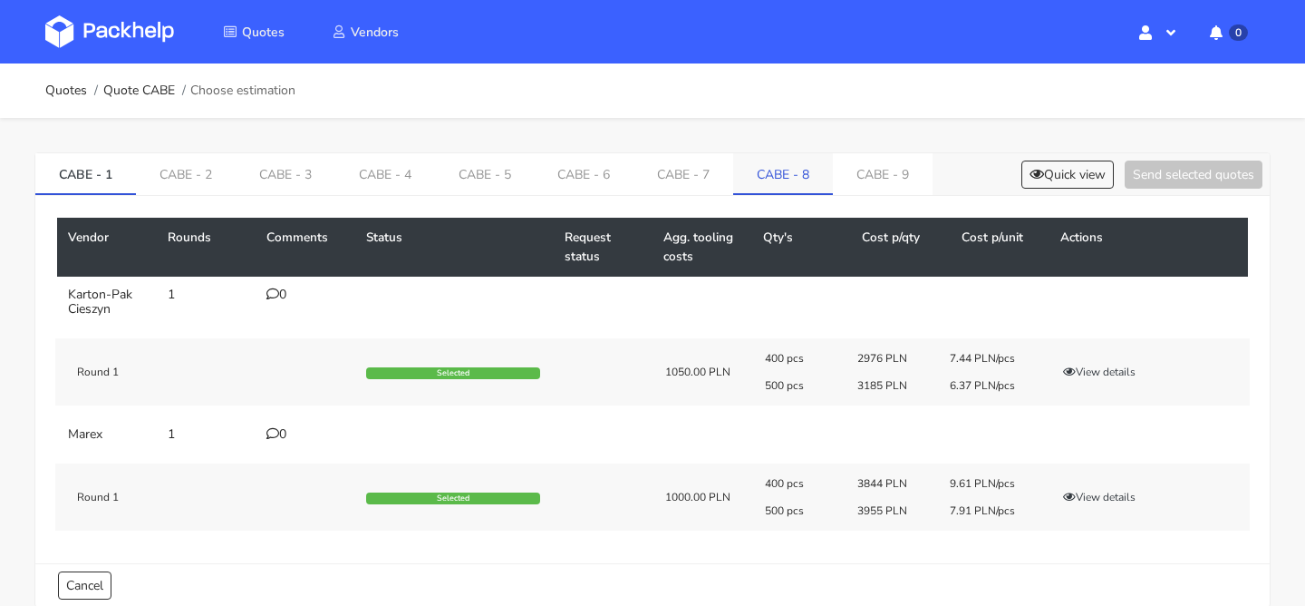
click at [781, 187] on link "CABE - 8" at bounding box center [783, 173] width 100 height 40
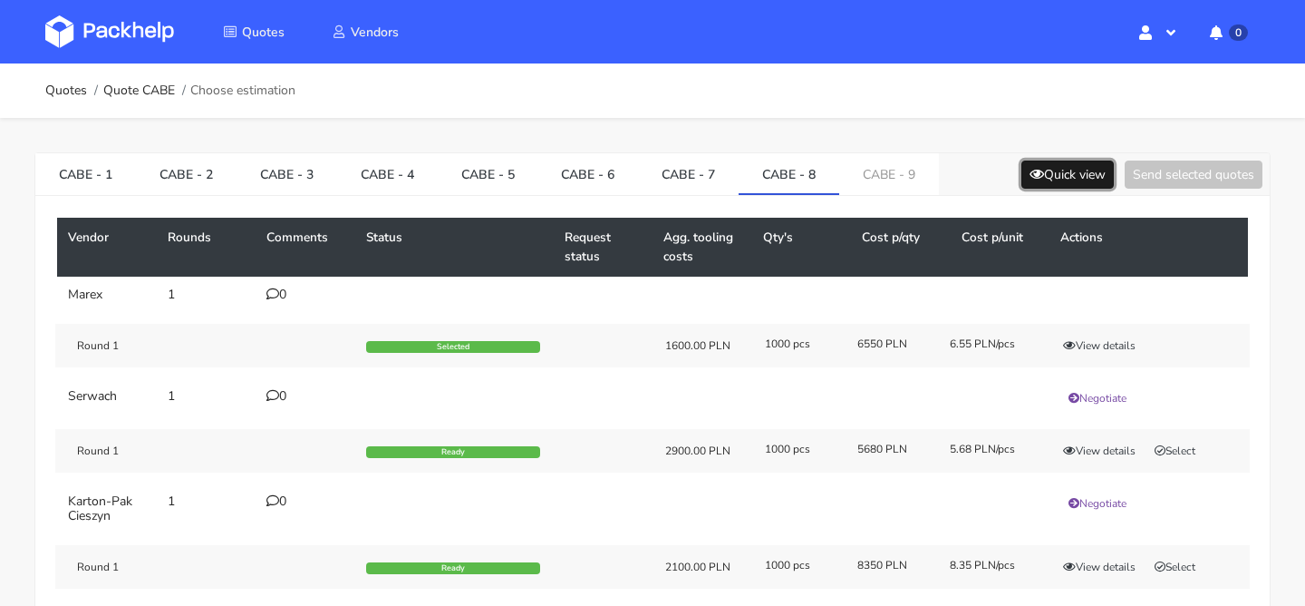
click at [1086, 180] on button "Quick view" at bounding box center [1068, 174] width 92 height 28
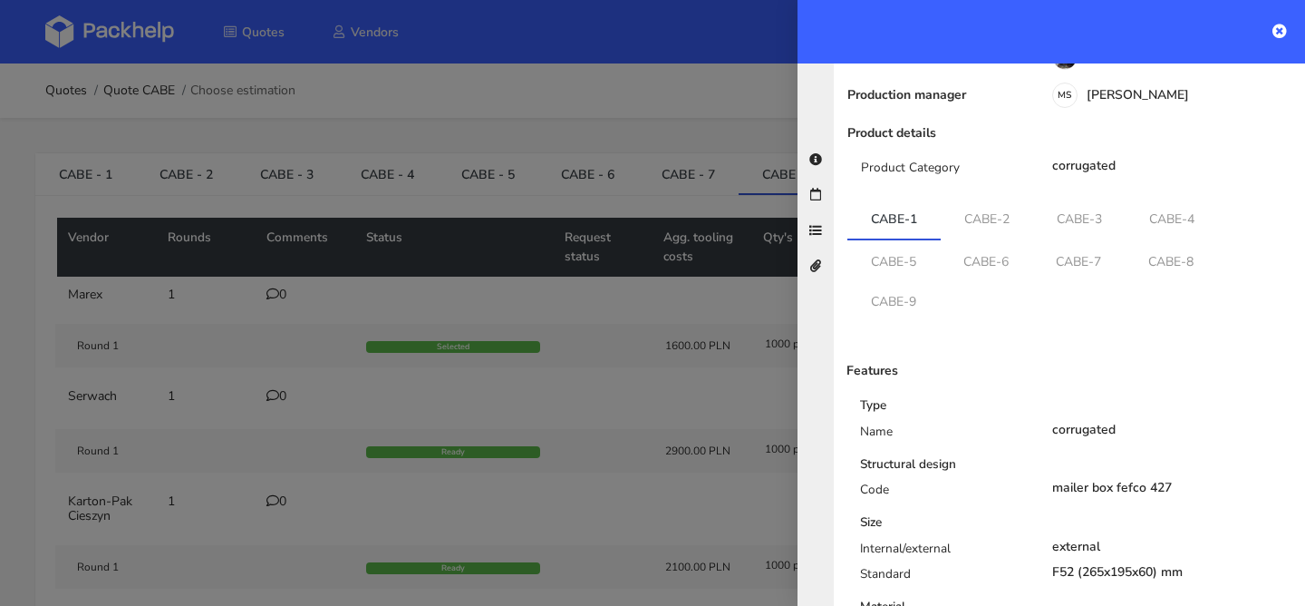
scroll to position [160, 0]
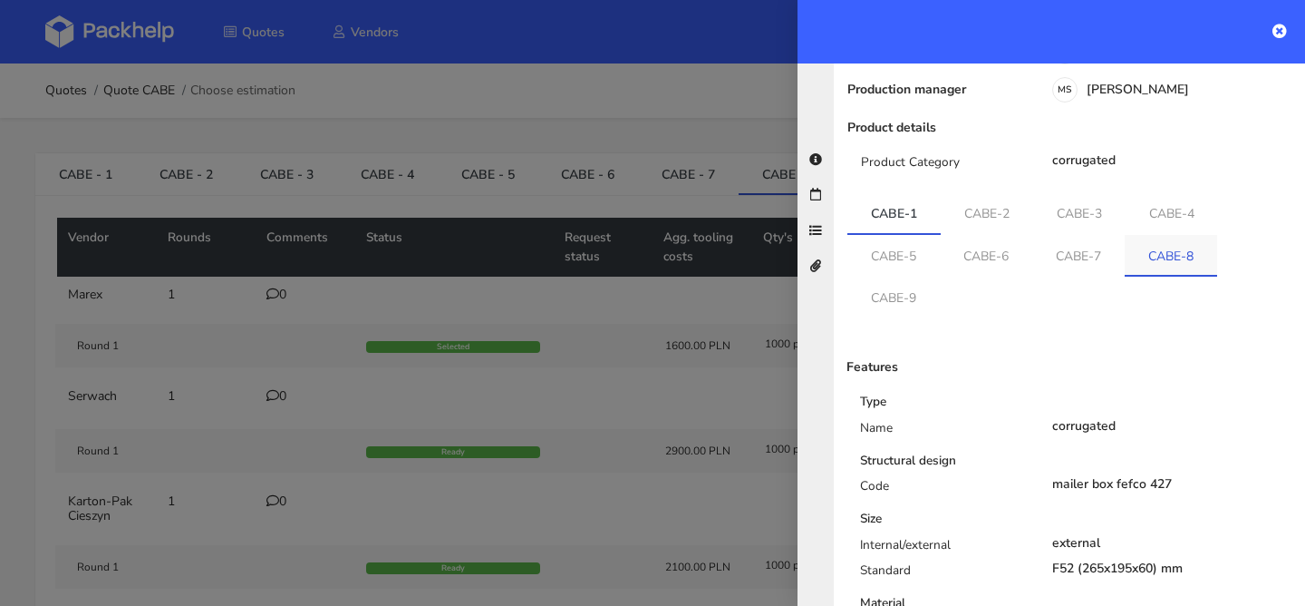
click at [1180, 252] on link "CABE-8" at bounding box center [1171, 255] width 92 height 40
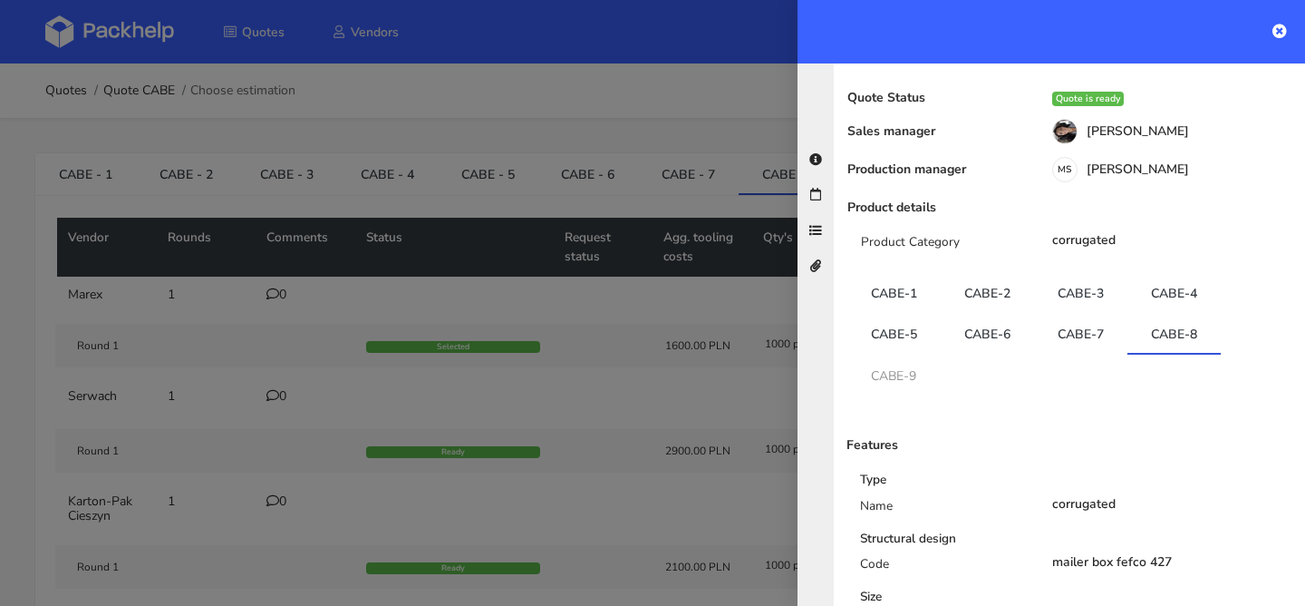
scroll to position [79, 0]
click at [936, 364] on link "CABE-9" at bounding box center [894, 375] width 92 height 40
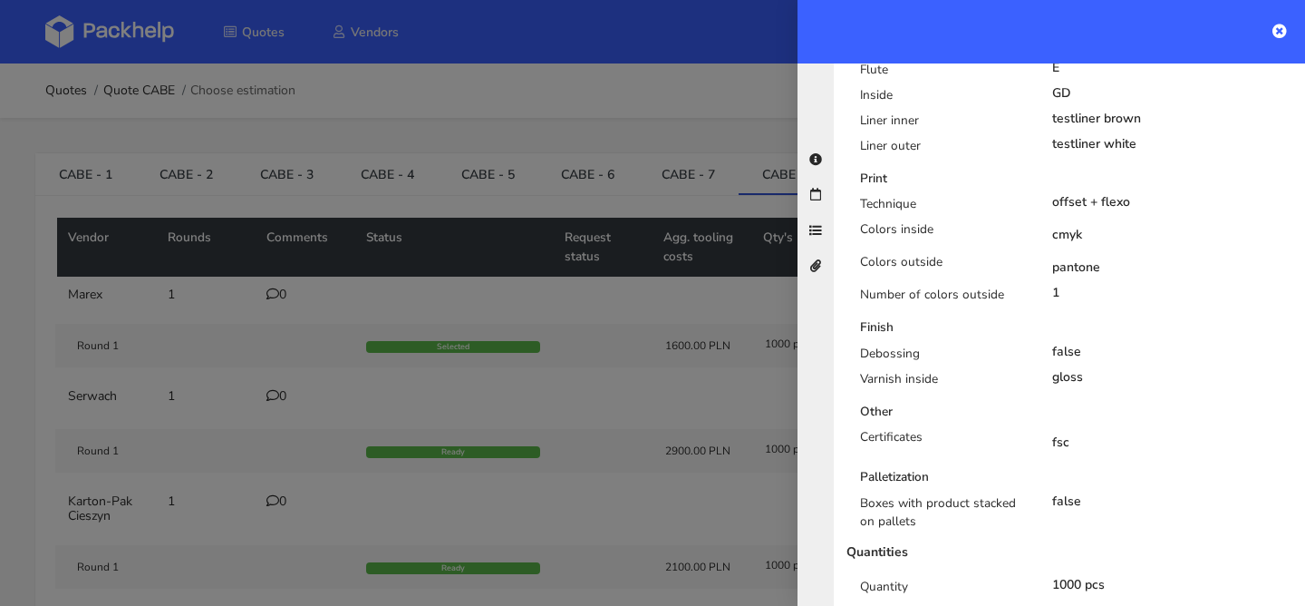
scroll to position [823, 0]
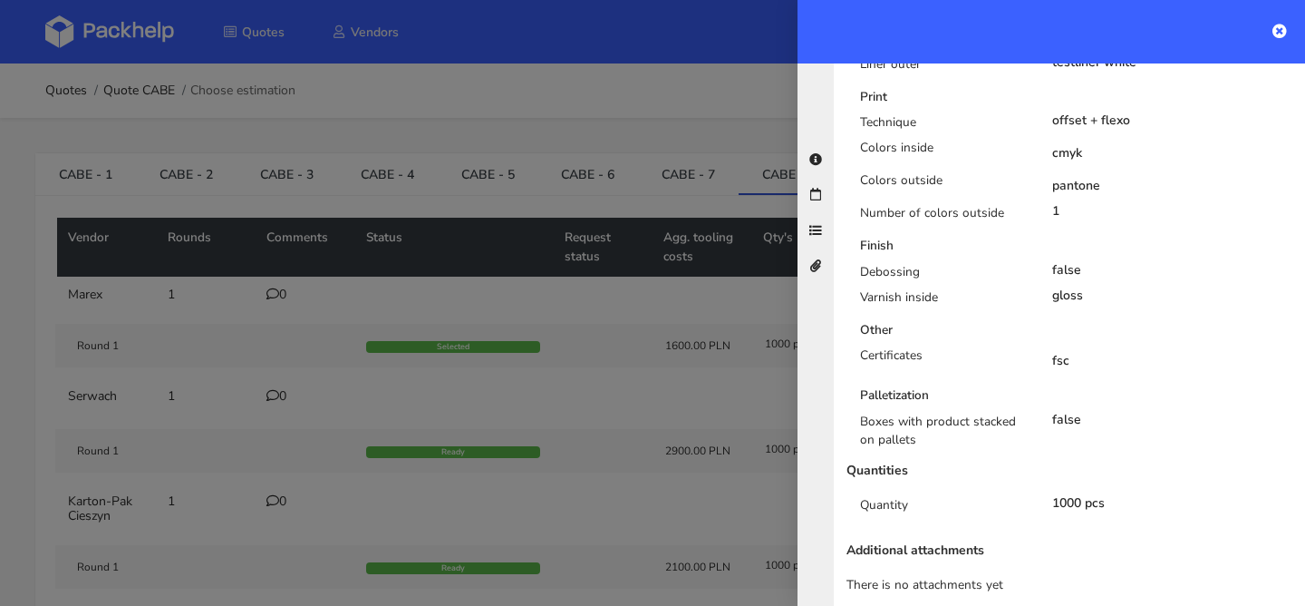
click at [685, 178] on div at bounding box center [652, 303] width 1305 height 606
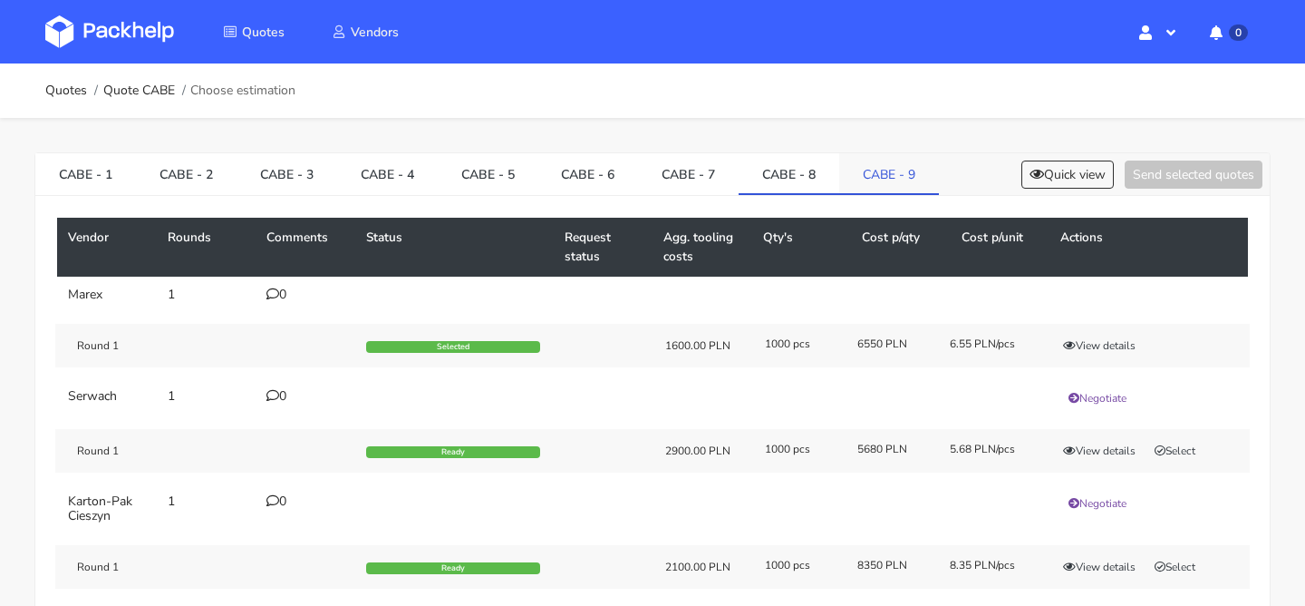
click at [857, 180] on link "CABE - 9" at bounding box center [889, 173] width 100 height 40
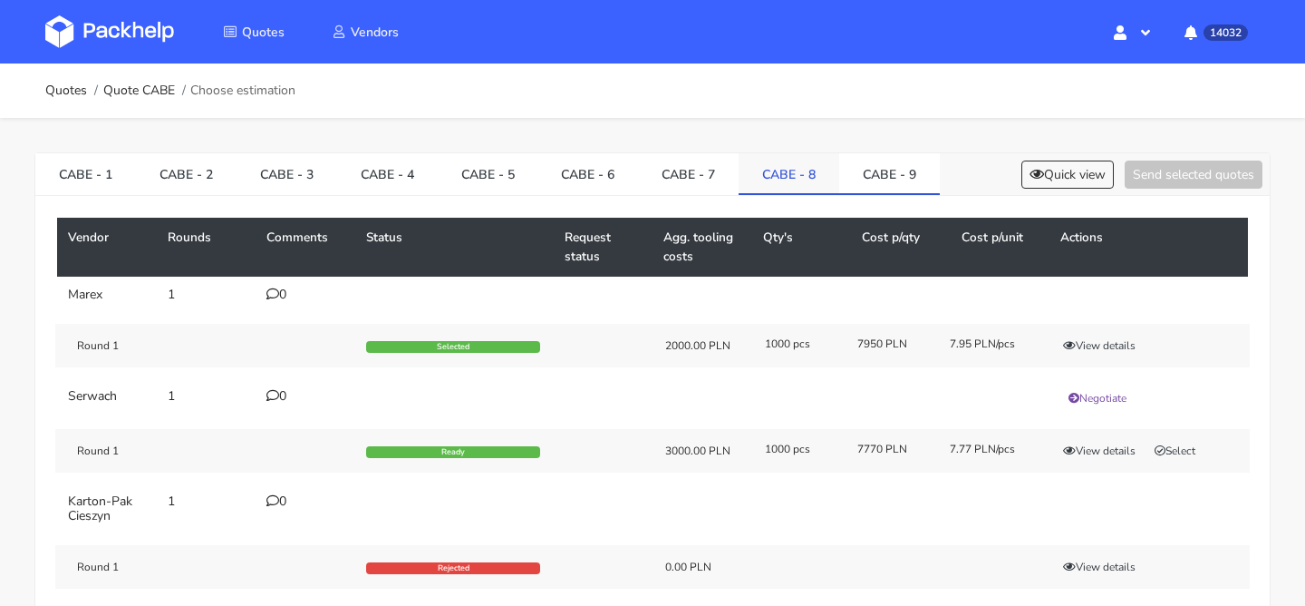
click at [809, 190] on link "CABE - 8" at bounding box center [789, 173] width 101 height 40
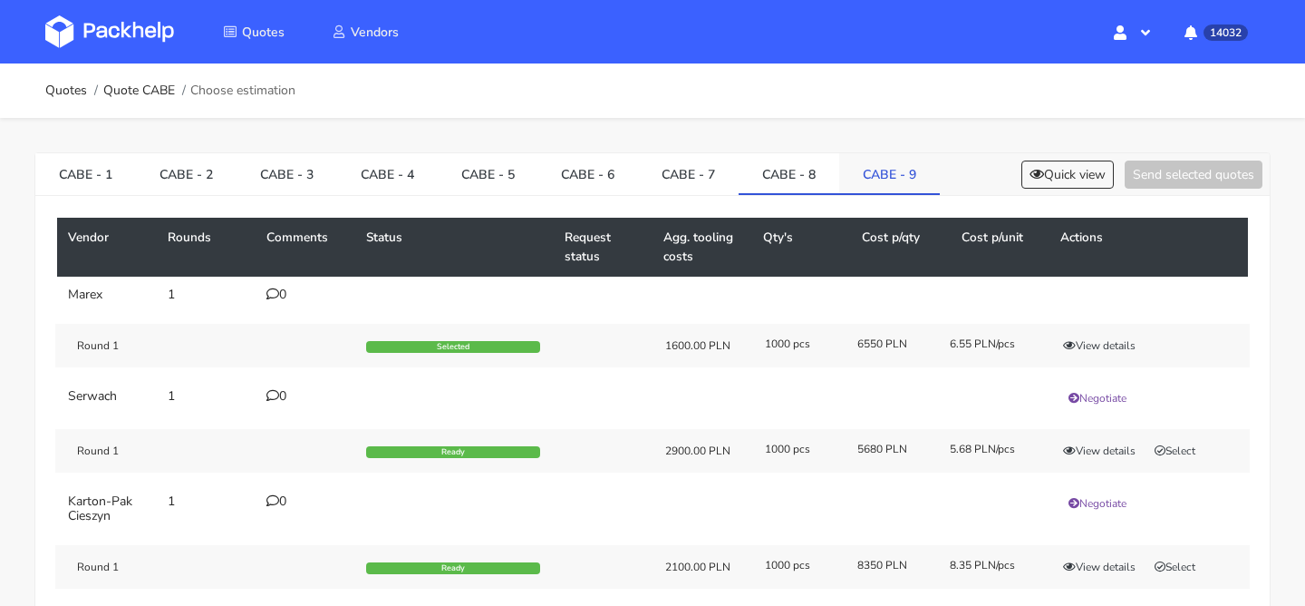
click at [849, 188] on link "CABE - 9" at bounding box center [889, 173] width 101 height 40
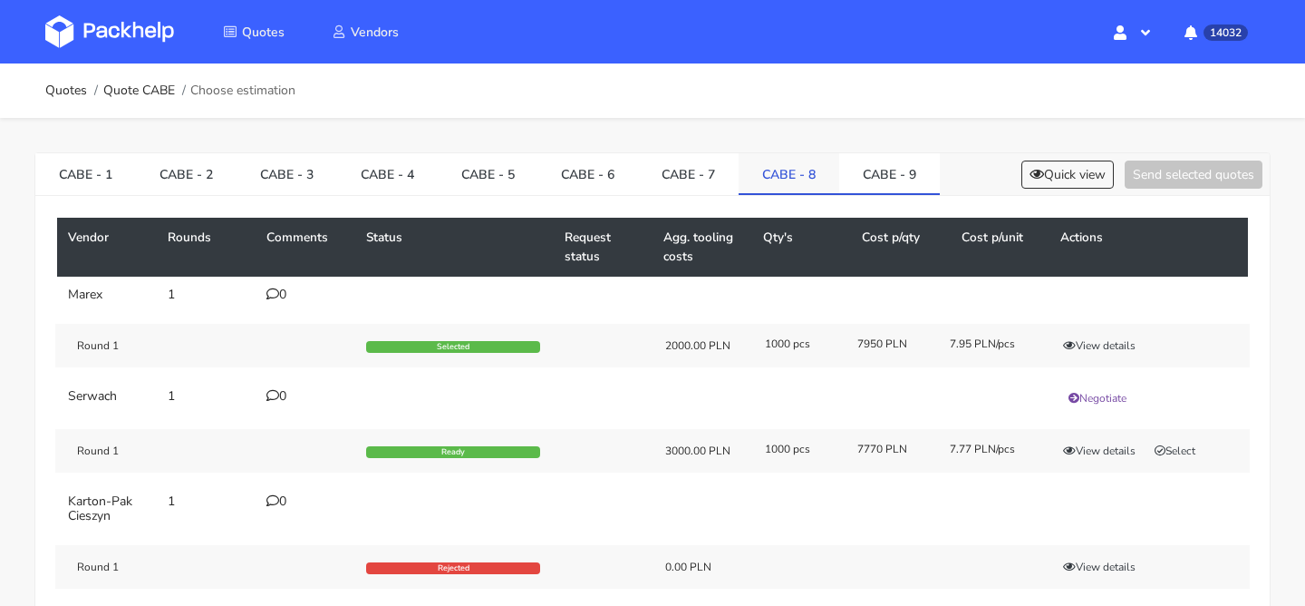
click at [796, 182] on link "CABE - 8" at bounding box center [789, 173] width 101 height 40
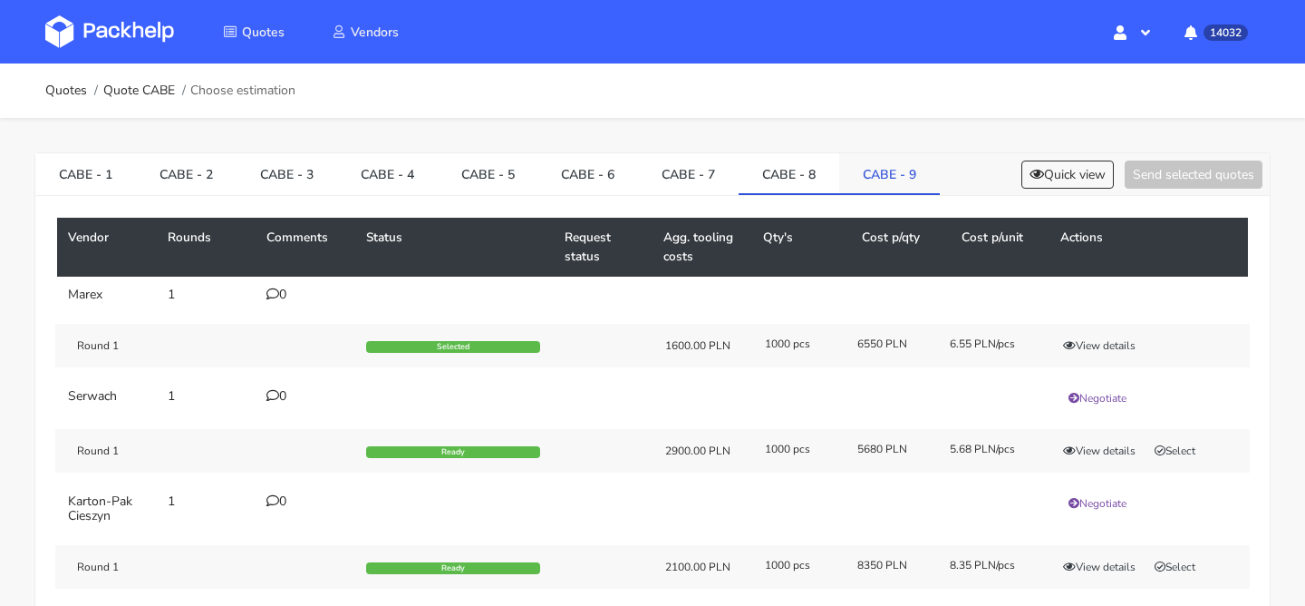
click at [852, 174] on link "CABE - 9" at bounding box center [889, 173] width 101 height 40
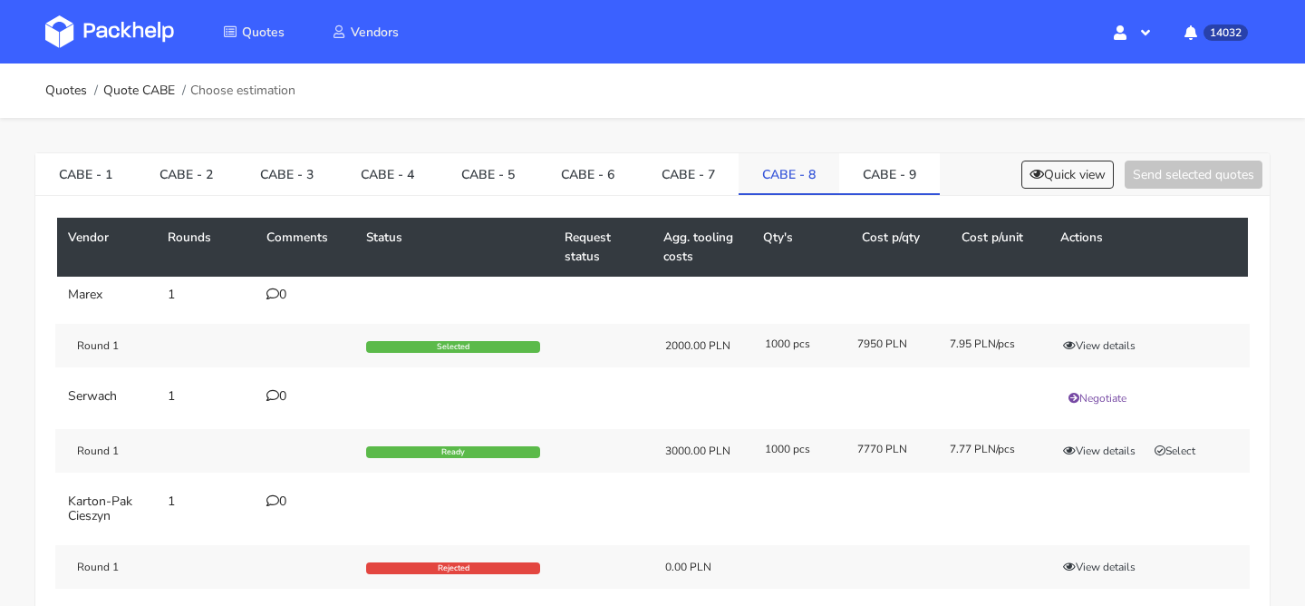
click at [805, 173] on link "CABE - 8" at bounding box center [789, 173] width 101 height 40
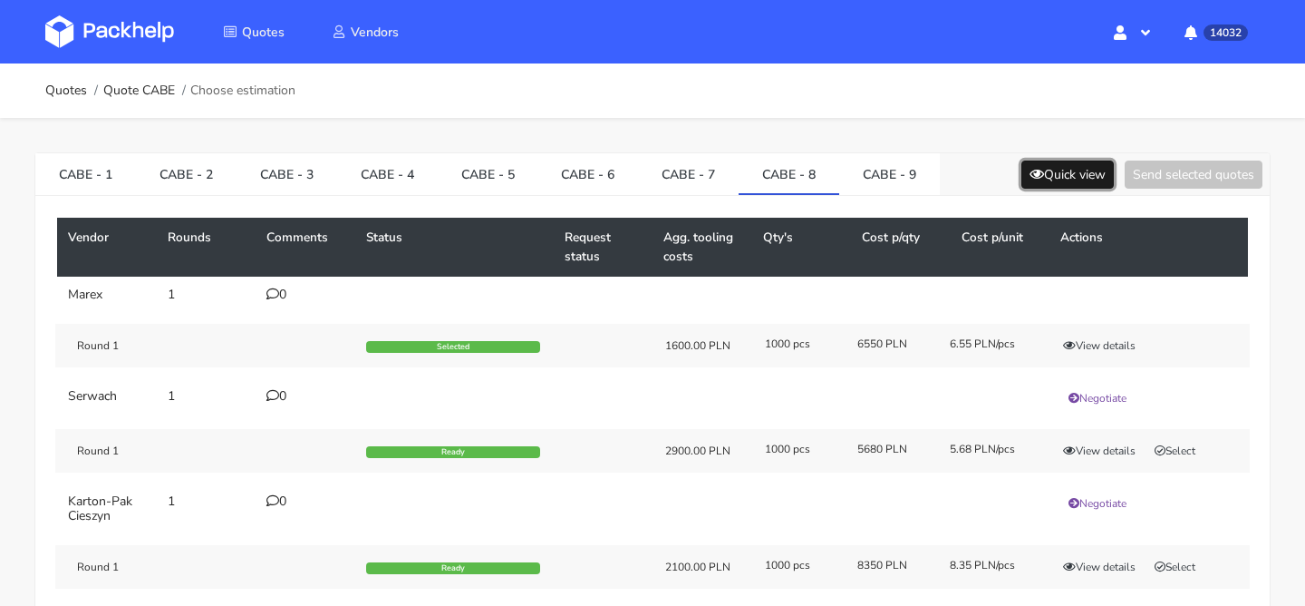
click at [1056, 165] on button "Quick view" at bounding box center [1068, 174] width 92 height 28
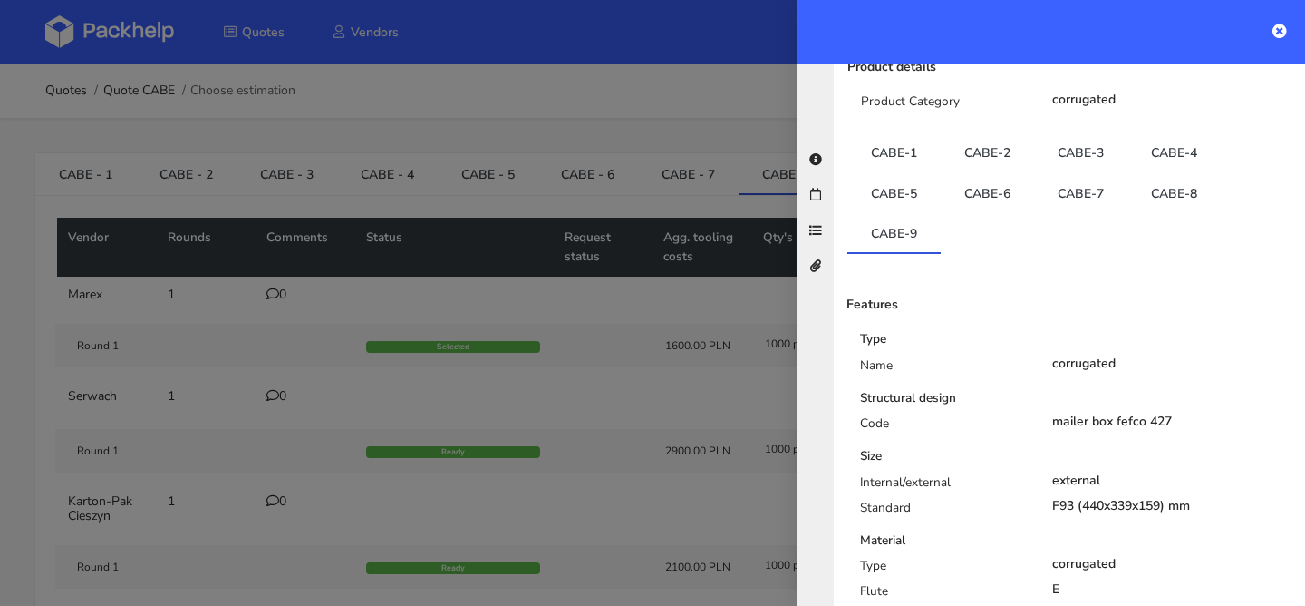
scroll to position [0, 0]
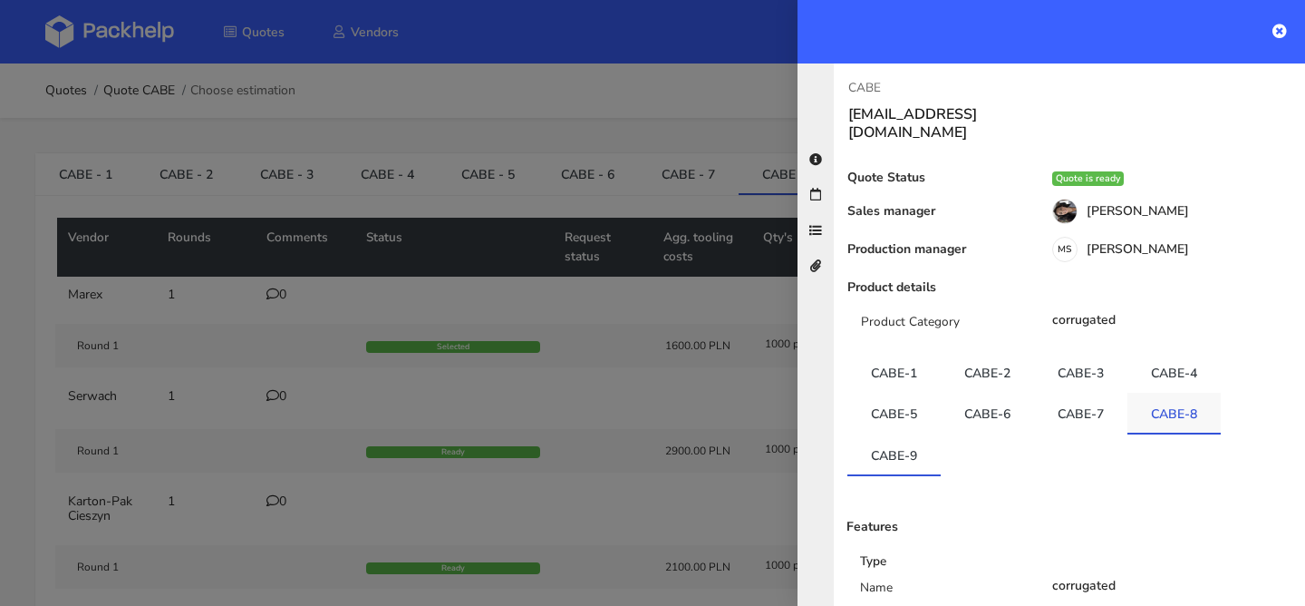
click at [1172, 393] on link "CABE-8" at bounding box center [1174, 413] width 93 height 40
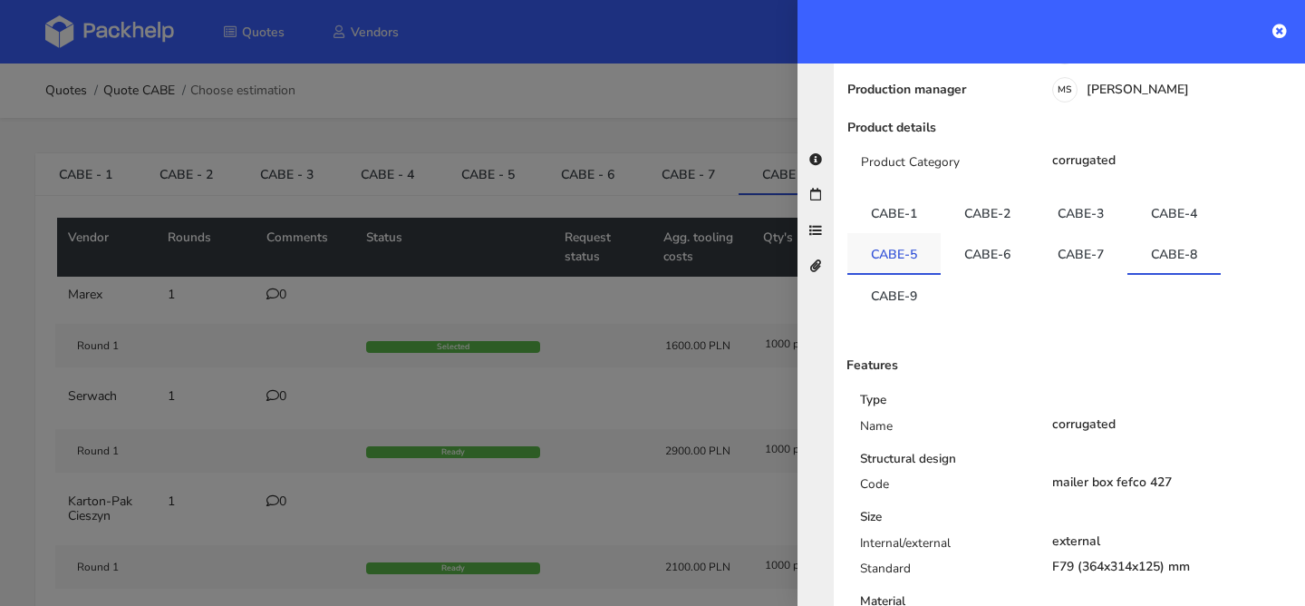
scroll to position [103, 0]
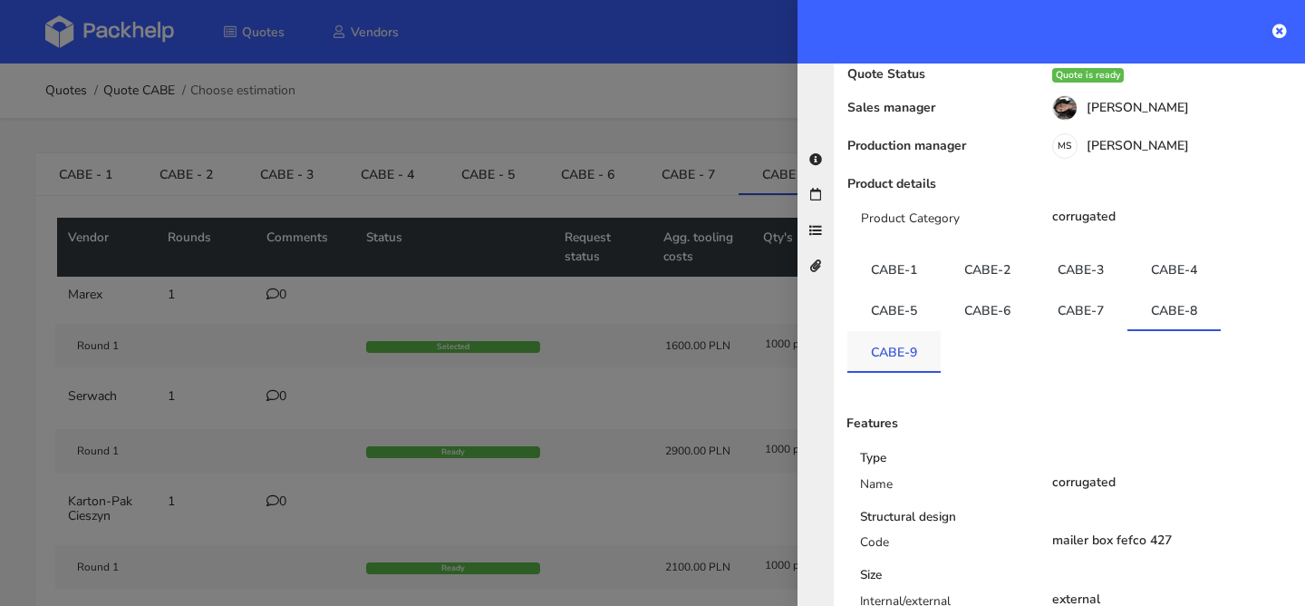
click at [902, 352] on link "CABE-9" at bounding box center [894, 351] width 93 height 40
click at [902, 335] on link "CABE-9" at bounding box center [894, 349] width 93 height 40
click at [619, 219] on div at bounding box center [652, 303] width 1305 height 606
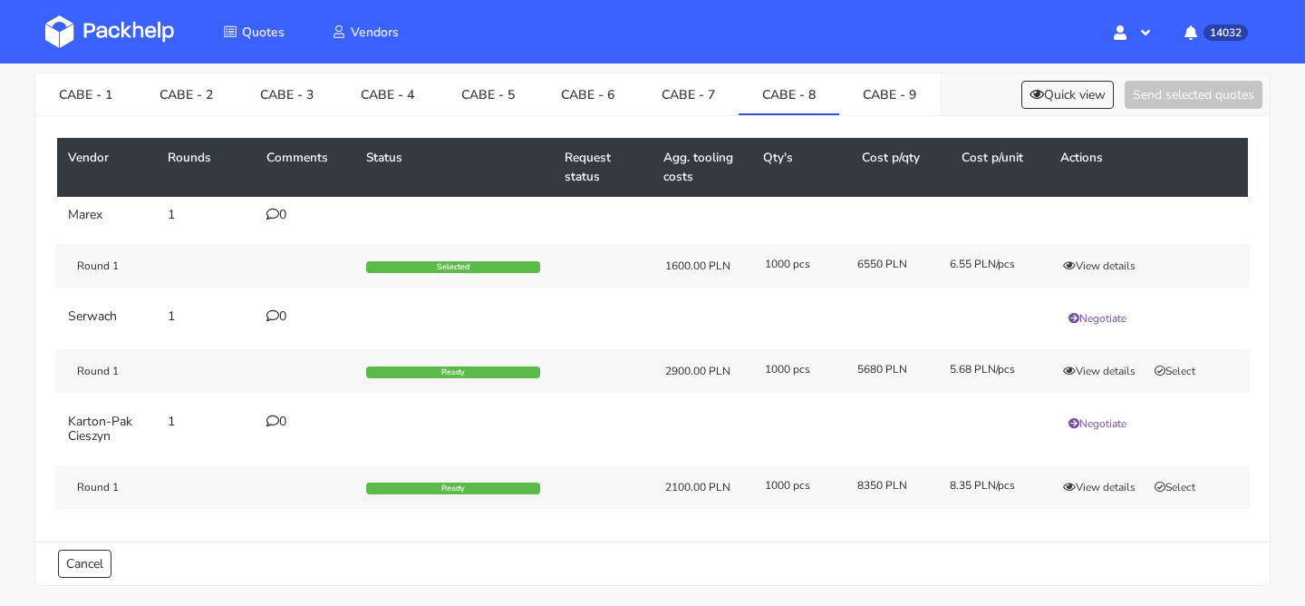
scroll to position [90, 0]
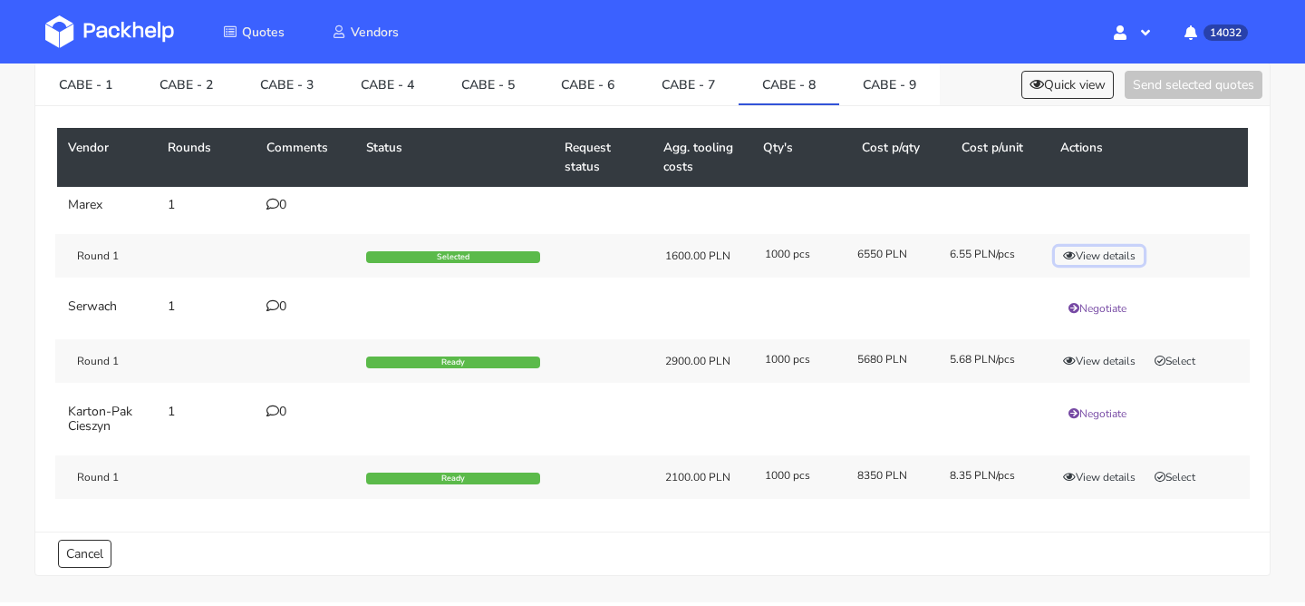
click at [1100, 249] on button "View details" at bounding box center [1099, 256] width 89 height 18
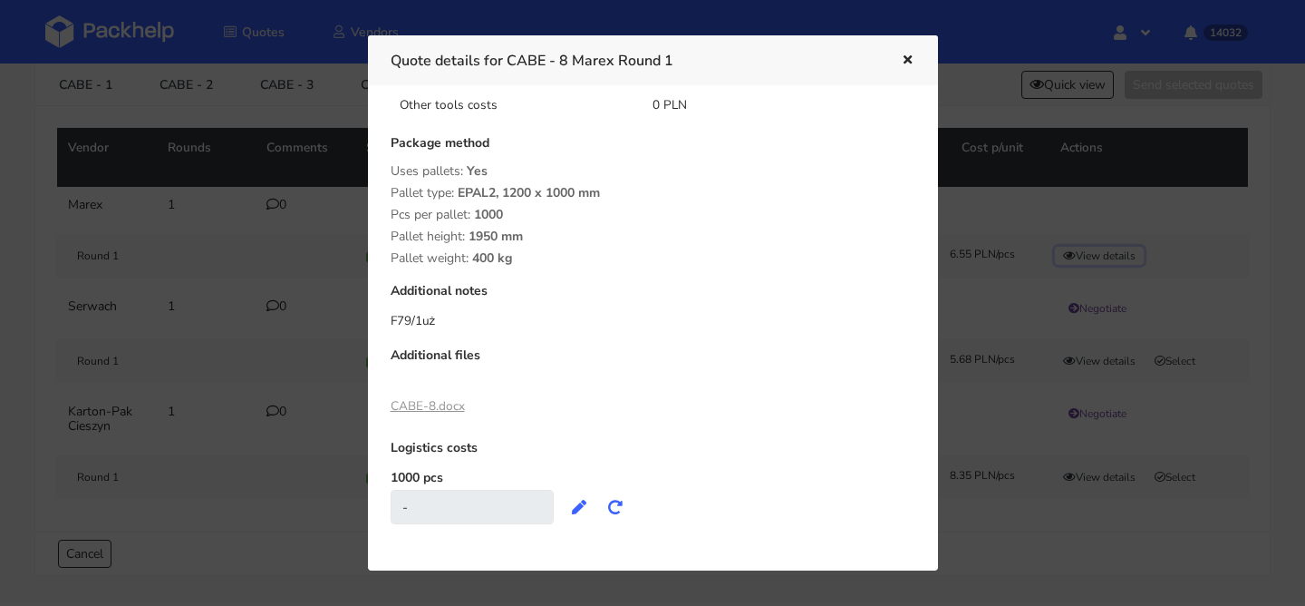
scroll to position [291, 0]
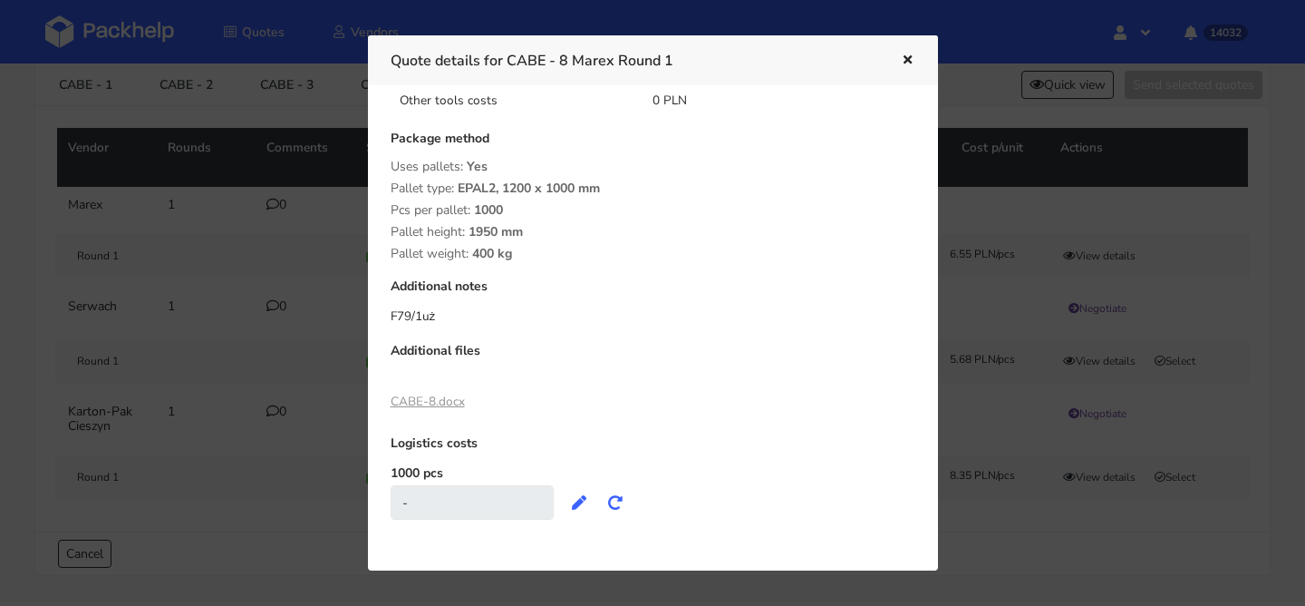
click at [899, 66] on button "button" at bounding box center [906, 61] width 20 height 24
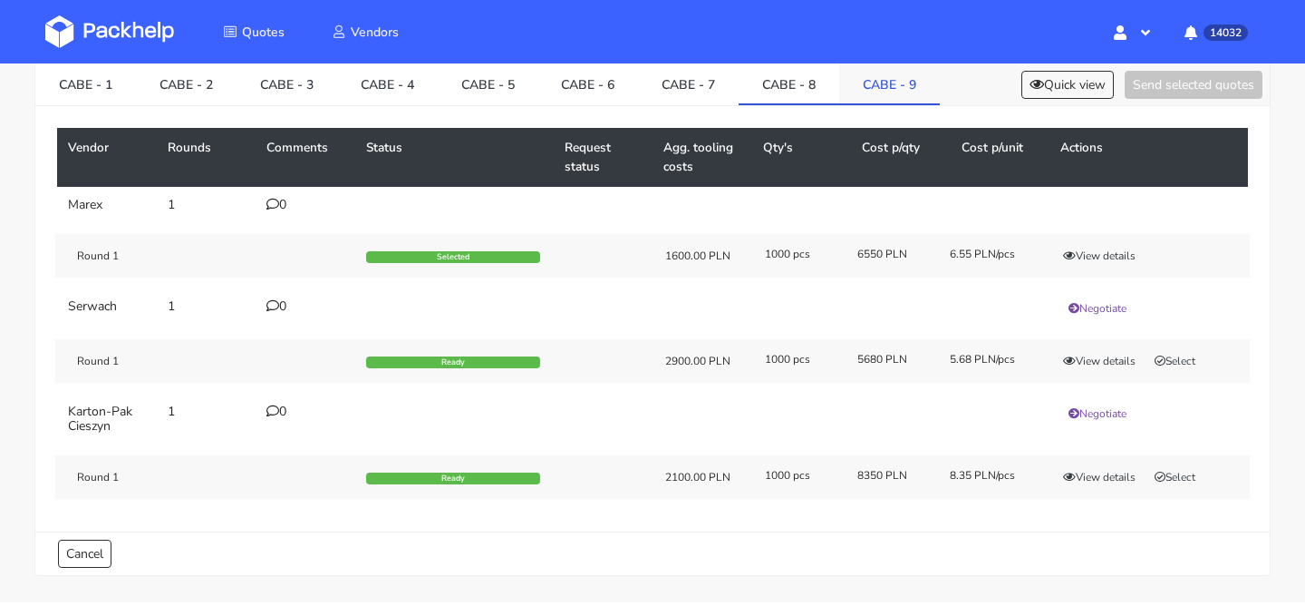
click at [878, 81] on link "CABE - 9" at bounding box center [889, 83] width 101 height 40
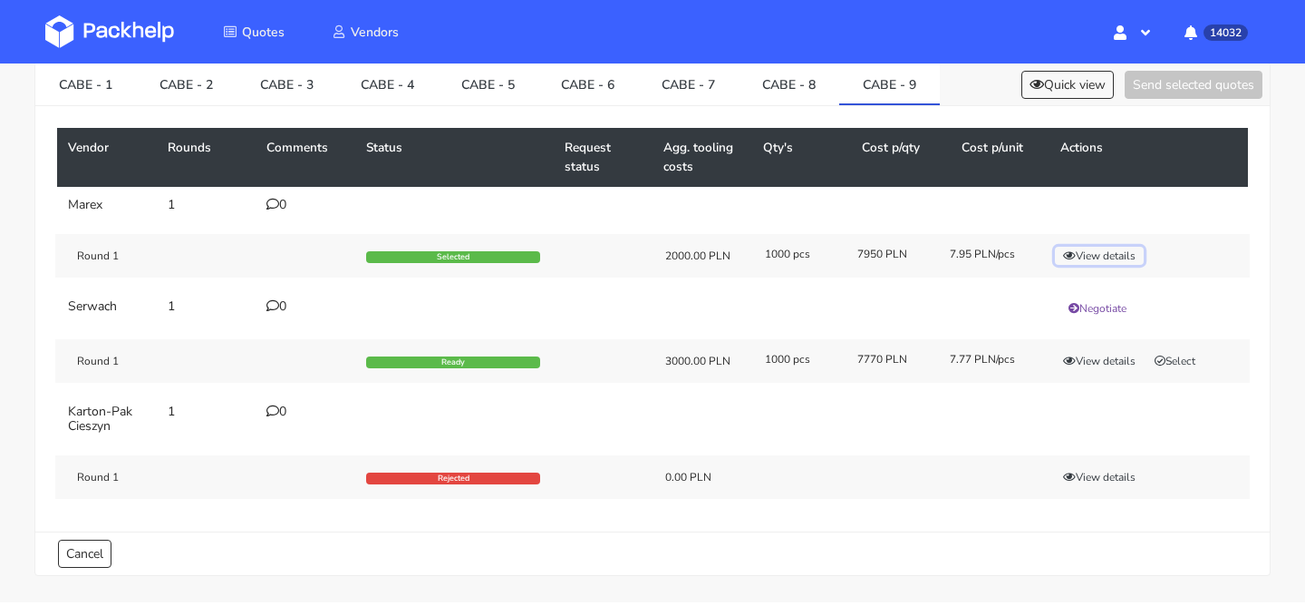
click at [1104, 252] on button "View details" at bounding box center [1099, 256] width 89 height 18
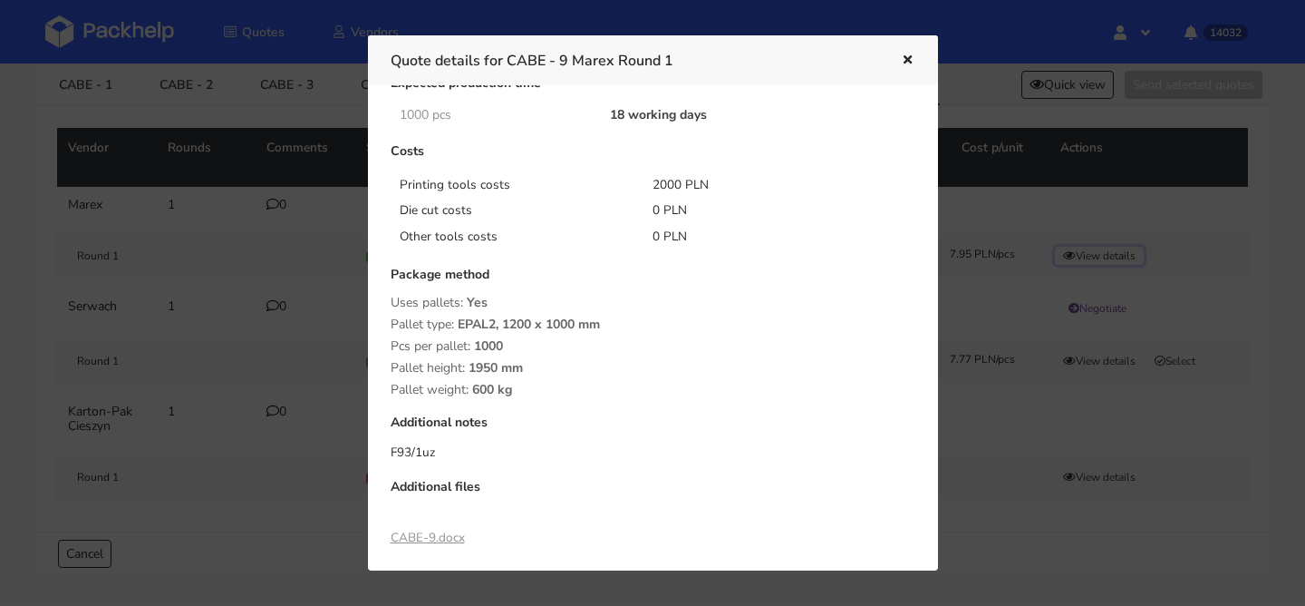
scroll to position [0, 0]
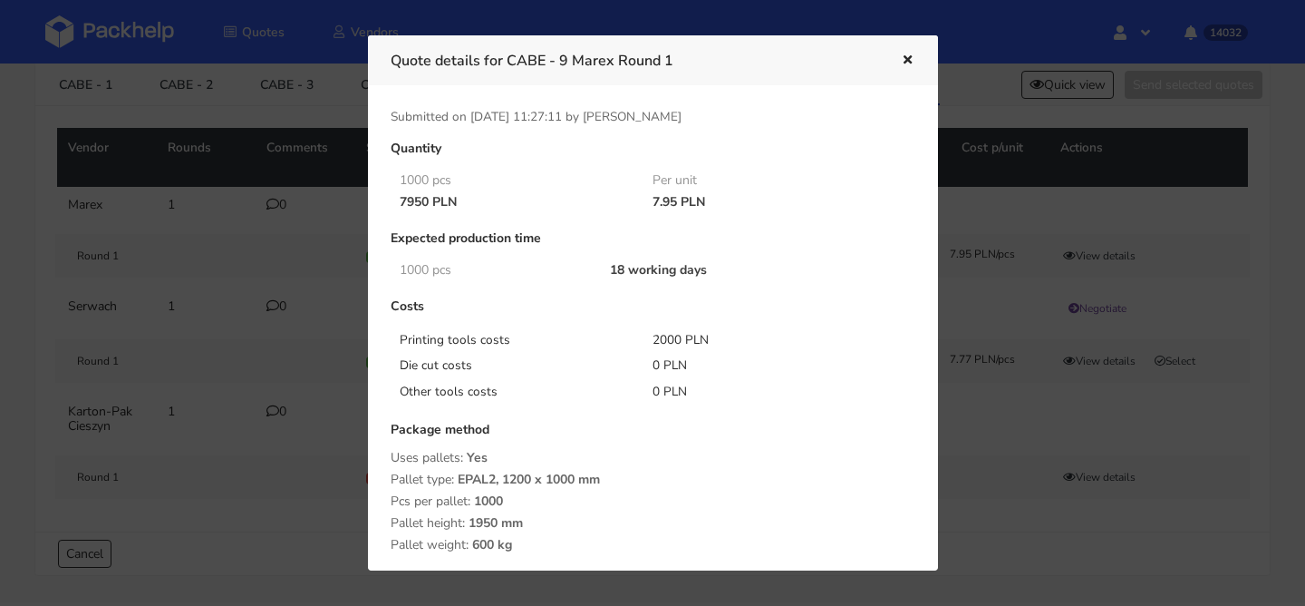
click at [909, 51] on button "button" at bounding box center [906, 61] width 20 height 24
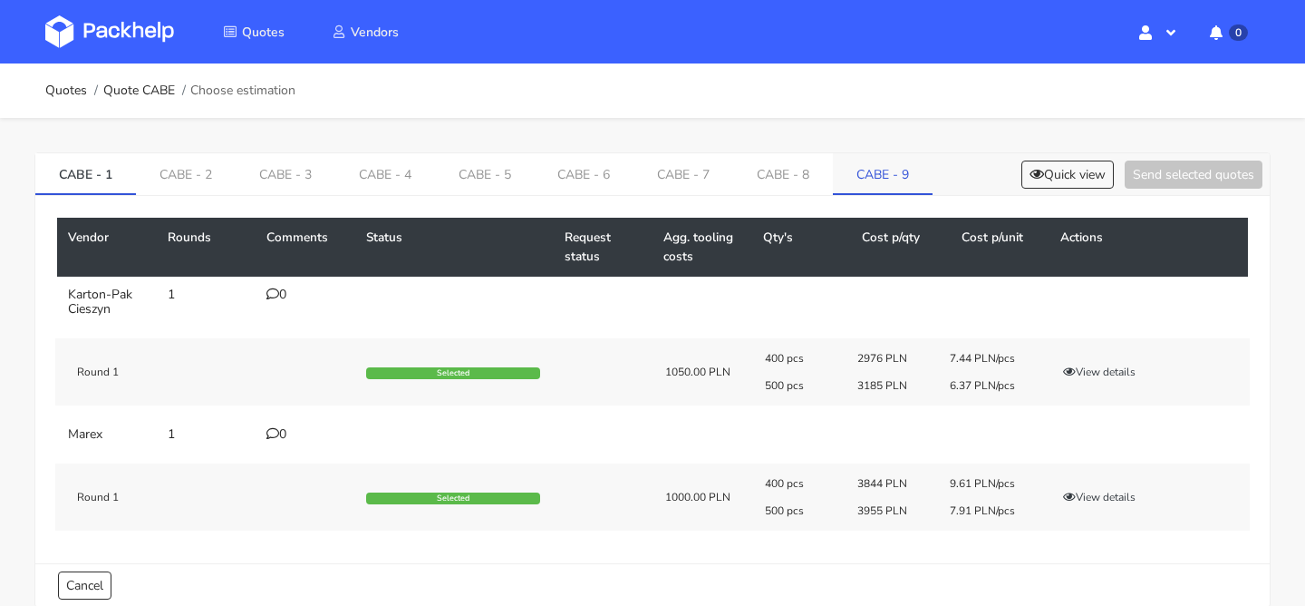
click at [868, 170] on link "CABE - 9" at bounding box center [883, 173] width 100 height 40
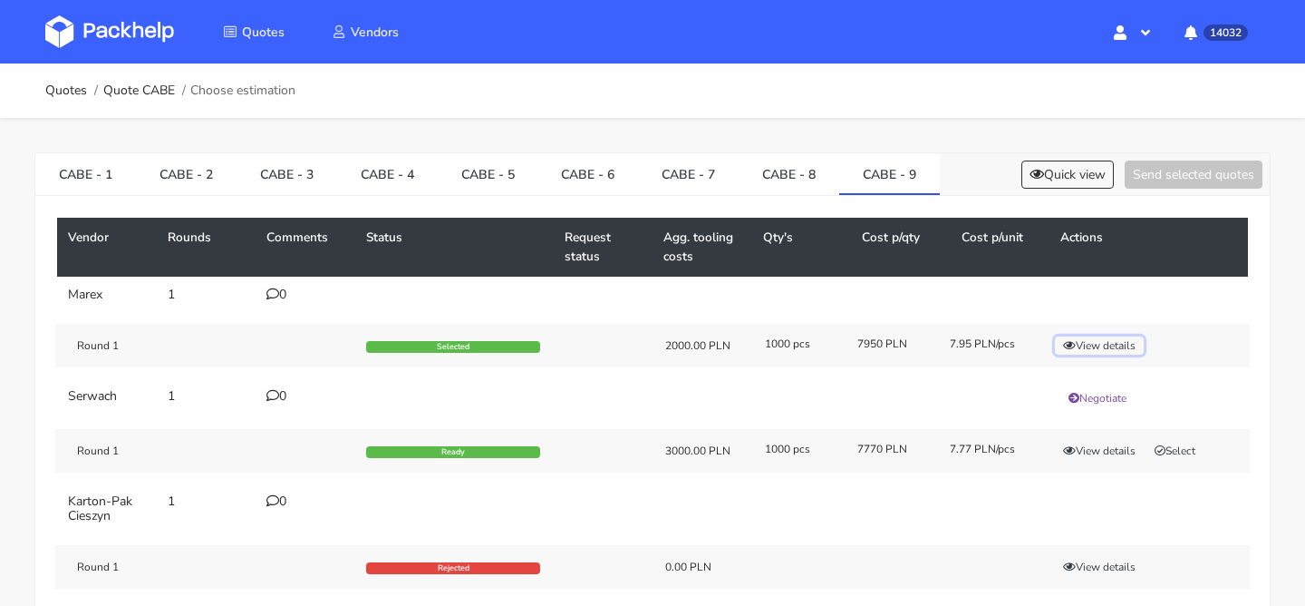
click at [1100, 343] on button "View details" at bounding box center [1099, 345] width 89 height 18
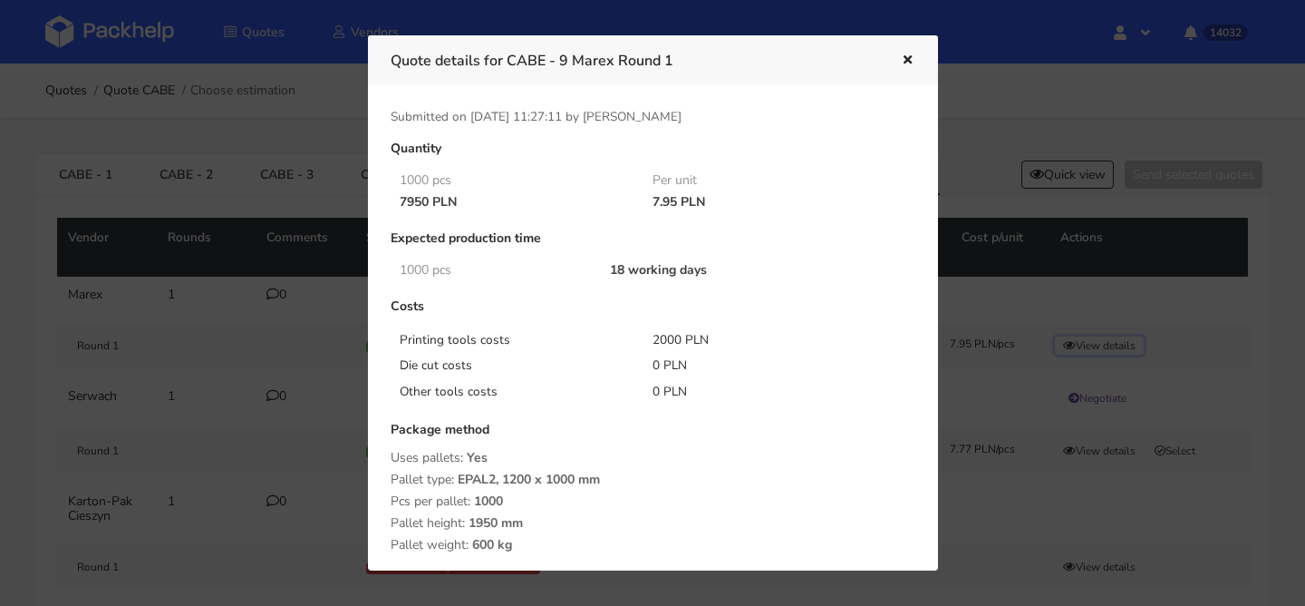
scroll to position [295, 0]
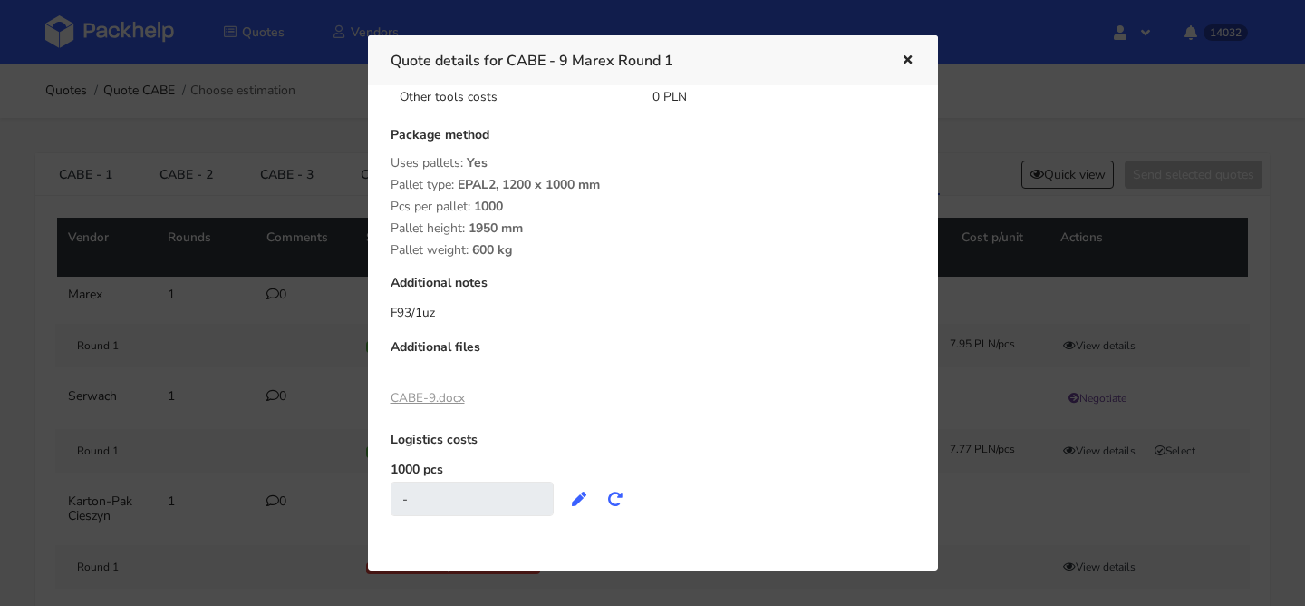
click at [456, 396] on link "CABE-9.docx" at bounding box center [428, 397] width 74 height 17
click at [304, 248] on div at bounding box center [652, 303] width 1305 height 606
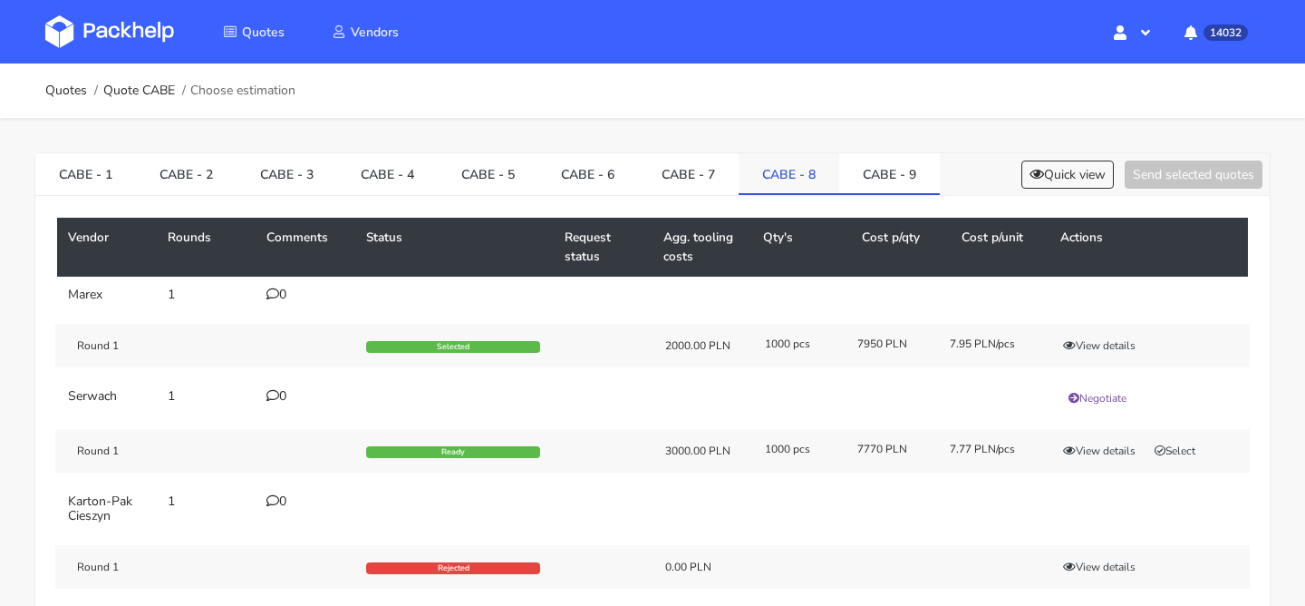
click at [767, 174] on link "CABE - 8" at bounding box center [789, 173] width 101 height 40
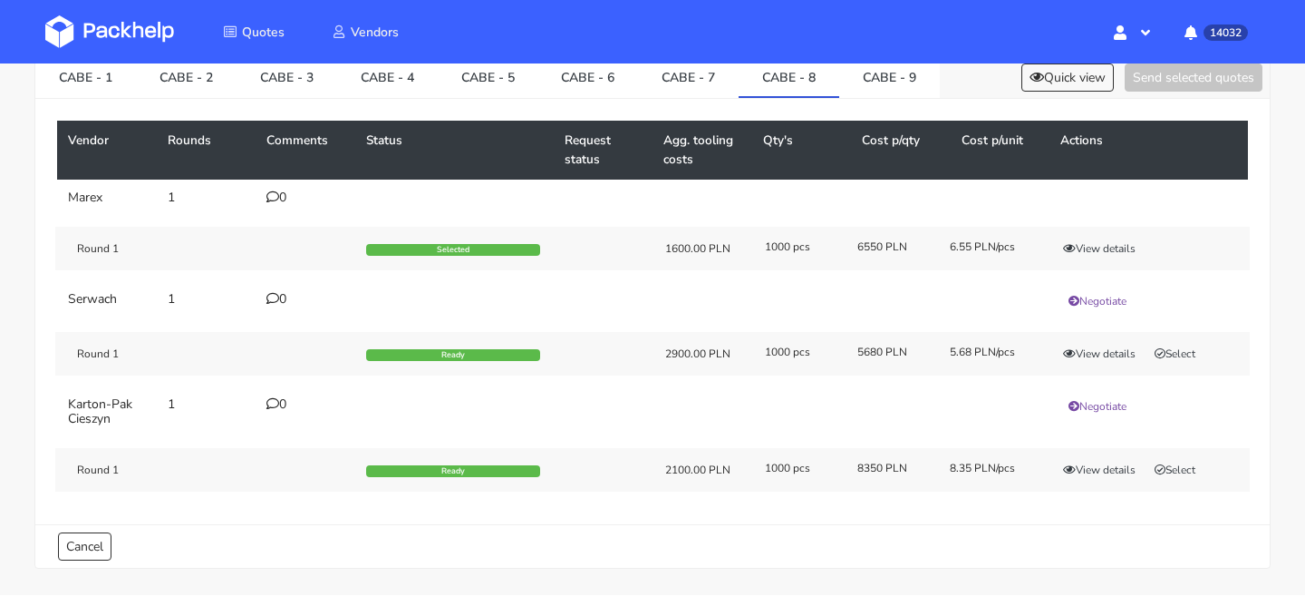
scroll to position [117, 0]
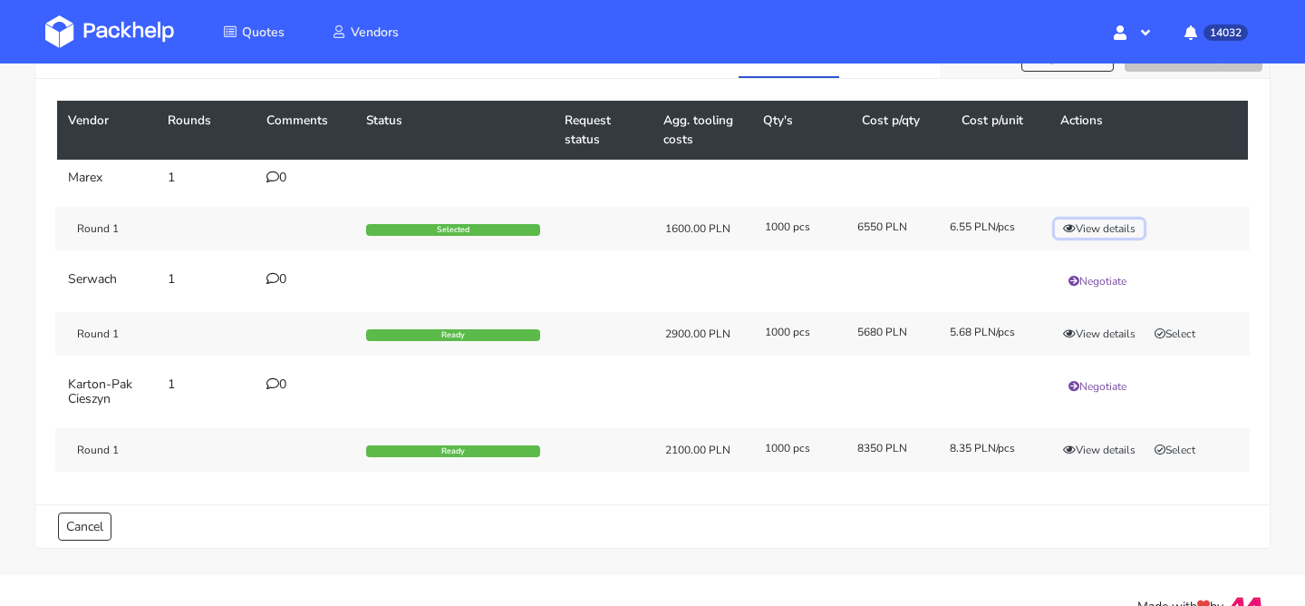
click at [1128, 233] on button "View details" at bounding box center [1099, 228] width 89 height 18
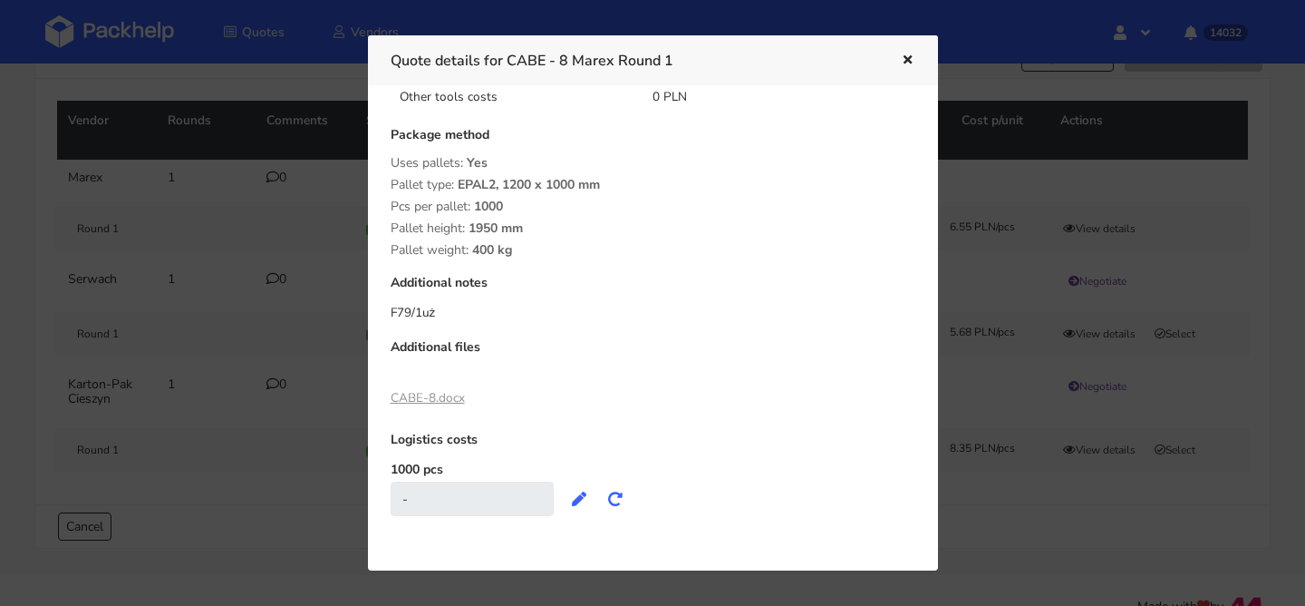
click at [442, 395] on link "CABE-8.docx" at bounding box center [428, 397] width 74 height 17
click at [212, 209] on div at bounding box center [652, 303] width 1305 height 606
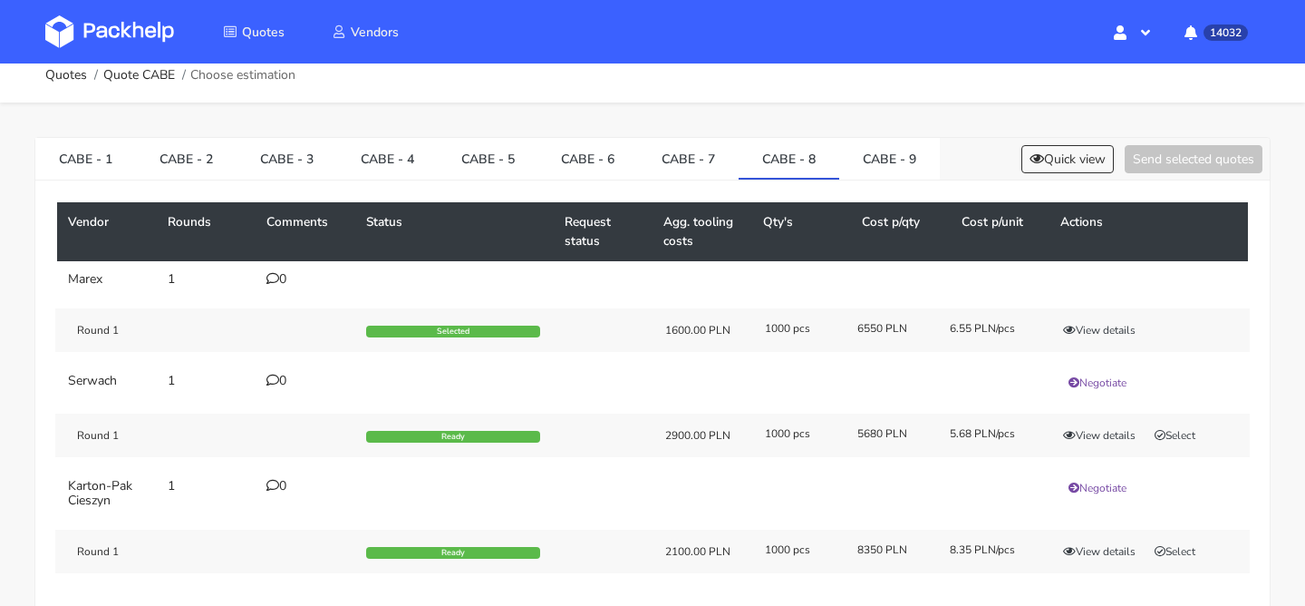
scroll to position [0, 0]
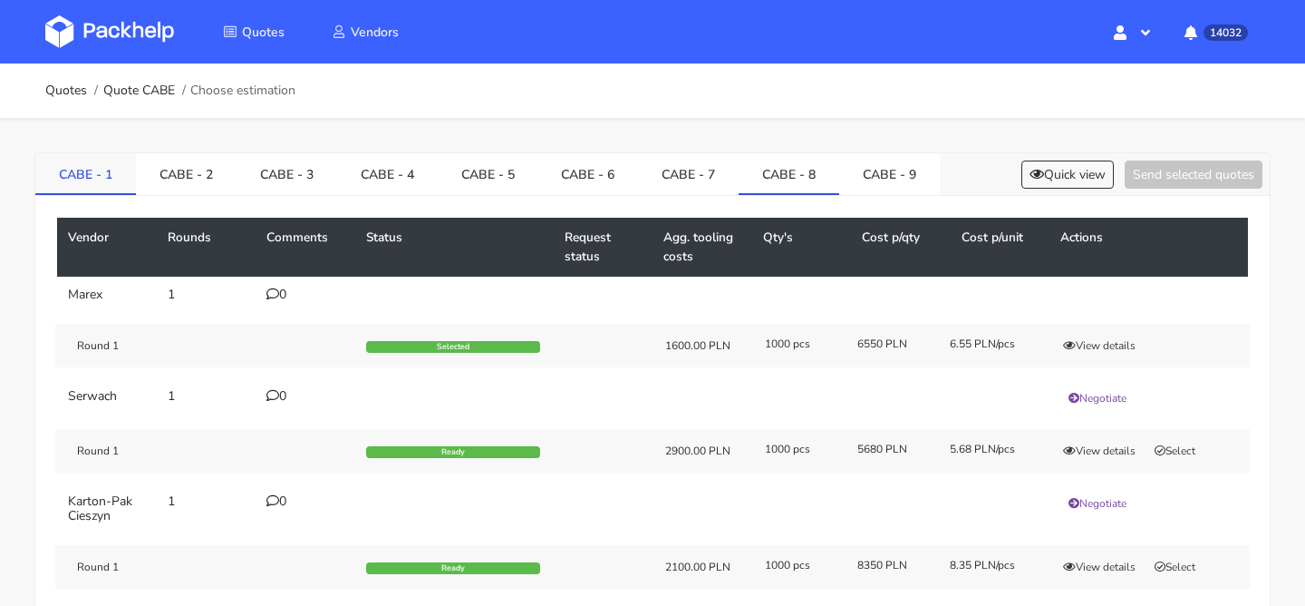
click at [116, 181] on link "CABE - 1" at bounding box center [85, 173] width 101 height 40
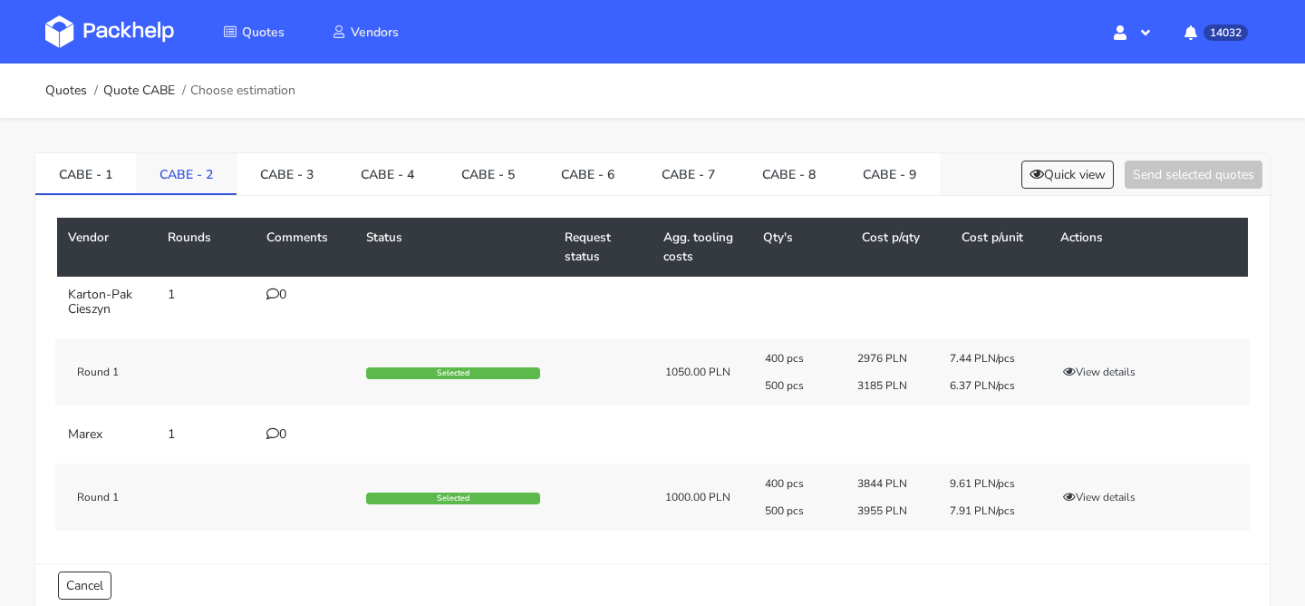
click at [203, 180] on link "CABE - 2" at bounding box center [186, 173] width 101 height 40
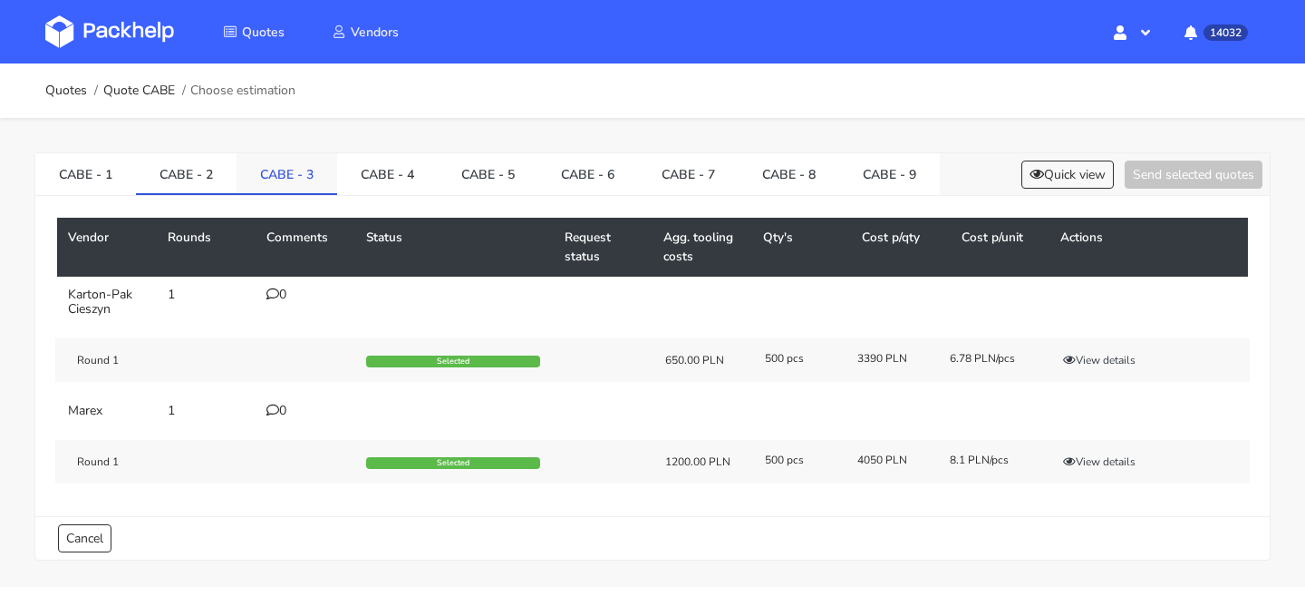
click at [268, 181] on link "CABE - 3" at bounding box center [287, 173] width 101 height 40
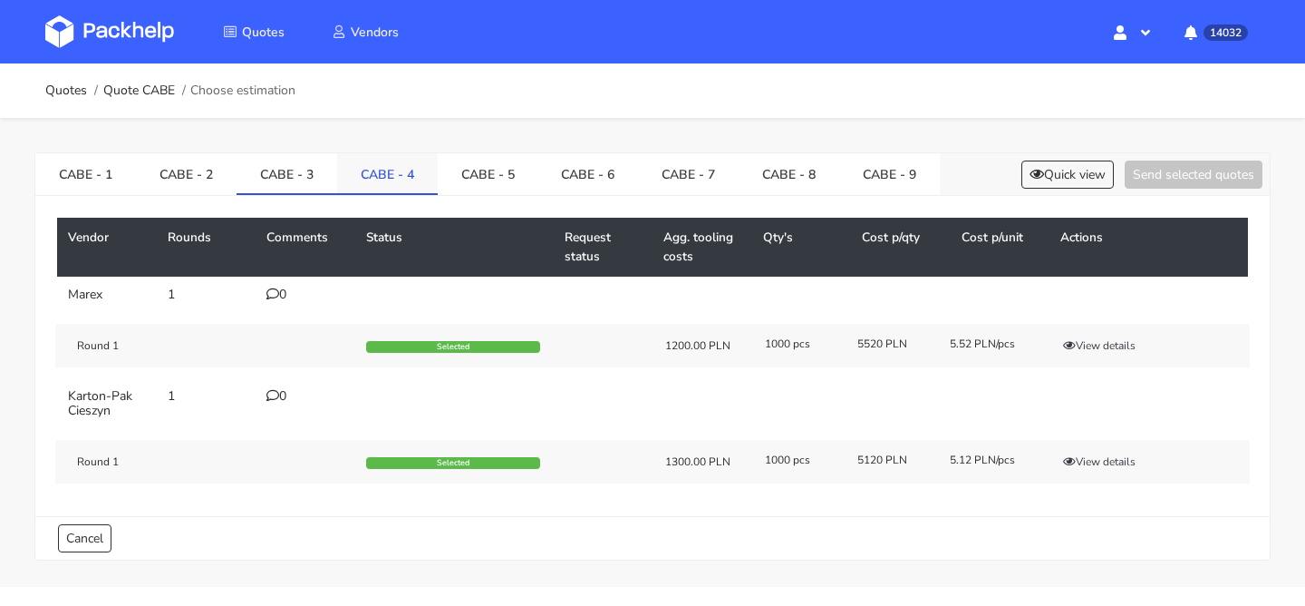
click at [357, 175] on link "CABE - 4" at bounding box center [387, 173] width 101 height 40
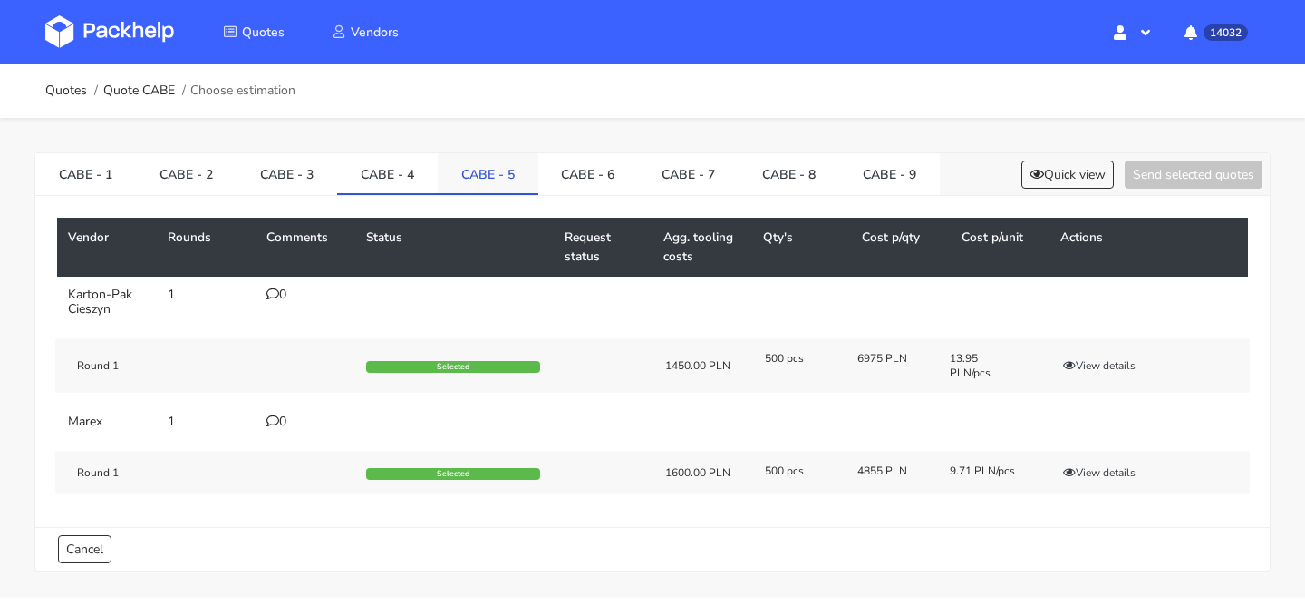
click at [486, 171] on link "CABE - 5" at bounding box center [488, 173] width 101 height 40
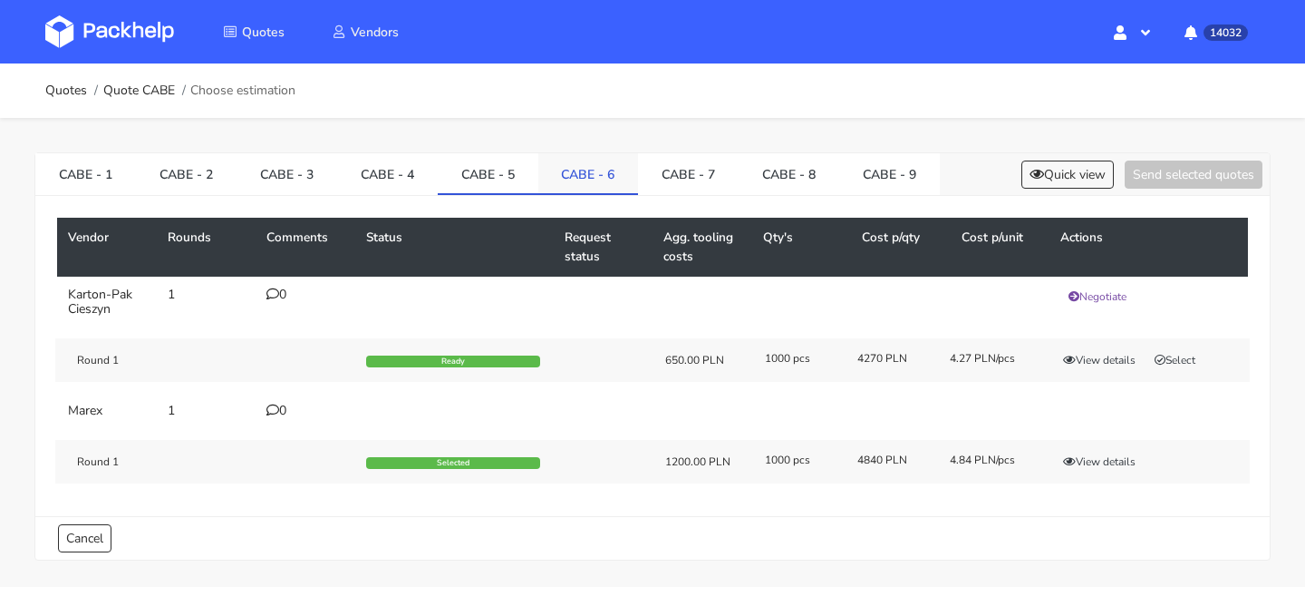
click at [579, 177] on link "CABE - 6" at bounding box center [588, 173] width 101 height 40
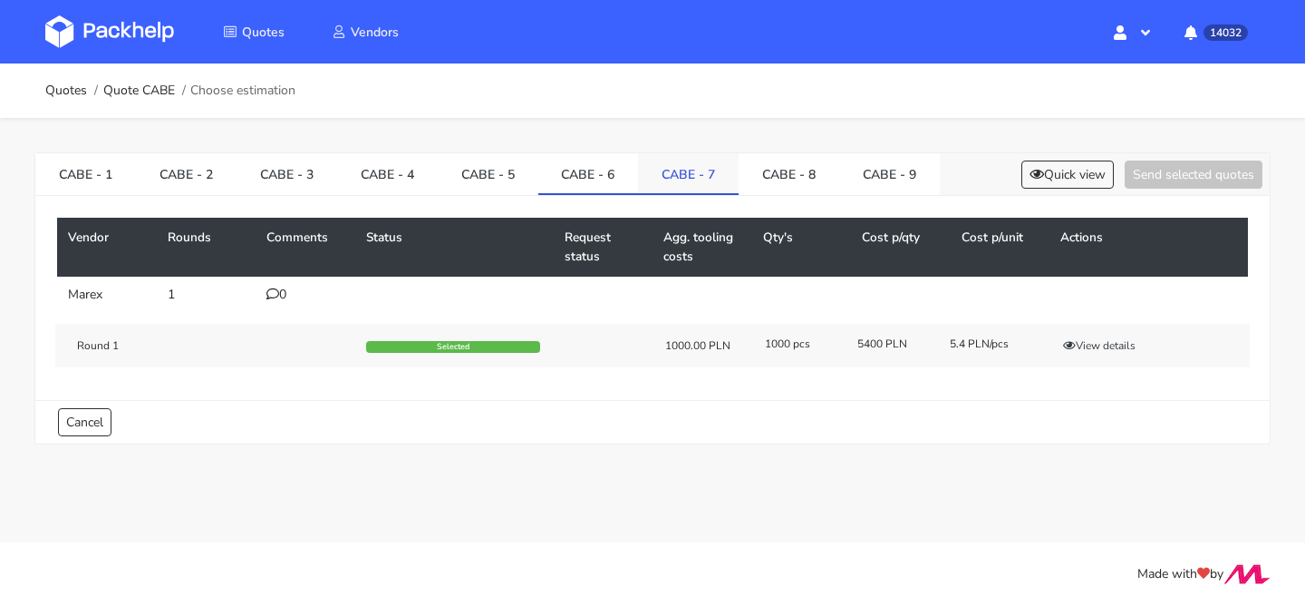
click at [684, 171] on link "CABE - 7" at bounding box center [688, 173] width 101 height 40
click at [785, 173] on link "CABE - 8" at bounding box center [789, 173] width 101 height 40
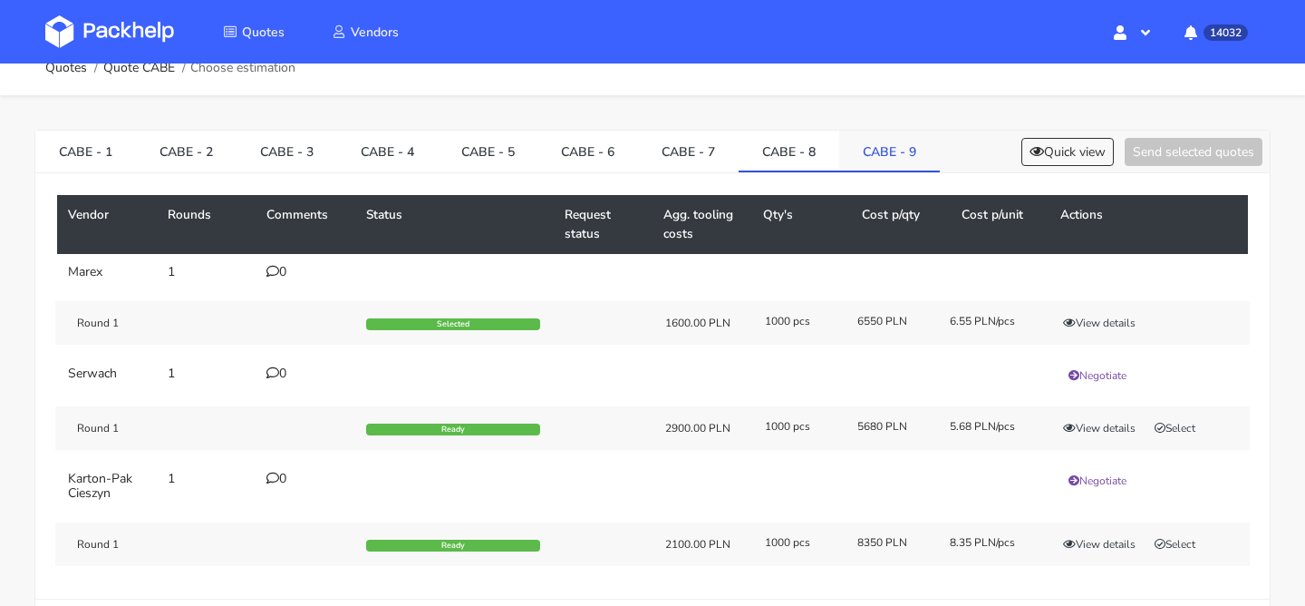
scroll to position [24, 0]
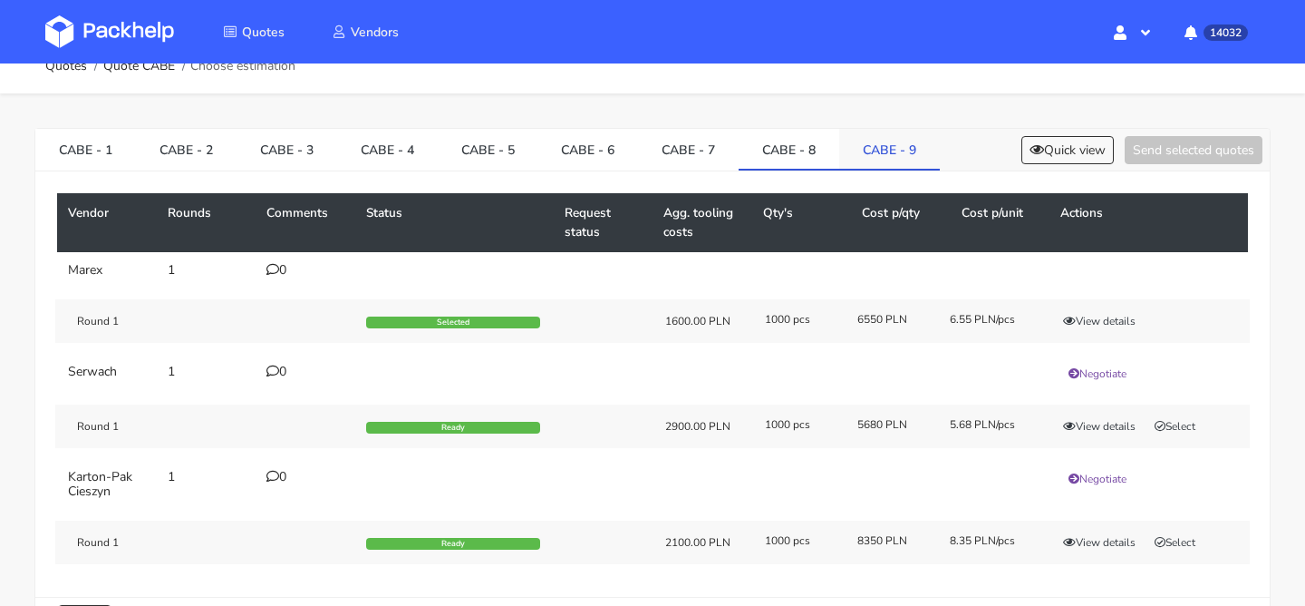
click at [859, 150] on link "CABE - 9" at bounding box center [889, 149] width 101 height 40
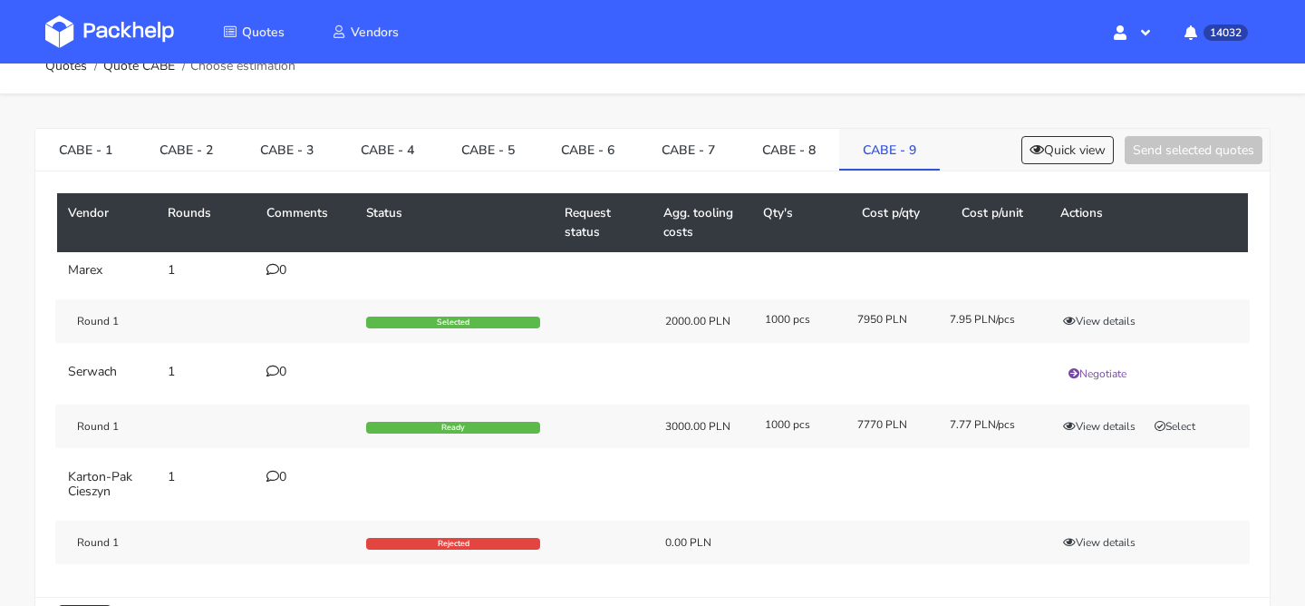
scroll to position [43, 0]
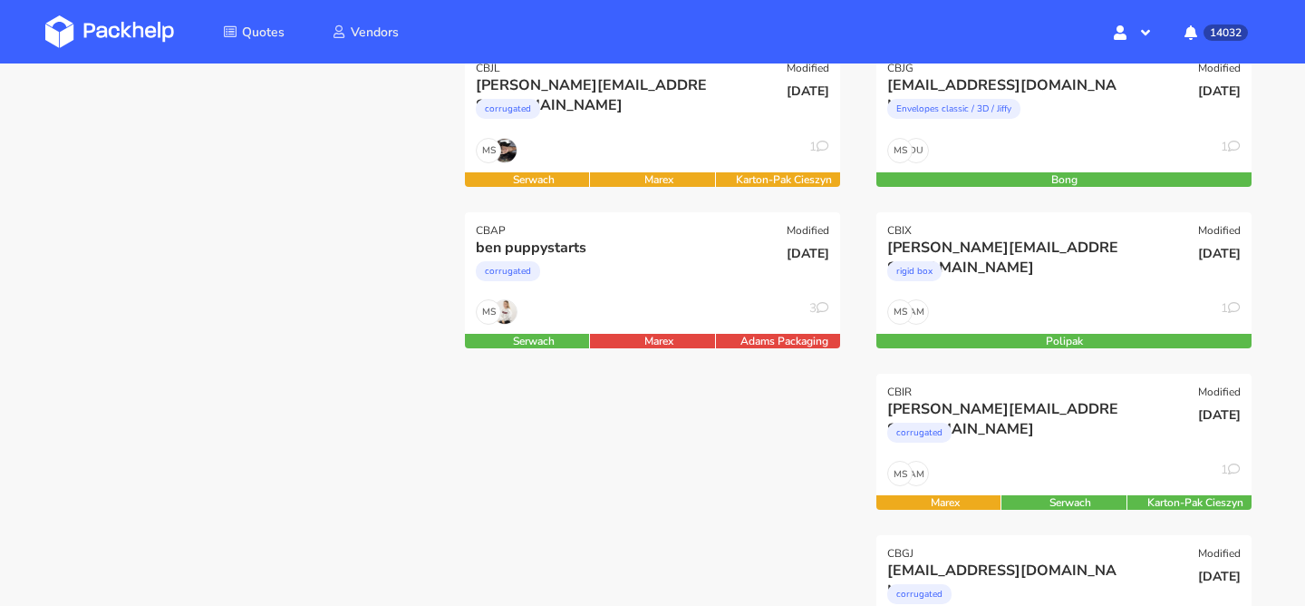
scroll to position [295, 0]
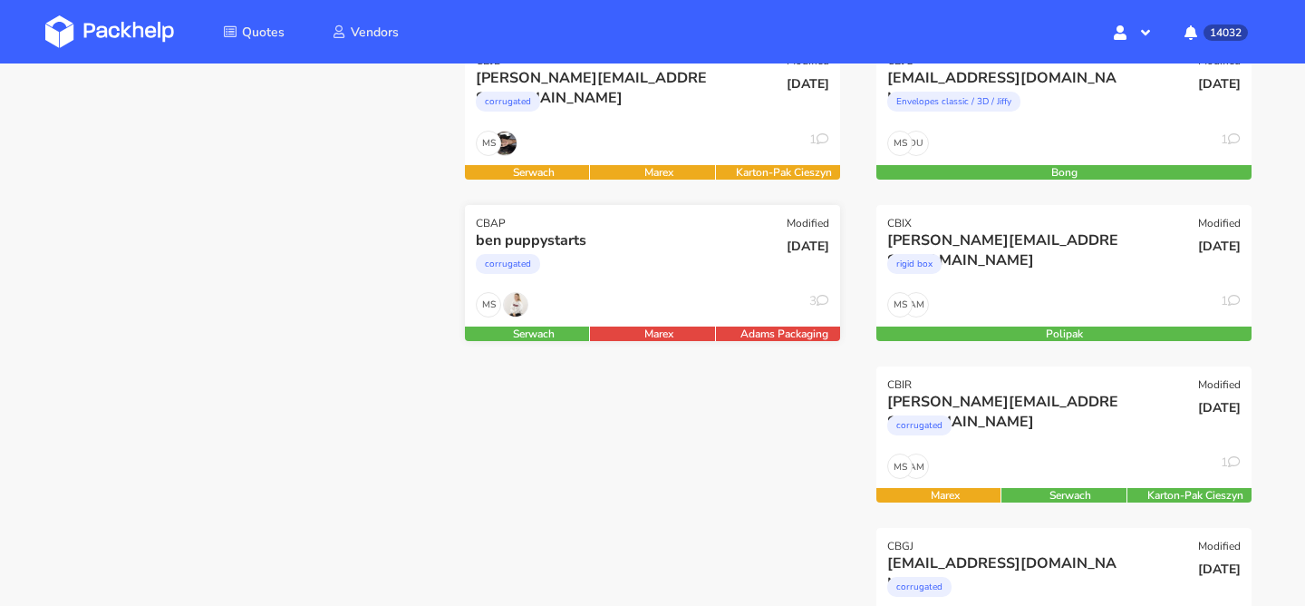
click at [613, 279] on div "corrugated" at bounding box center [596, 268] width 240 height 36
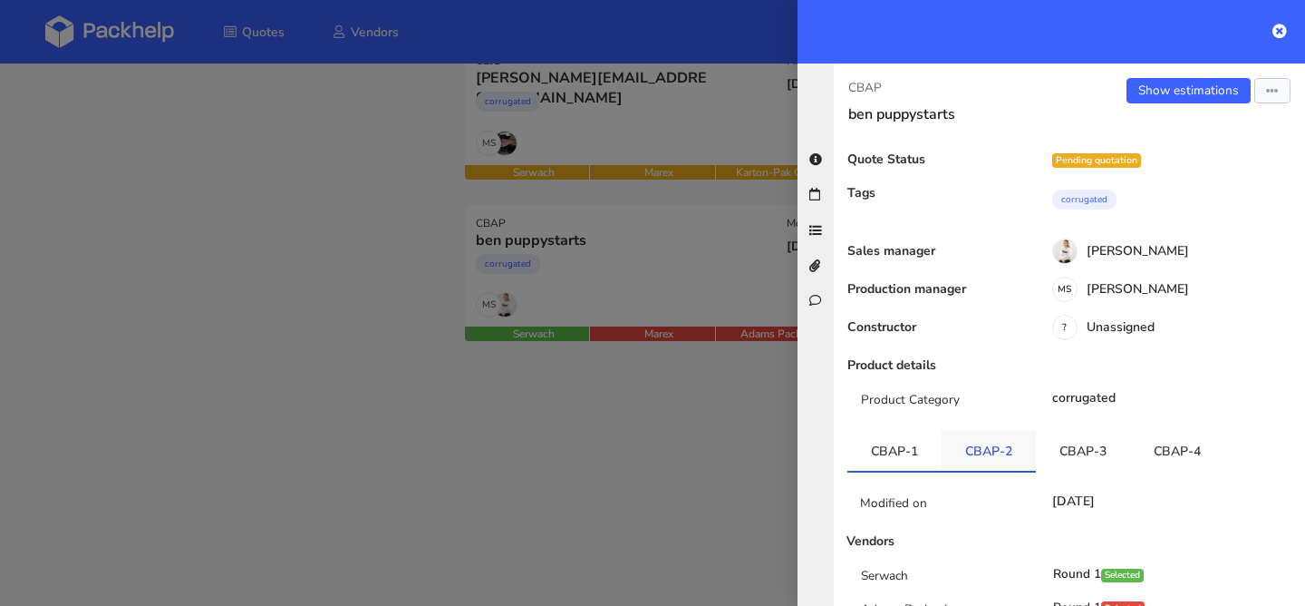
click at [985, 447] on link "CBAP-2" at bounding box center [989, 451] width 94 height 40
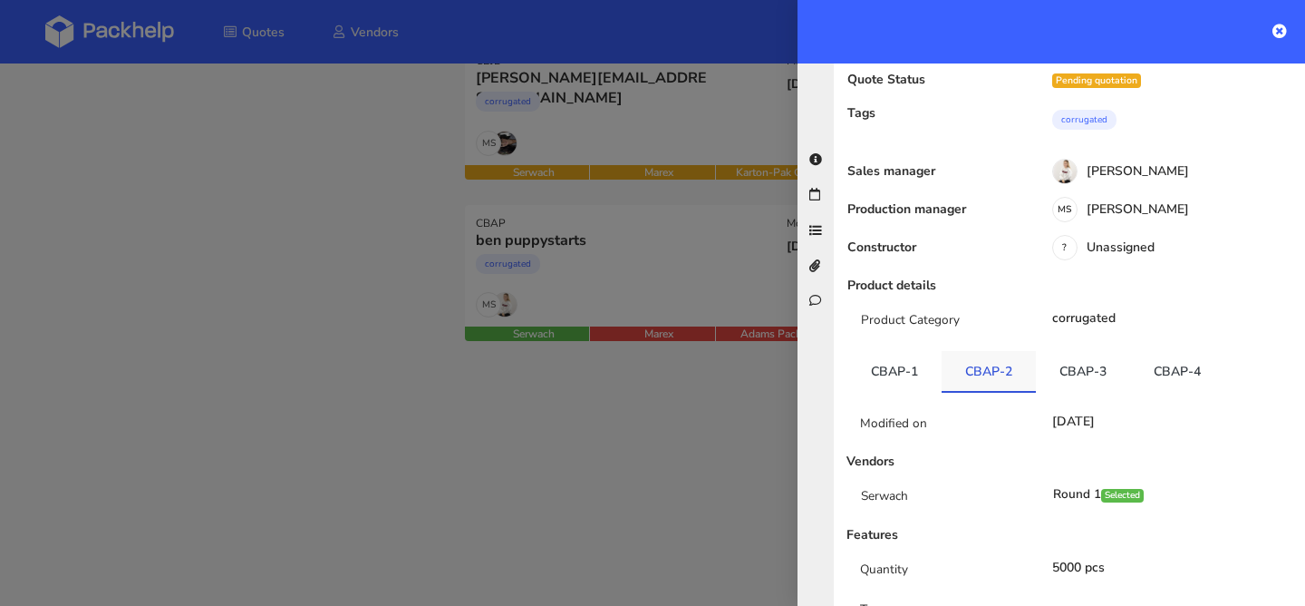
scroll to position [105, 0]
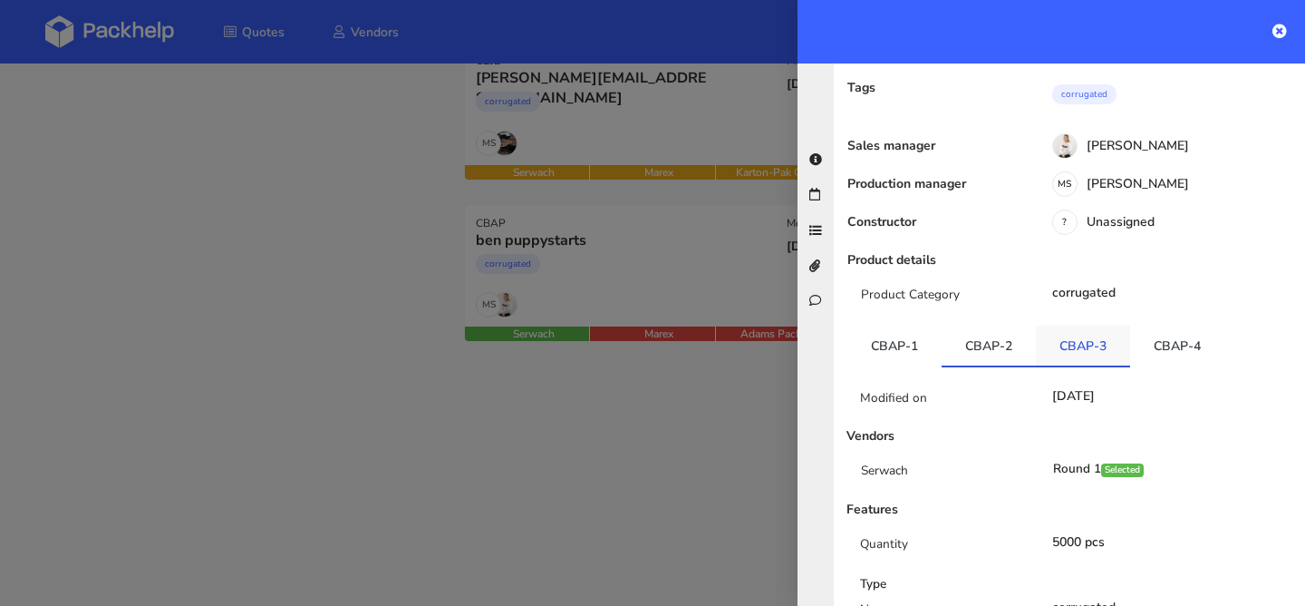
click at [1082, 354] on link "CBAP-3" at bounding box center [1083, 345] width 94 height 40
click at [1151, 340] on link "CBAP-4" at bounding box center [1177, 345] width 94 height 40
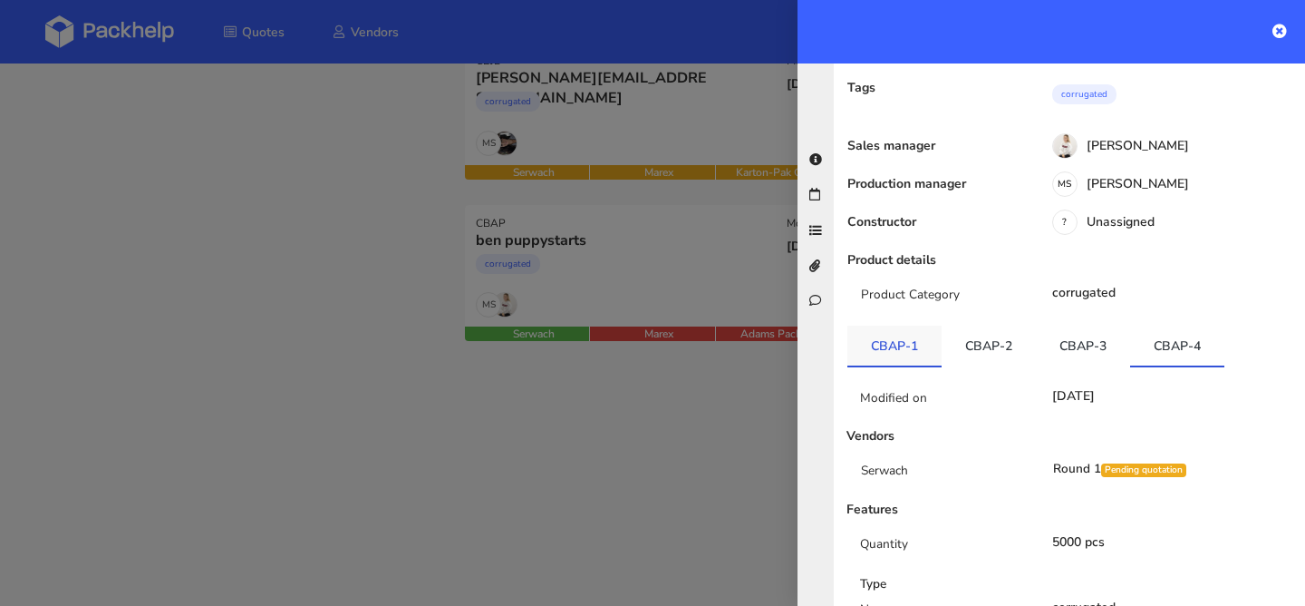
click at [908, 344] on link "CBAP-1" at bounding box center [895, 345] width 94 height 40
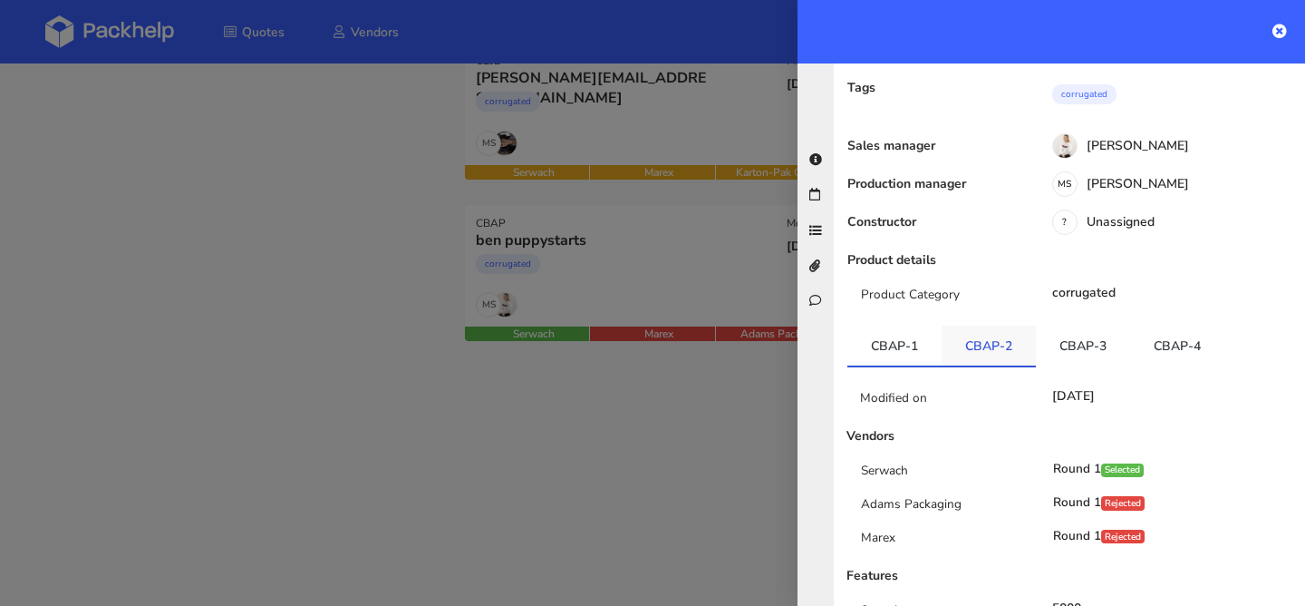
click at [989, 338] on link "CBAP-2" at bounding box center [989, 345] width 94 height 40
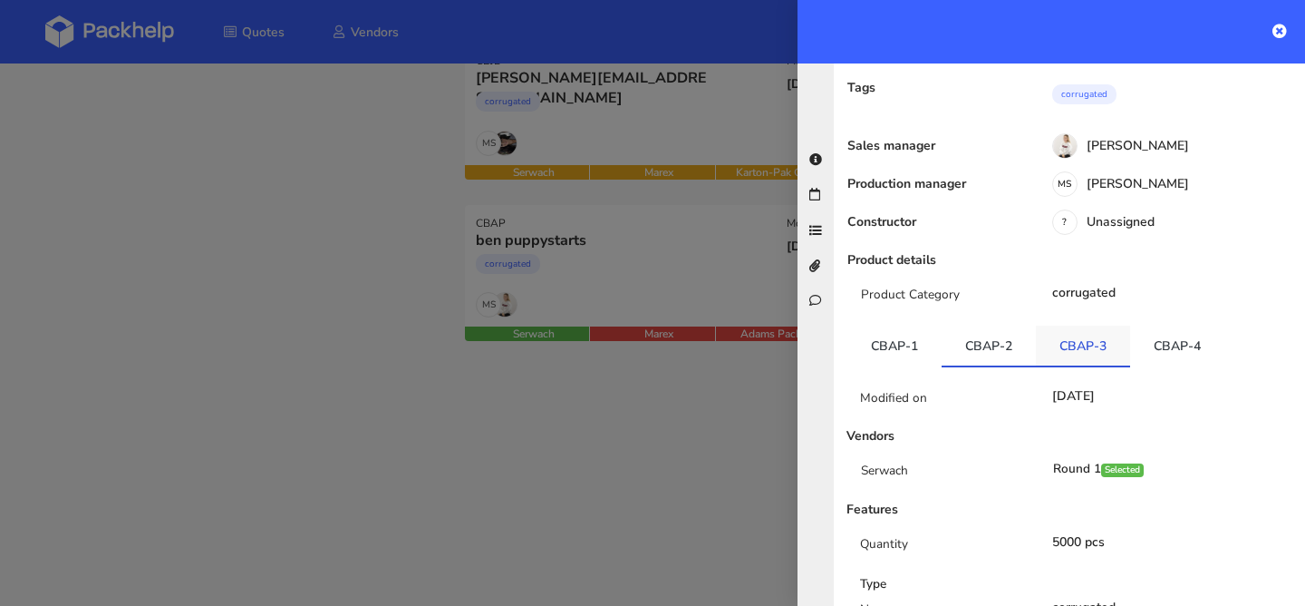
click at [1068, 340] on link "CBAP-3" at bounding box center [1083, 345] width 94 height 40
click at [1134, 345] on link "CBAP-4" at bounding box center [1177, 345] width 94 height 40
click at [541, 285] on div at bounding box center [652, 303] width 1305 height 606
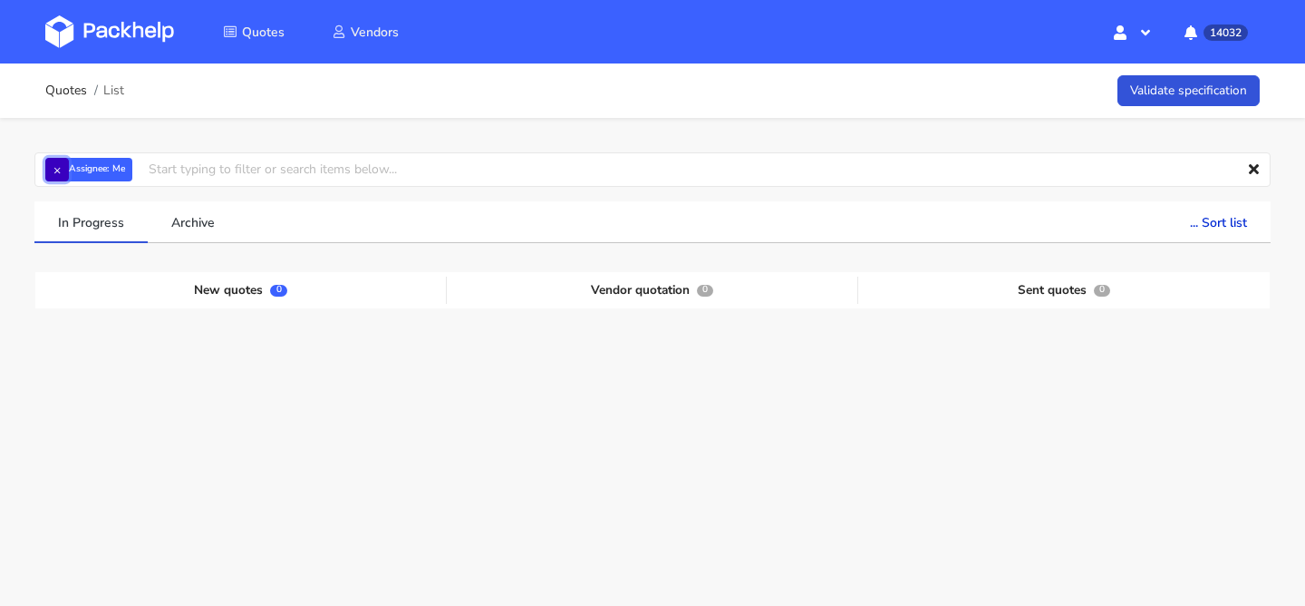
click at [53, 166] on button "×" at bounding box center [57, 170] width 24 height 24
click at [76, 167] on input "text" at bounding box center [652, 169] width 1237 height 34
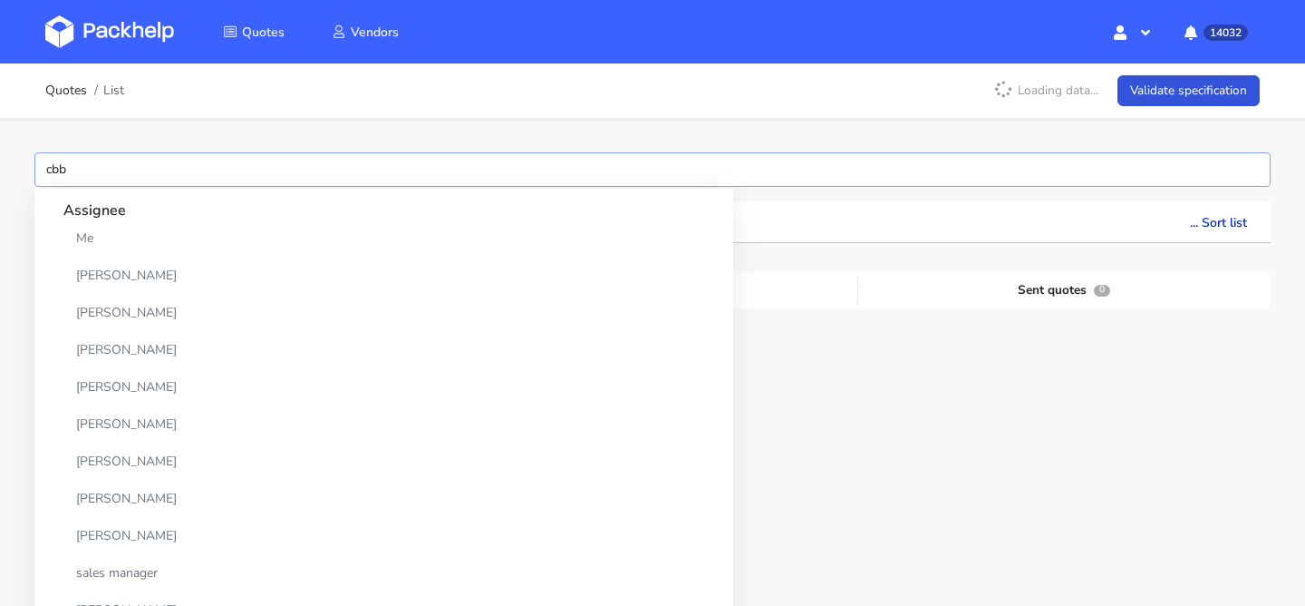
type input "cbbk"
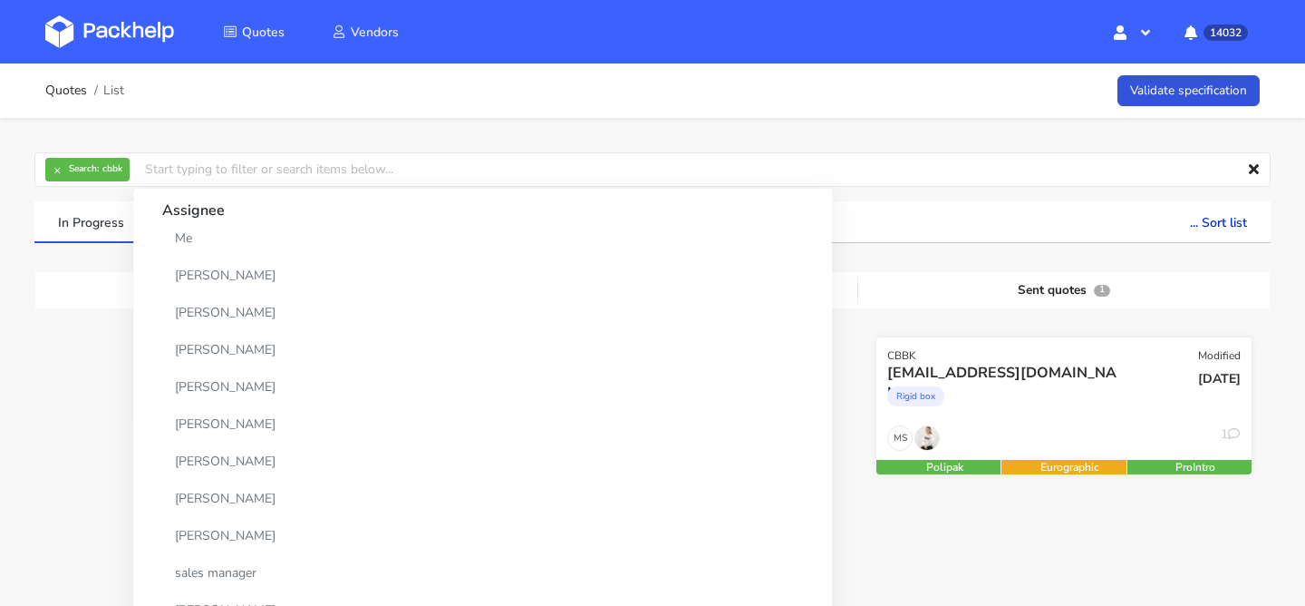
click at [1021, 405] on div "Rigid box" at bounding box center [1008, 401] width 240 height 36
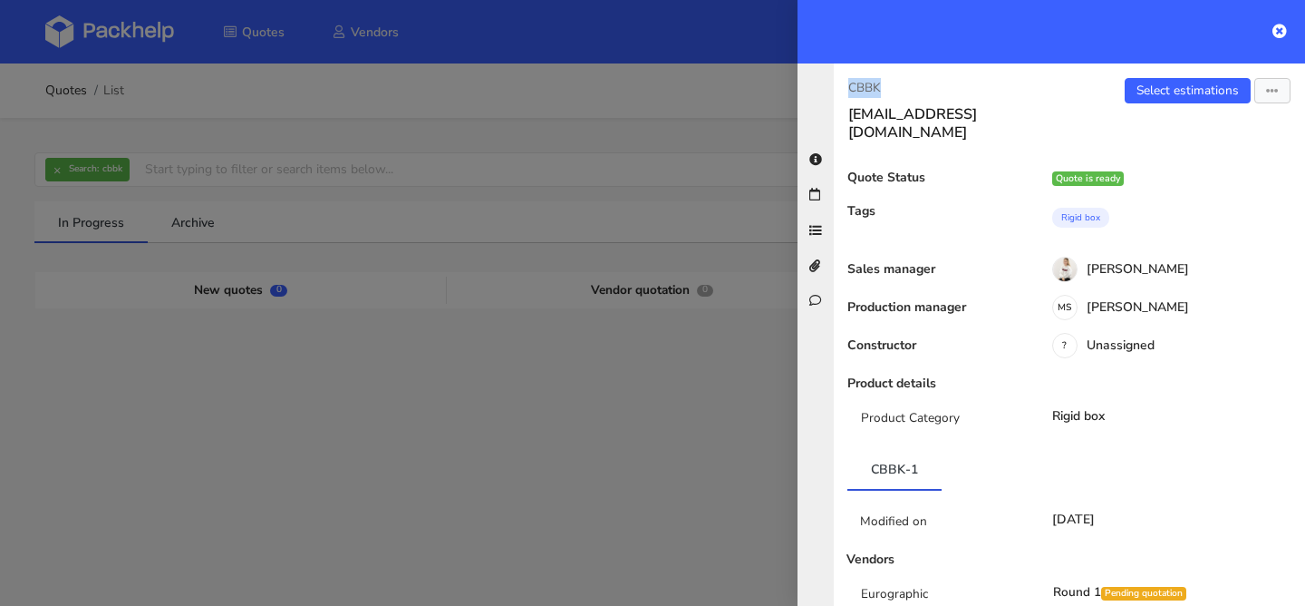
drag, startPoint x: 894, startPoint y: 92, endPoint x: 830, endPoint y: 92, distance: 64.4
click at [830, 92] on div "CBBK timursic1@gmail.com Select estimations View quote Edit quote Missing data …" at bounding box center [1052, 334] width 508 height 542
copy p "CBBK"
click at [1266, 95] on button "button" at bounding box center [1273, 90] width 36 height 25
click at [1209, 130] on link "View quote" at bounding box center [1214, 128] width 160 height 30
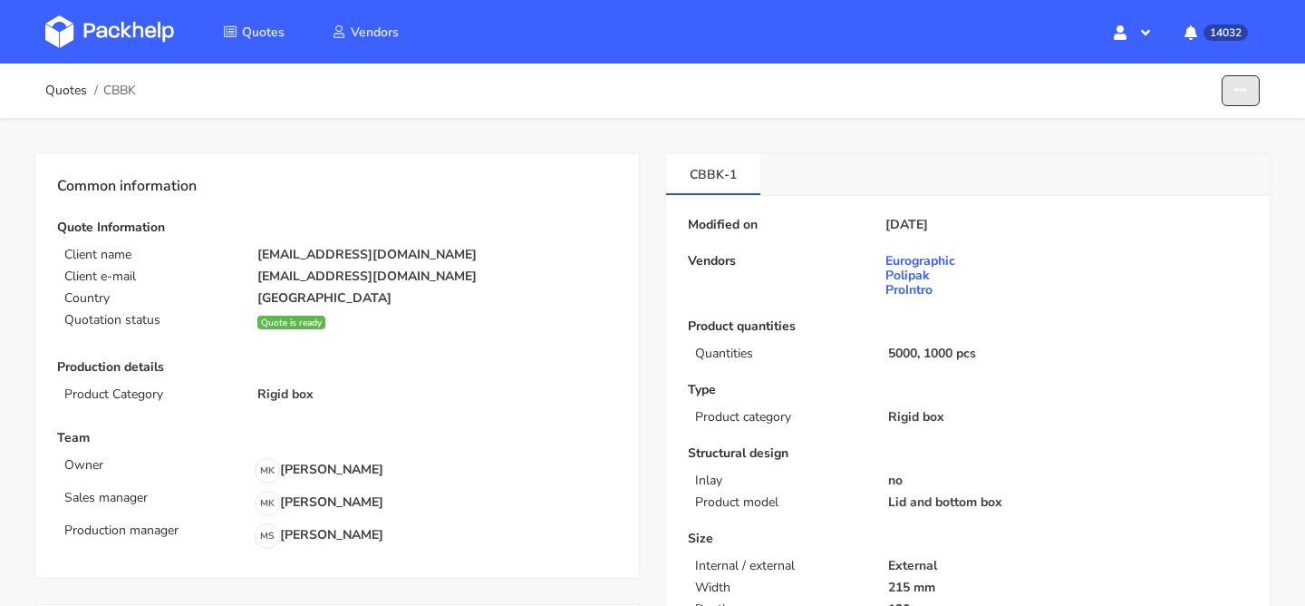
click at [1234, 102] on button "button" at bounding box center [1241, 91] width 38 height 32
click at [1133, 202] on link "Show estimations" at bounding box center [1172, 199] width 160 height 30
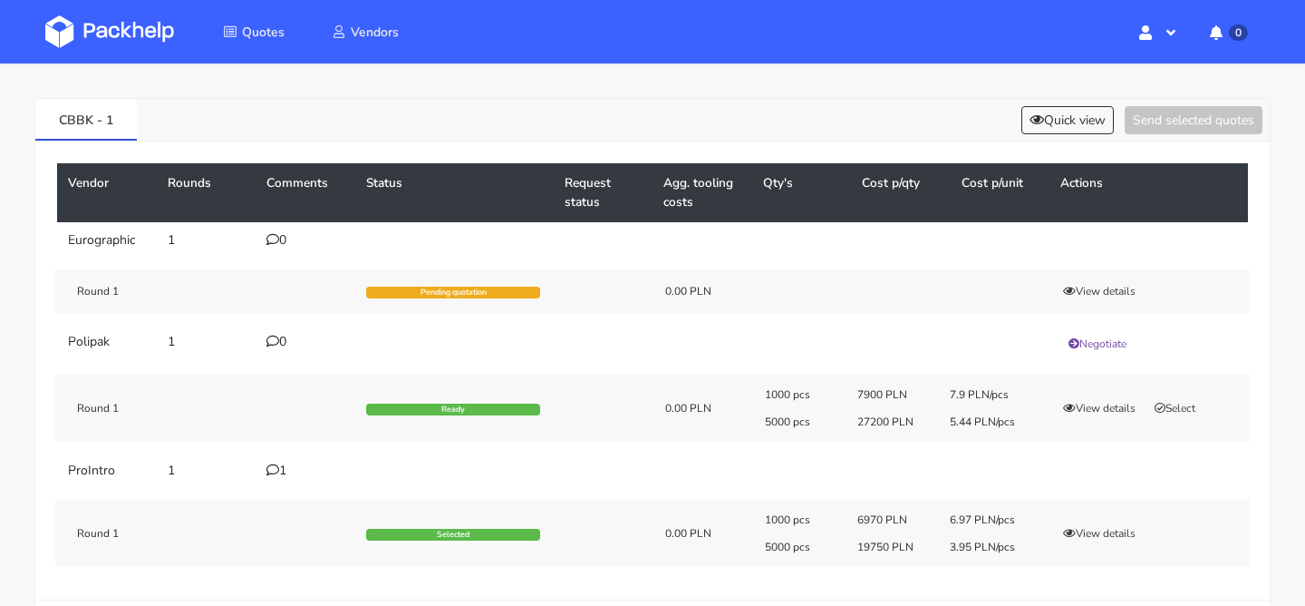
scroll to position [73, 0]
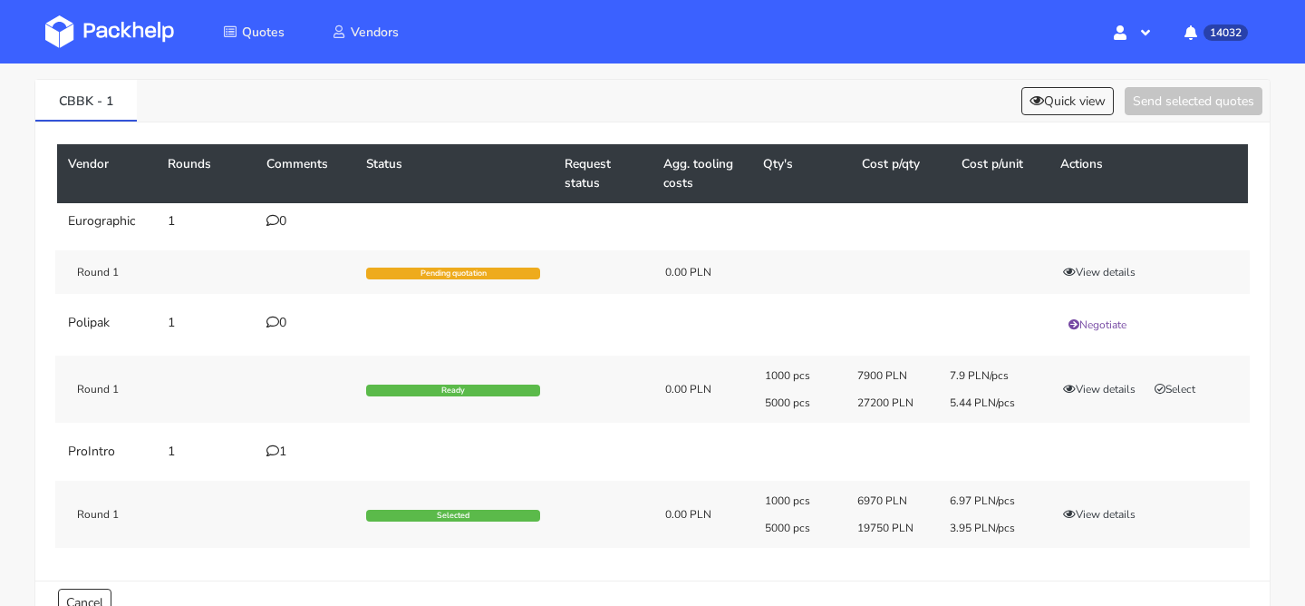
click at [287, 445] on div "1" at bounding box center [306, 451] width 78 height 15
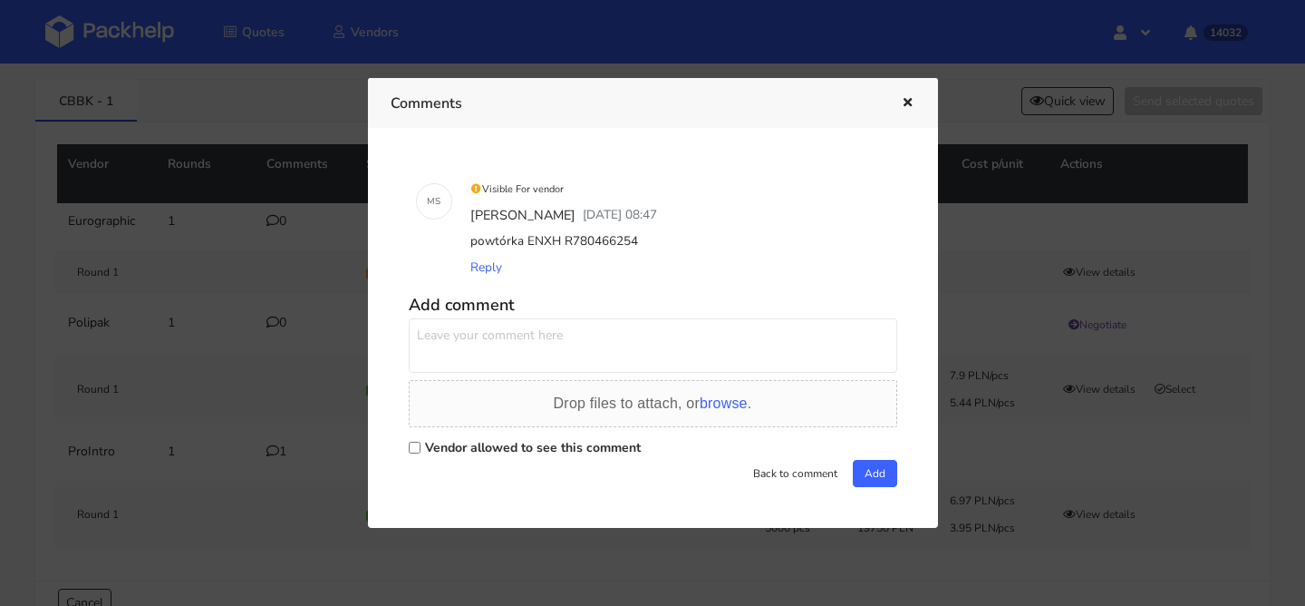
click at [911, 97] on icon "button" at bounding box center [907, 103] width 15 height 13
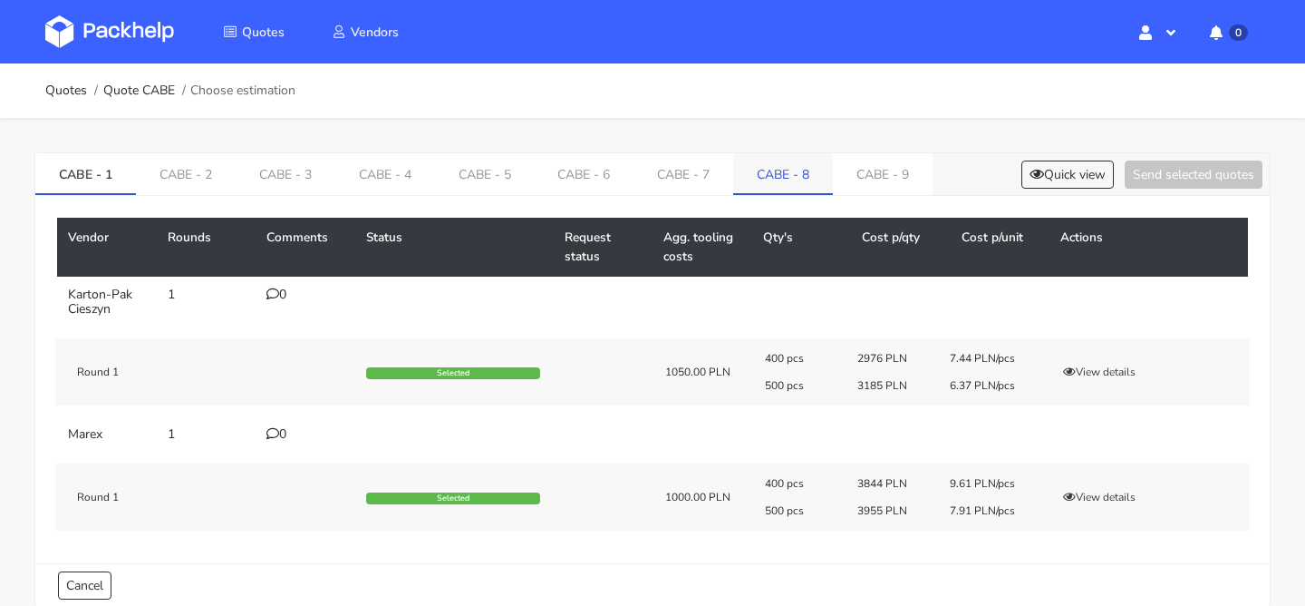
click at [769, 167] on link "CABE - 8" at bounding box center [783, 173] width 100 height 40
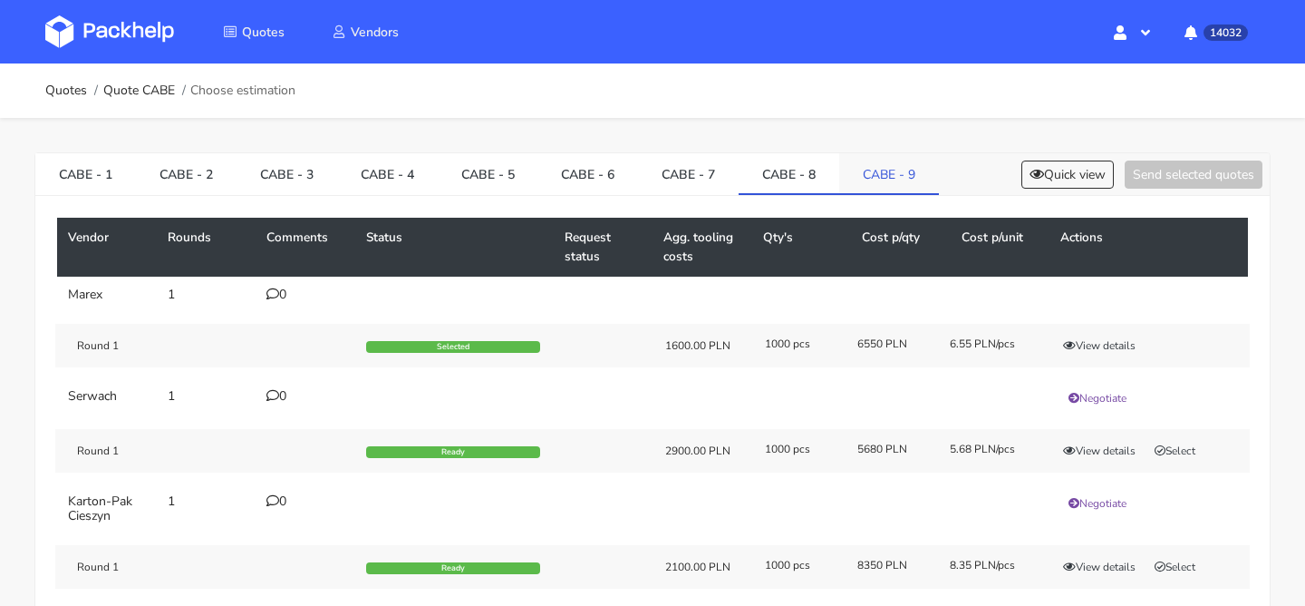
click at [855, 170] on link "CABE - 9" at bounding box center [889, 173] width 100 height 40
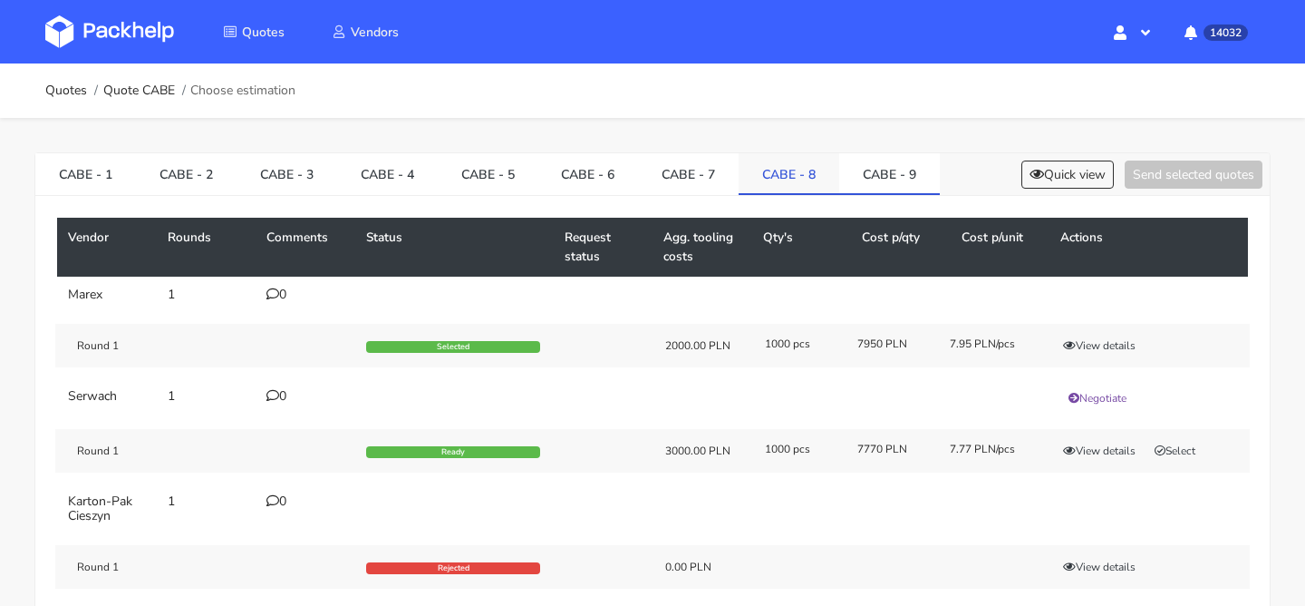
click at [791, 179] on link "CABE - 8" at bounding box center [789, 173] width 101 height 40
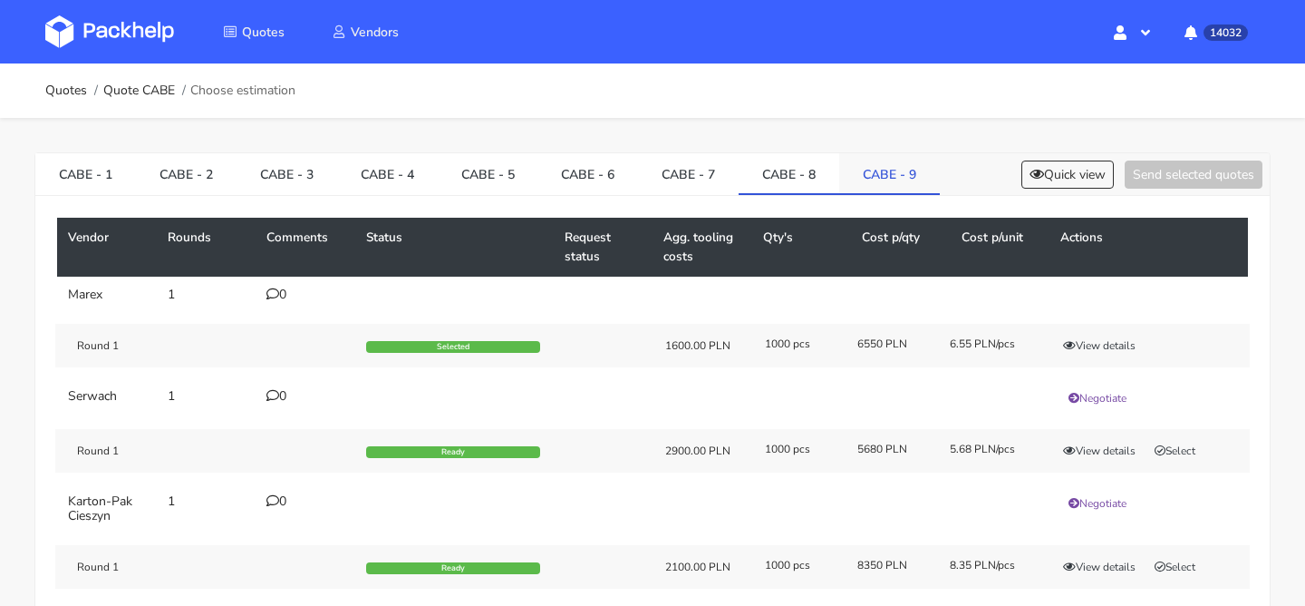
click at [878, 179] on link "CABE - 9" at bounding box center [889, 173] width 101 height 40
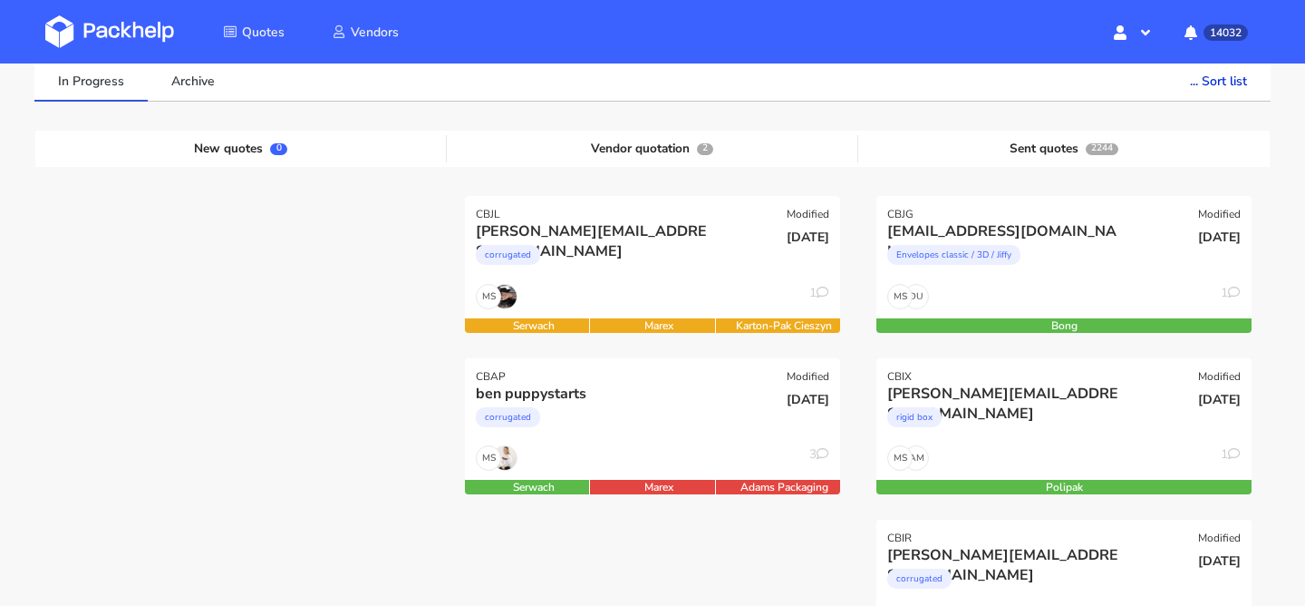
scroll to position [140, 0]
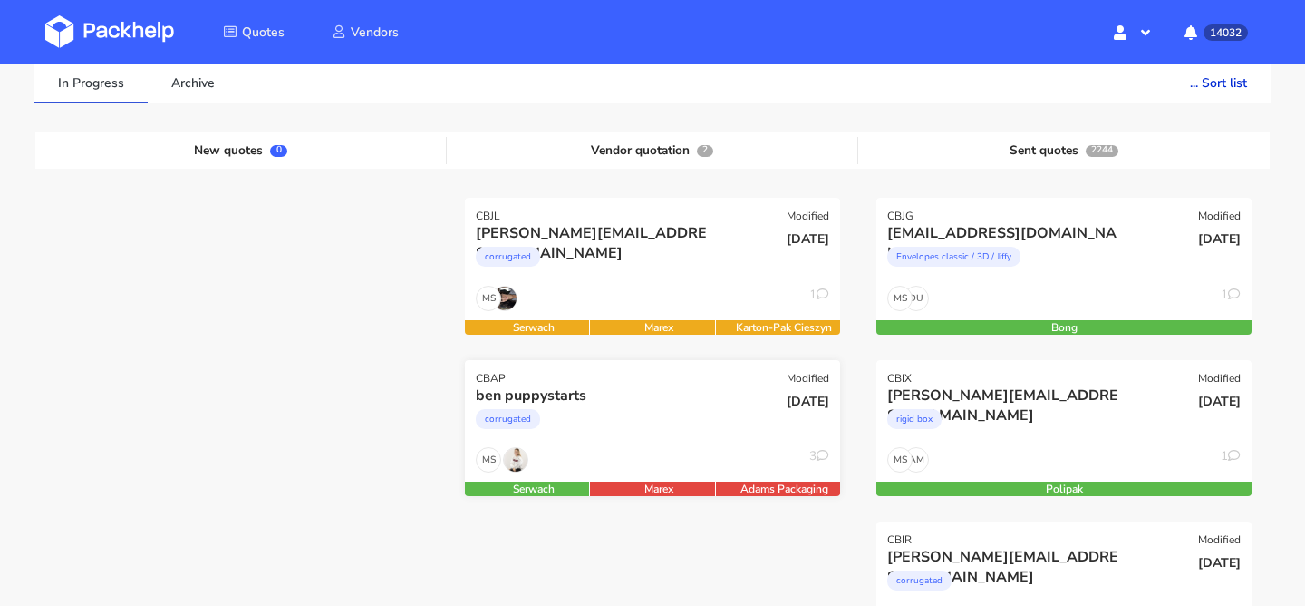
click at [694, 440] on div "corrugated" at bounding box center [596, 423] width 240 height 36
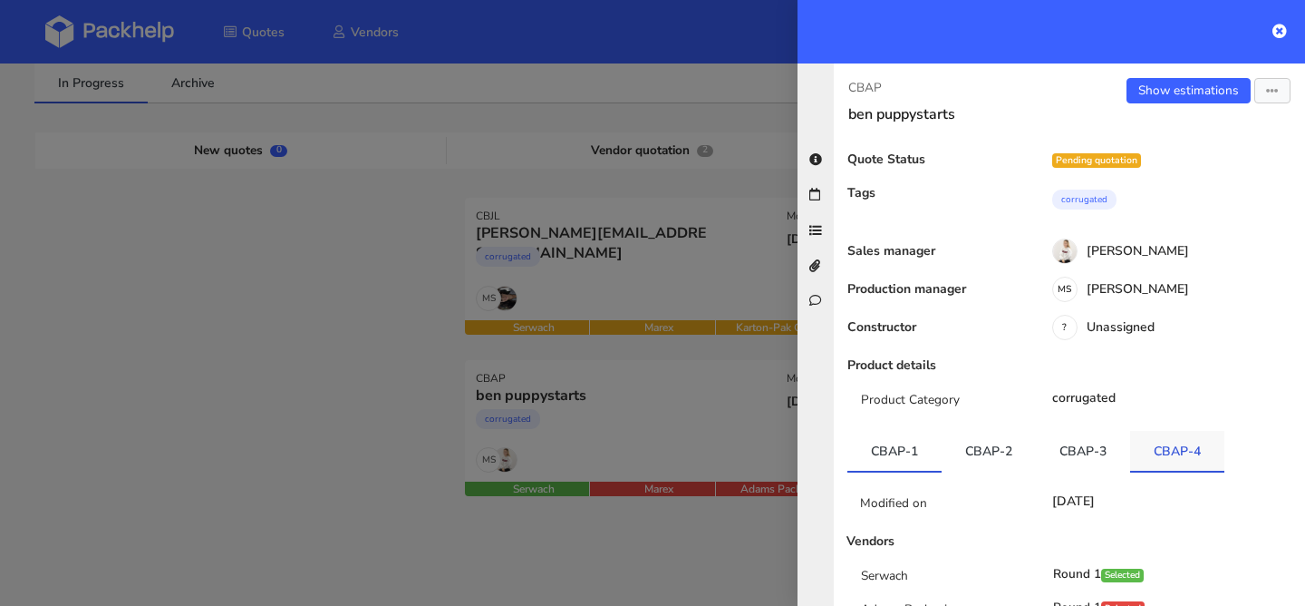
click at [1188, 443] on link "CBAP-4" at bounding box center [1177, 451] width 94 height 40
click at [688, 286] on div at bounding box center [652, 303] width 1305 height 606
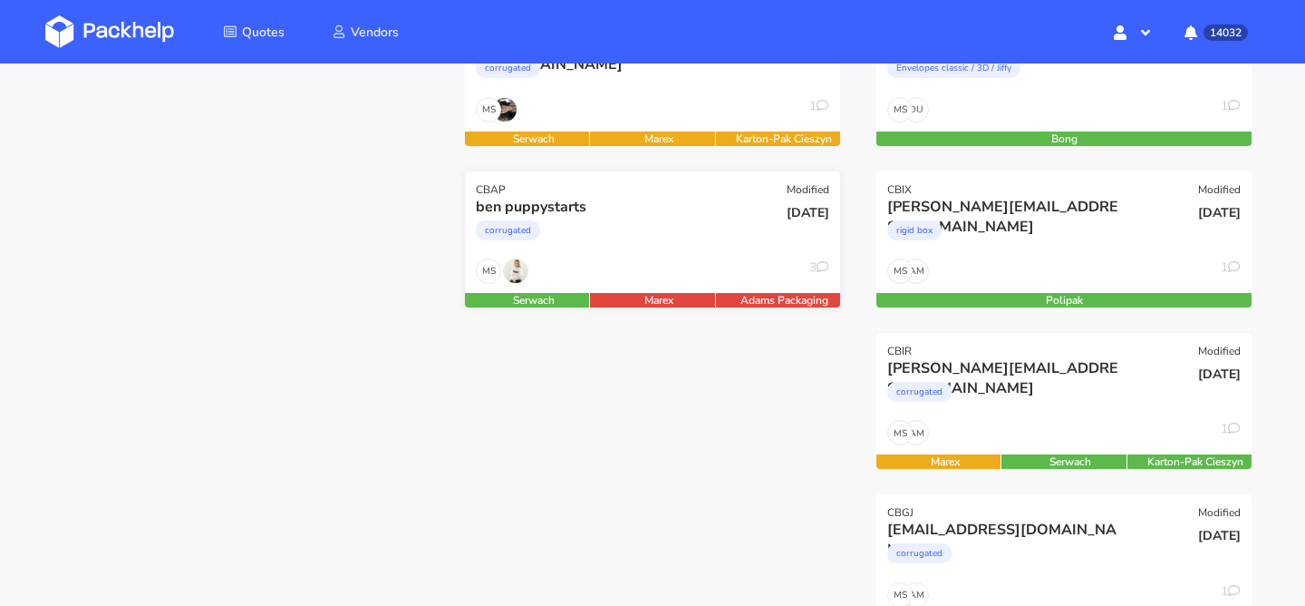
scroll to position [347, 0]
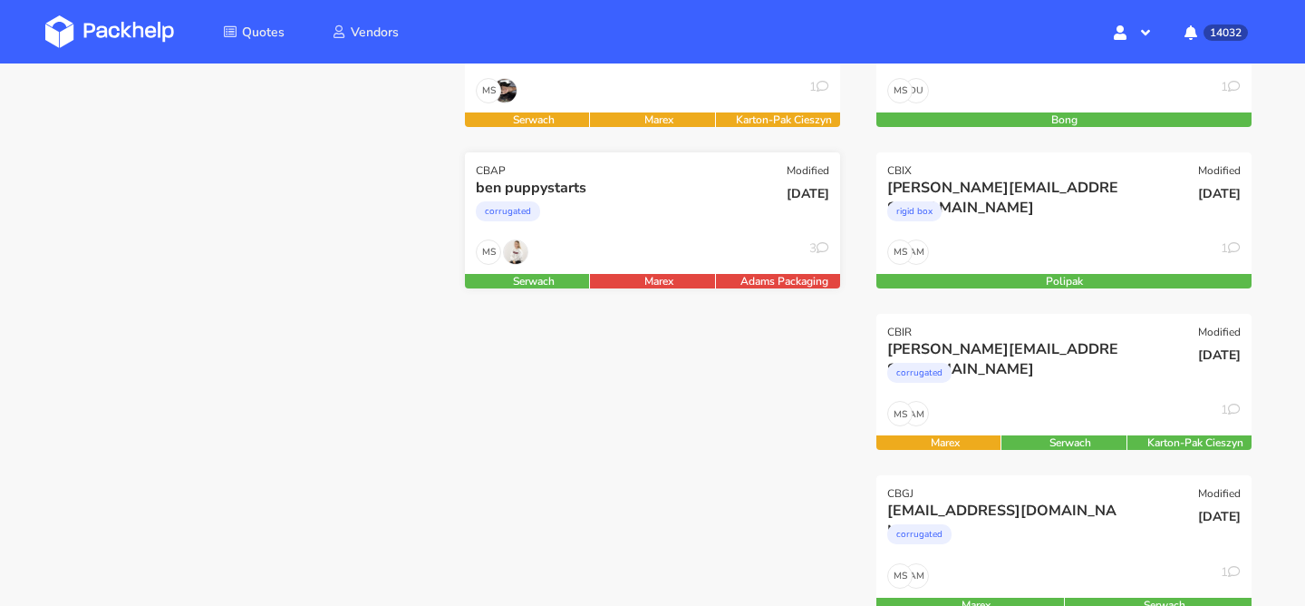
click at [660, 233] on div "corrugated" at bounding box center [596, 216] width 240 height 36
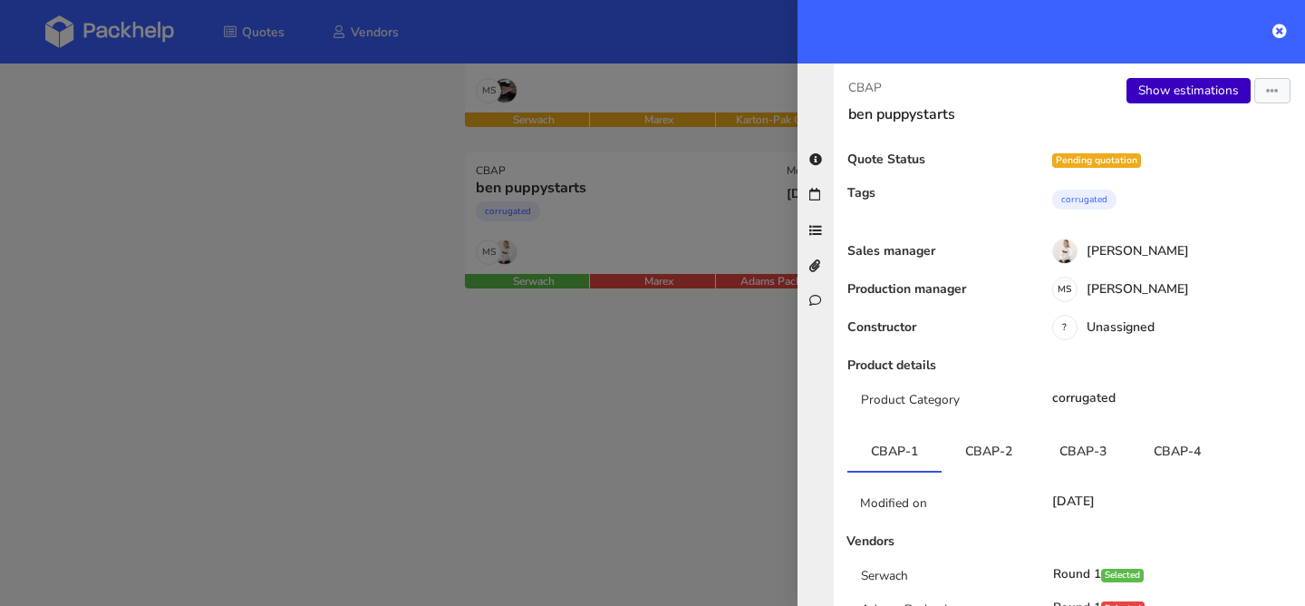
click at [1206, 88] on link "Show estimations" at bounding box center [1189, 90] width 124 height 25
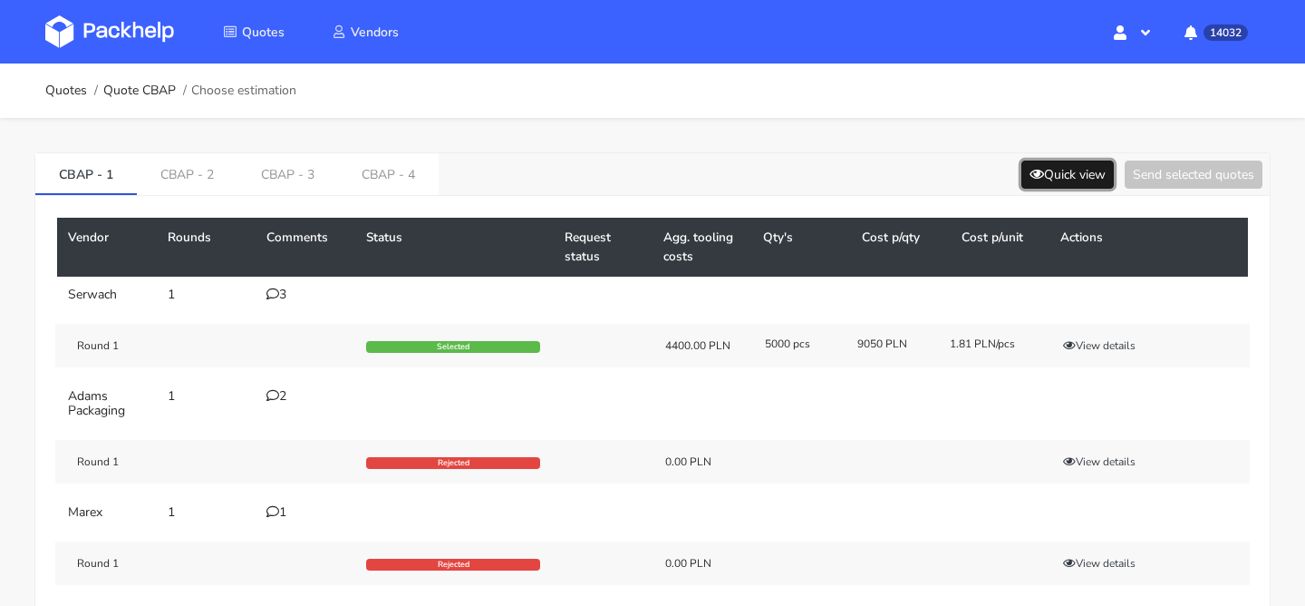
click at [1053, 176] on button "Quick view" at bounding box center [1068, 174] width 92 height 28
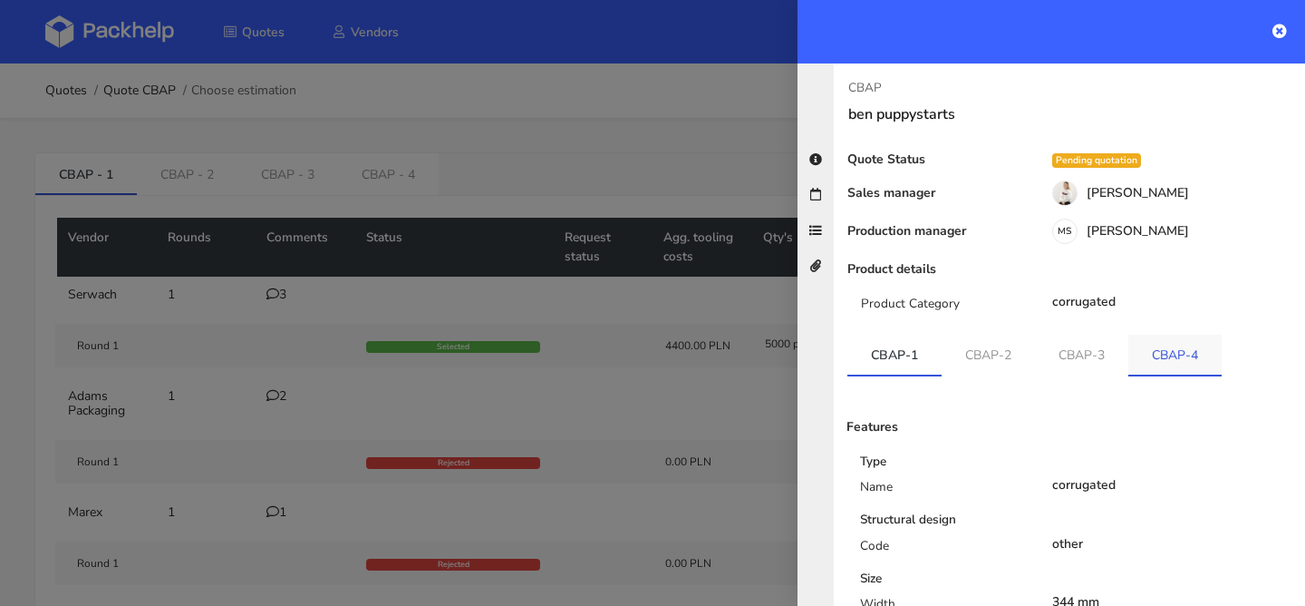
click at [1171, 338] on link "CBAP-4" at bounding box center [1175, 355] width 93 height 40
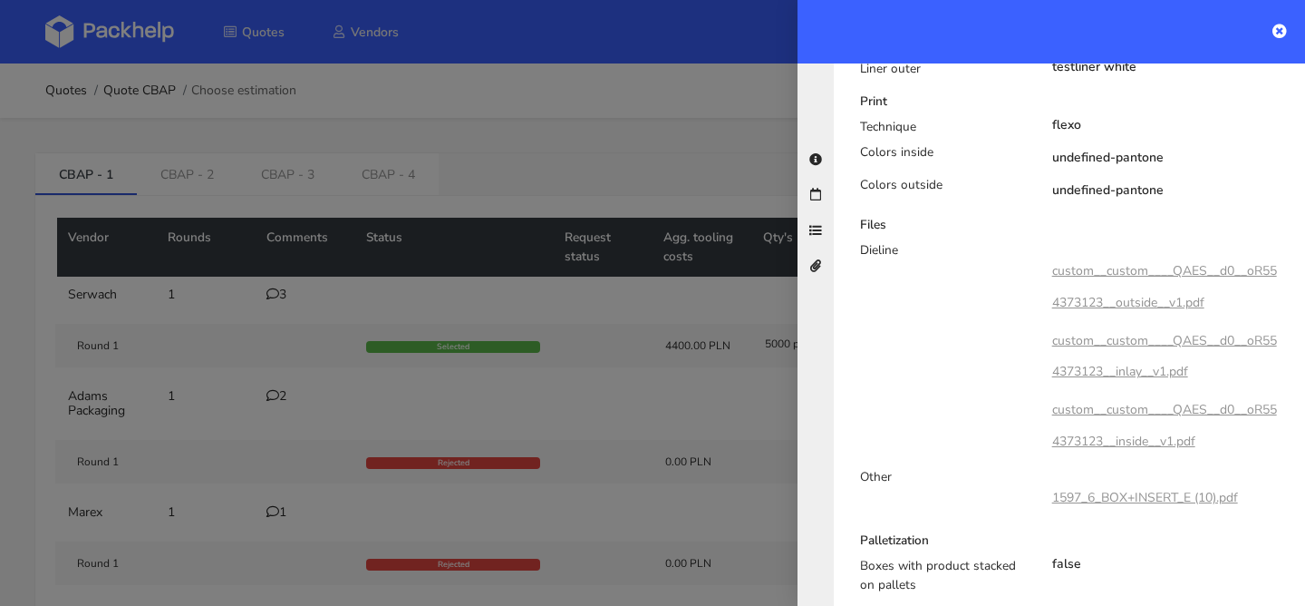
scroll to position [781, 0]
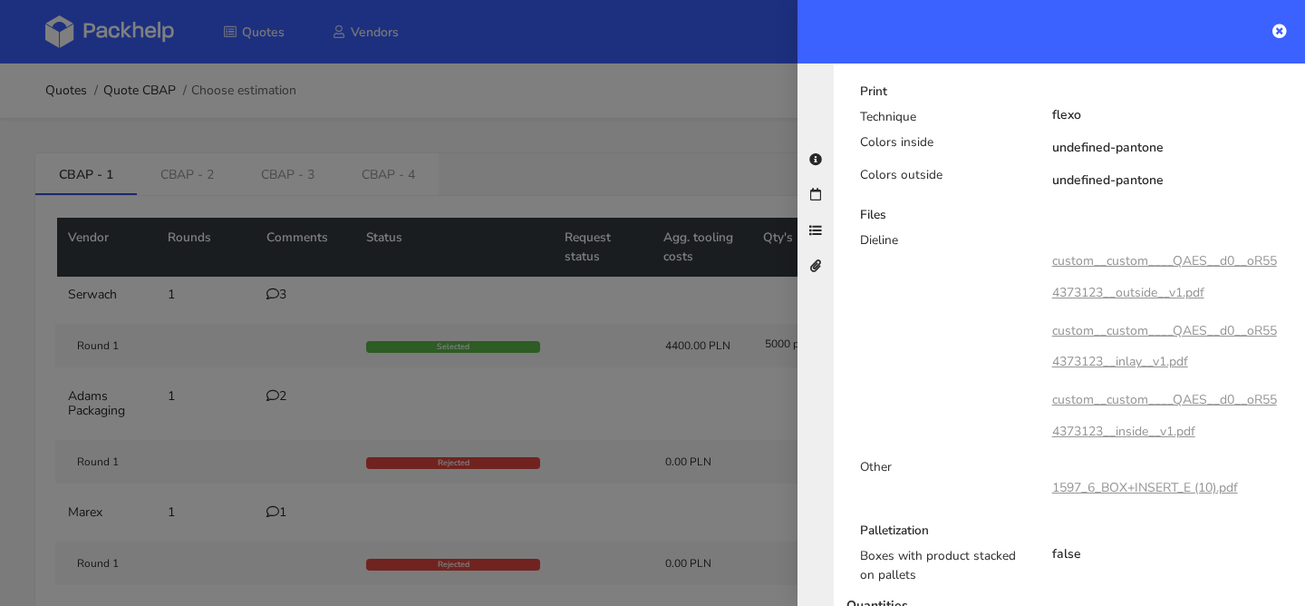
click at [1162, 260] on link "custom__custom____QAES__d0__oR554373123__outside__v1.pdf" at bounding box center [1165, 276] width 225 height 48
click at [1141, 337] on link "custom__custom____QAES__d0__oR554373123__inlay__v1.pdf" at bounding box center [1165, 346] width 225 height 48
click at [1169, 398] on link "custom__custom____QAES__d0__oR554373123__inside__v1.pdf" at bounding box center [1165, 415] width 225 height 48
click at [323, 341] on div at bounding box center [652, 303] width 1305 height 606
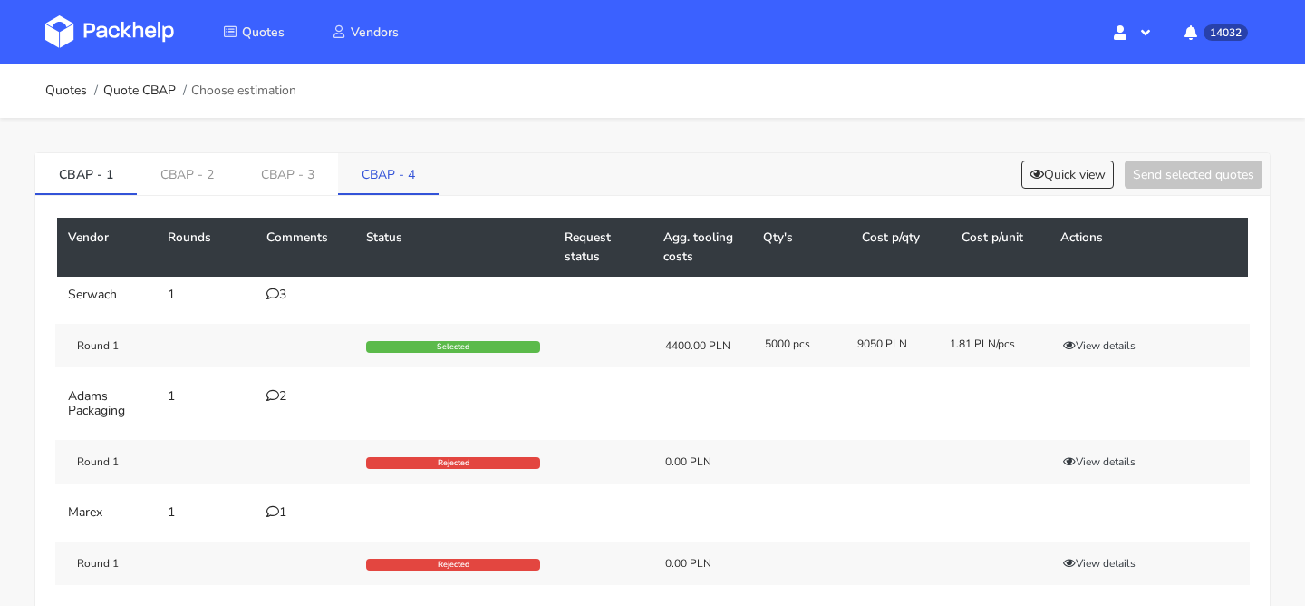
click at [378, 187] on link "CBAP - 4" at bounding box center [388, 173] width 101 height 40
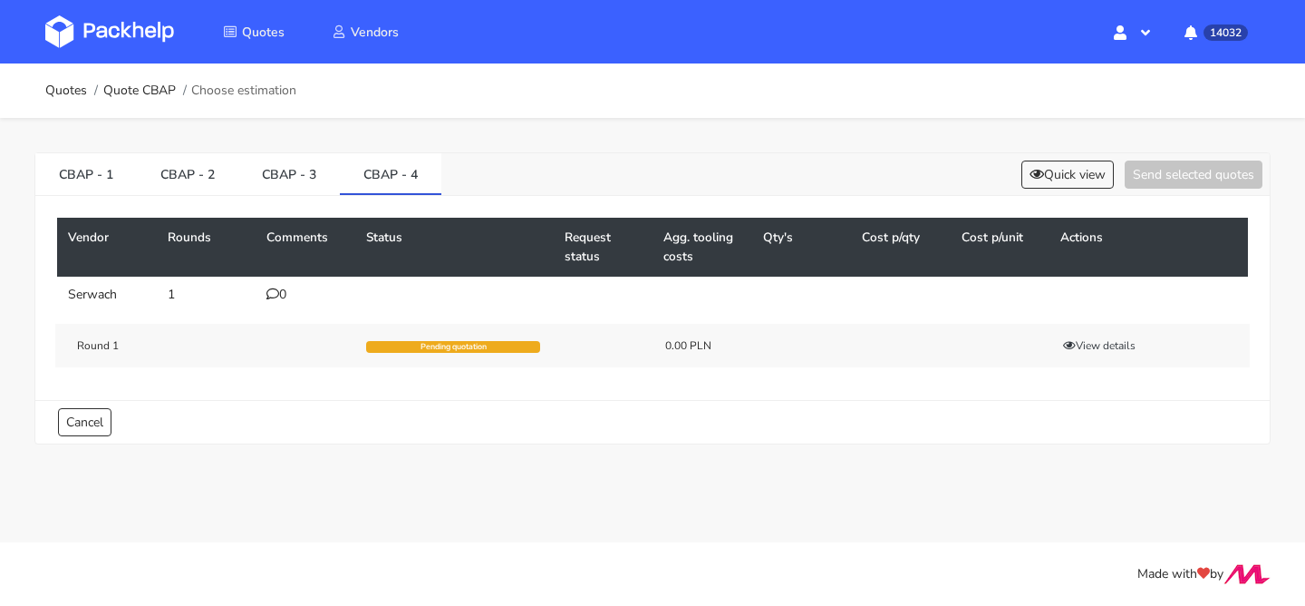
click at [281, 296] on div "0" at bounding box center [306, 294] width 78 height 15
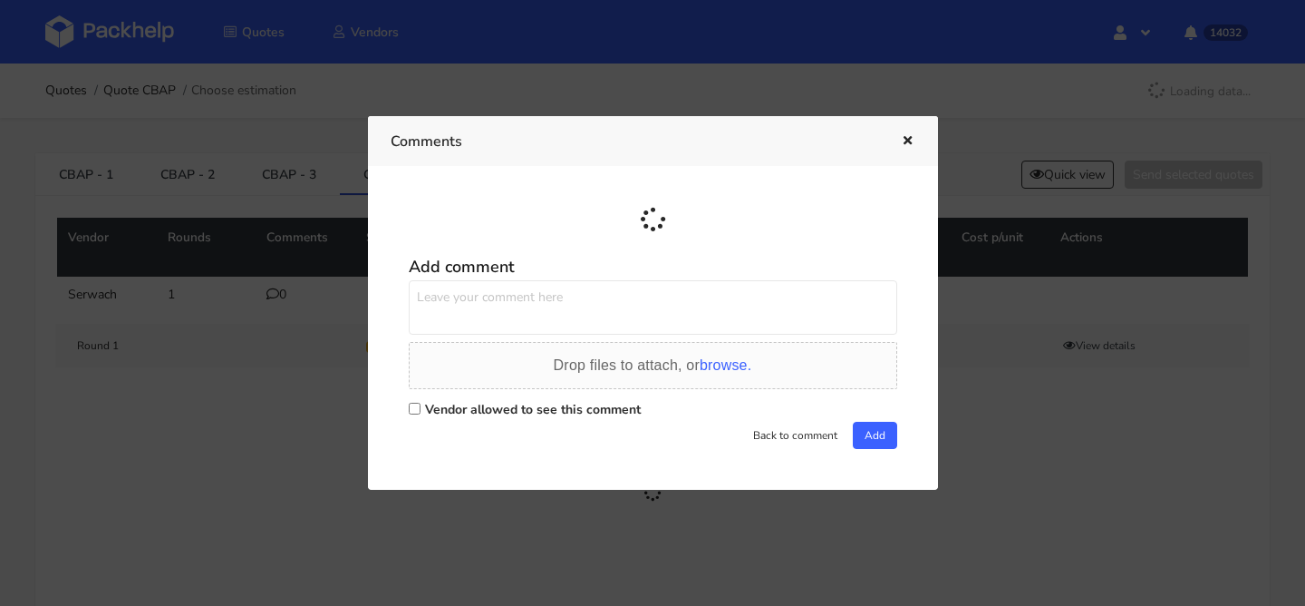
click at [464, 306] on textarea at bounding box center [653, 307] width 489 height 54
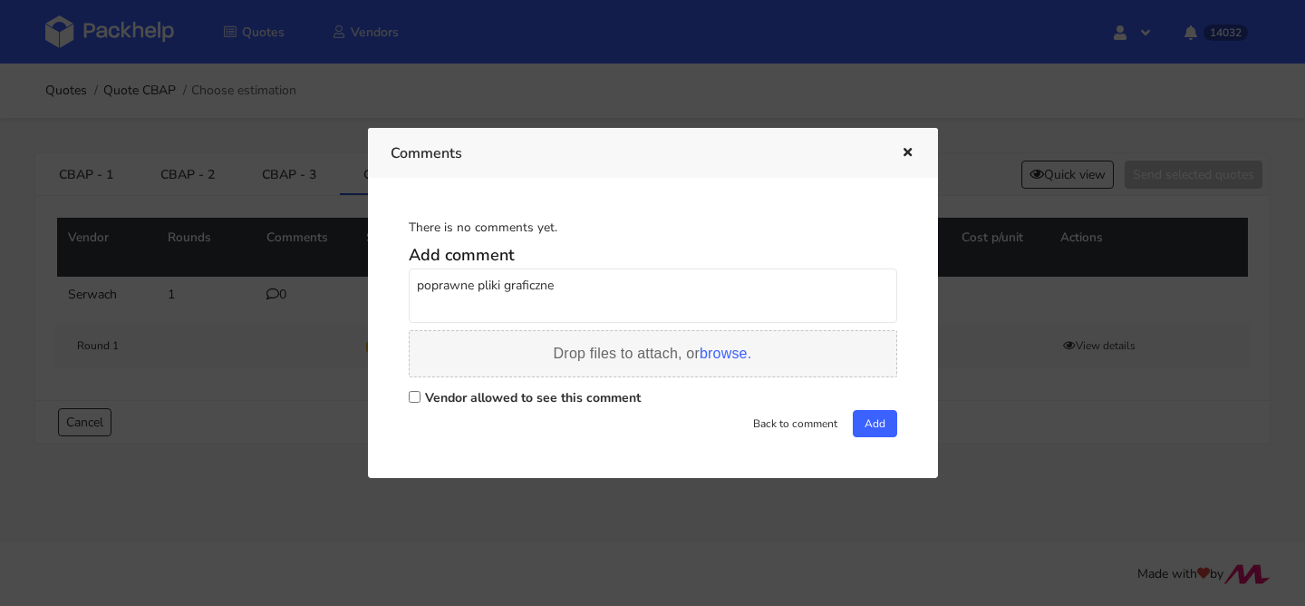
type textarea "poprawne pliki graficzne"
click at [694, 353] on span "Drop files to attach, or browse." at bounding box center [653, 352] width 199 height 15
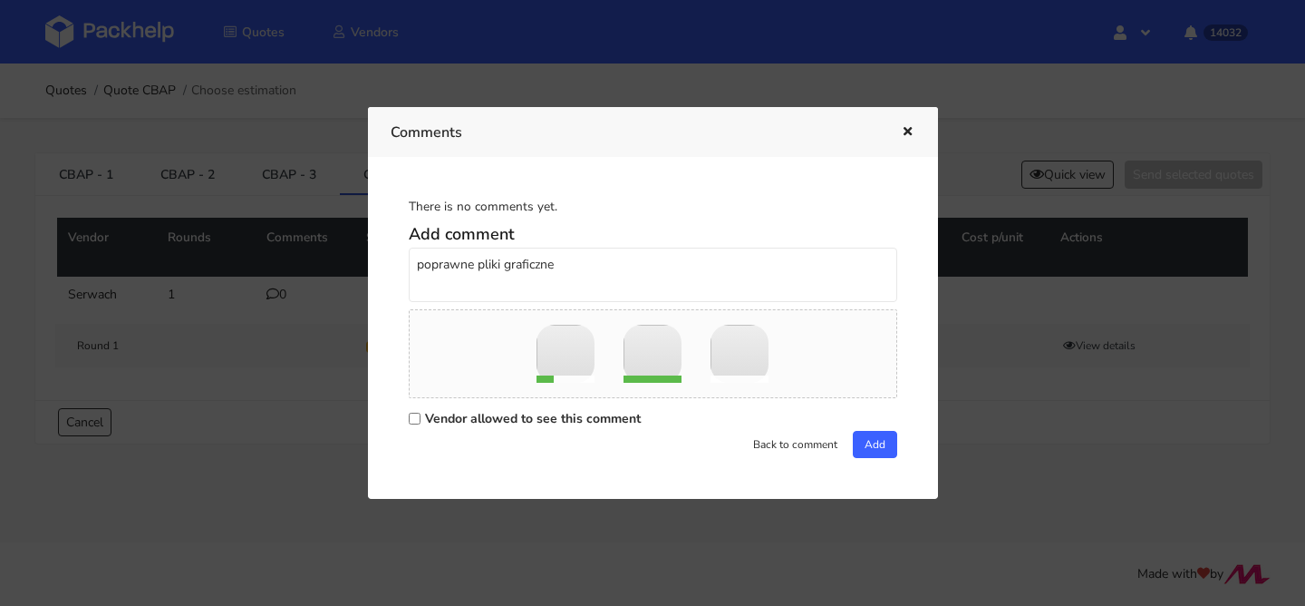
click at [516, 415] on label "Vendor allowed to see this comment" at bounding box center [533, 418] width 216 height 17
click at [421, 415] on input "Vendor allowed to see this comment" at bounding box center [415, 418] width 12 height 12
checkbox input "true"
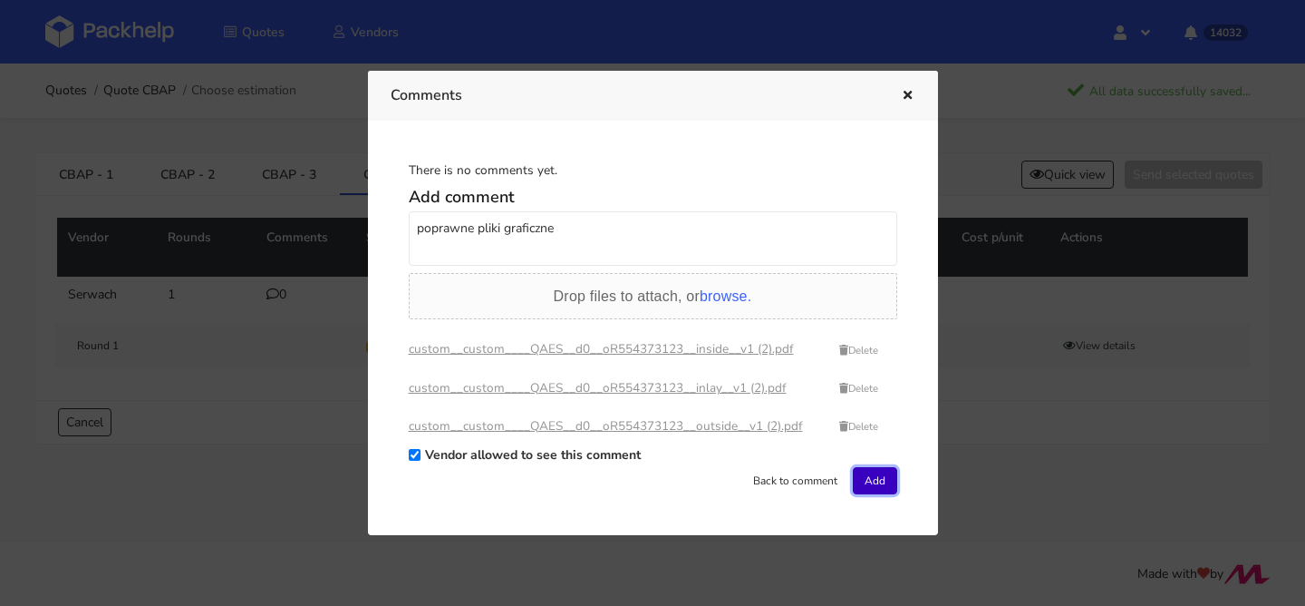
click at [872, 484] on button "Add" at bounding box center [875, 480] width 44 height 27
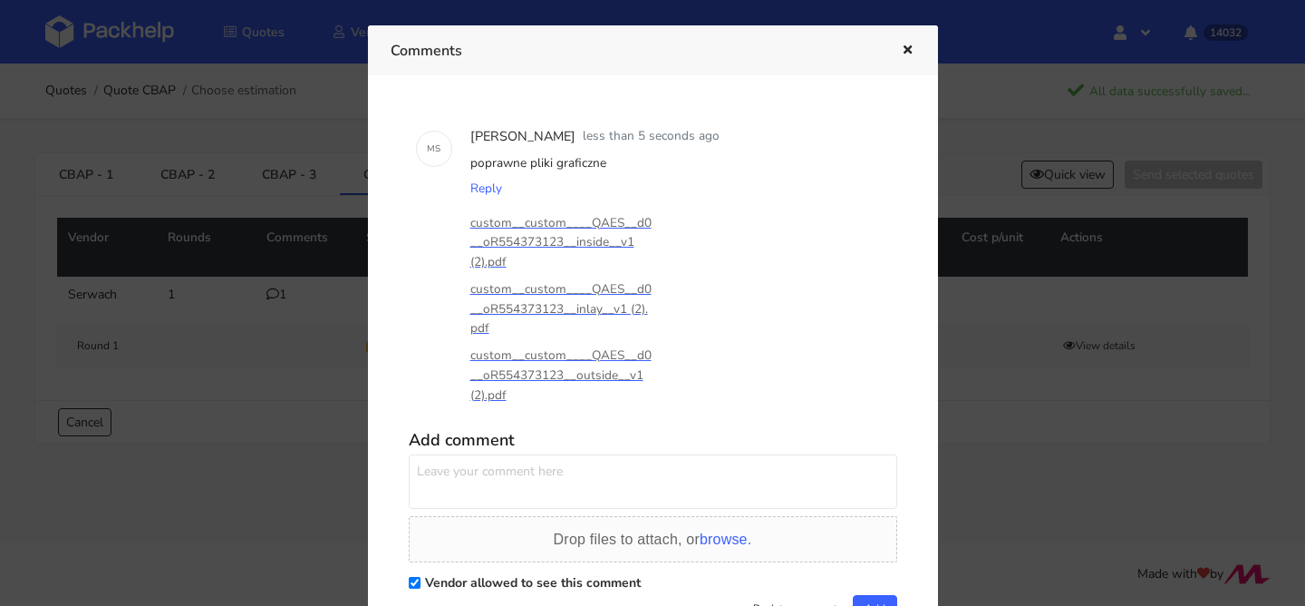
click at [904, 46] on icon "button" at bounding box center [907, 50] width 15 height 13
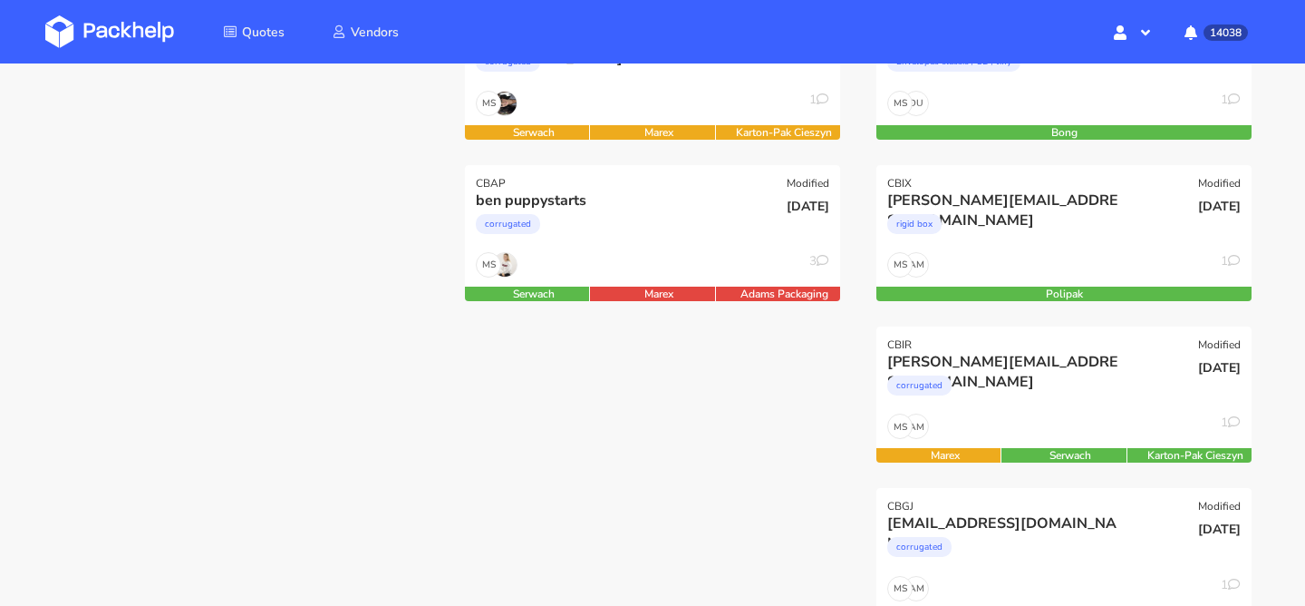
scroll to position [336, 0]
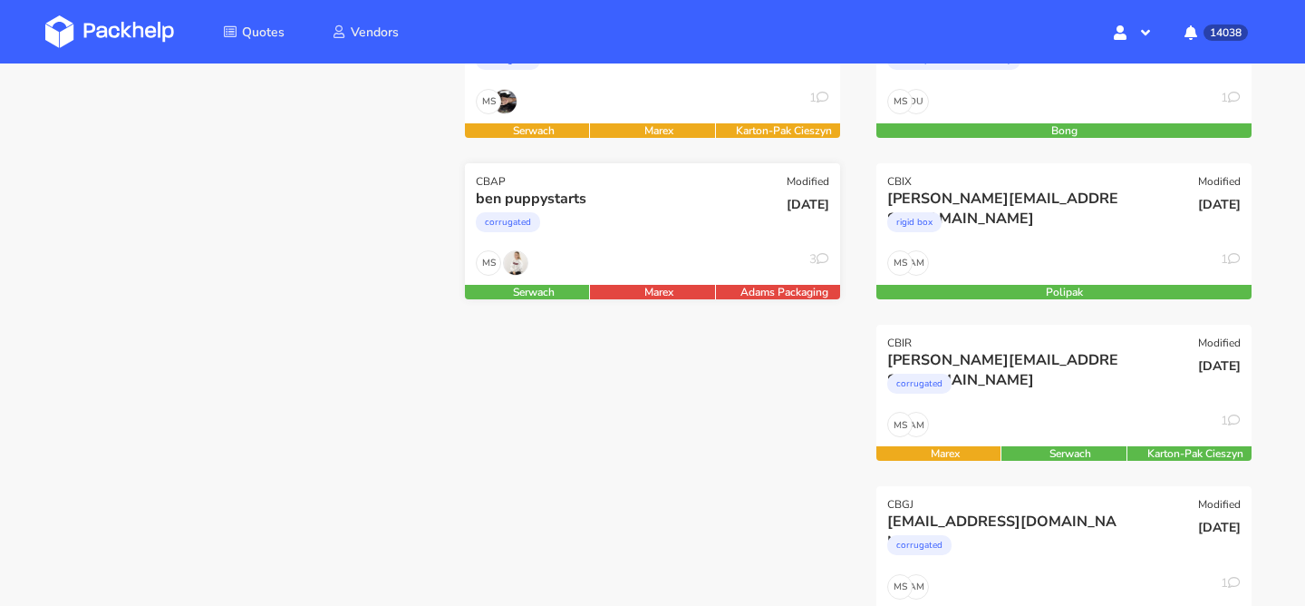
click at [636, 223] on div "corrugated" at bounding box center [596, 227] width 240 height 36
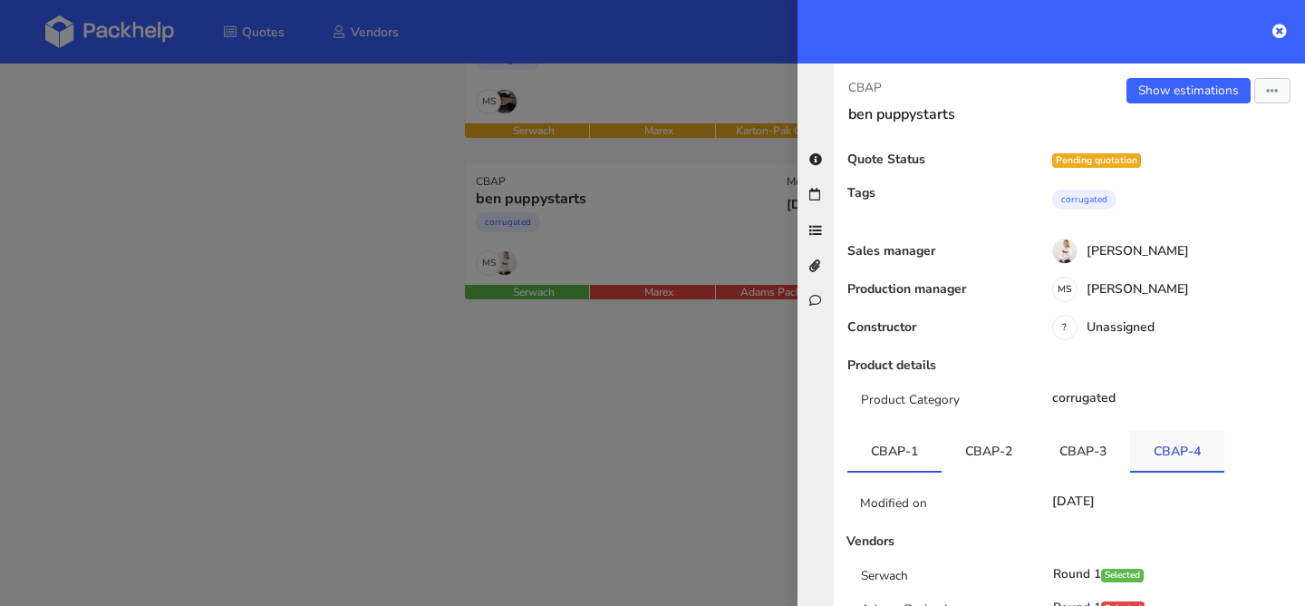
click at [1172, 446] on link "CBAP-4" at bounding box center [1177, 451] width 94 height 40
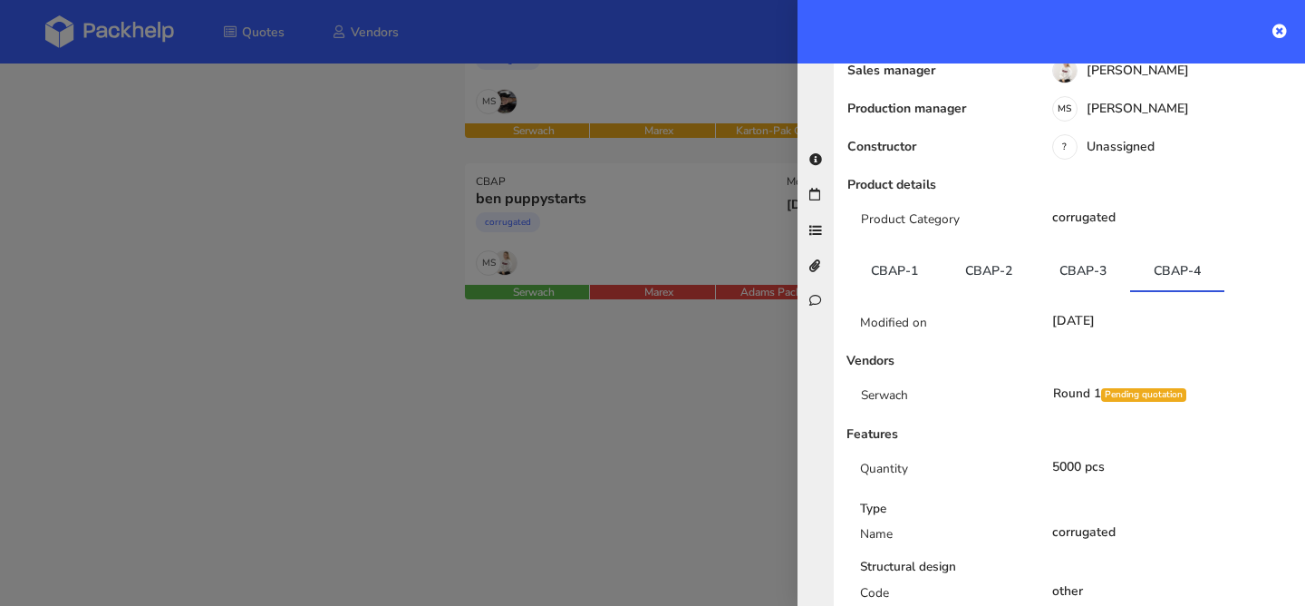
scroll to position [257, 0]
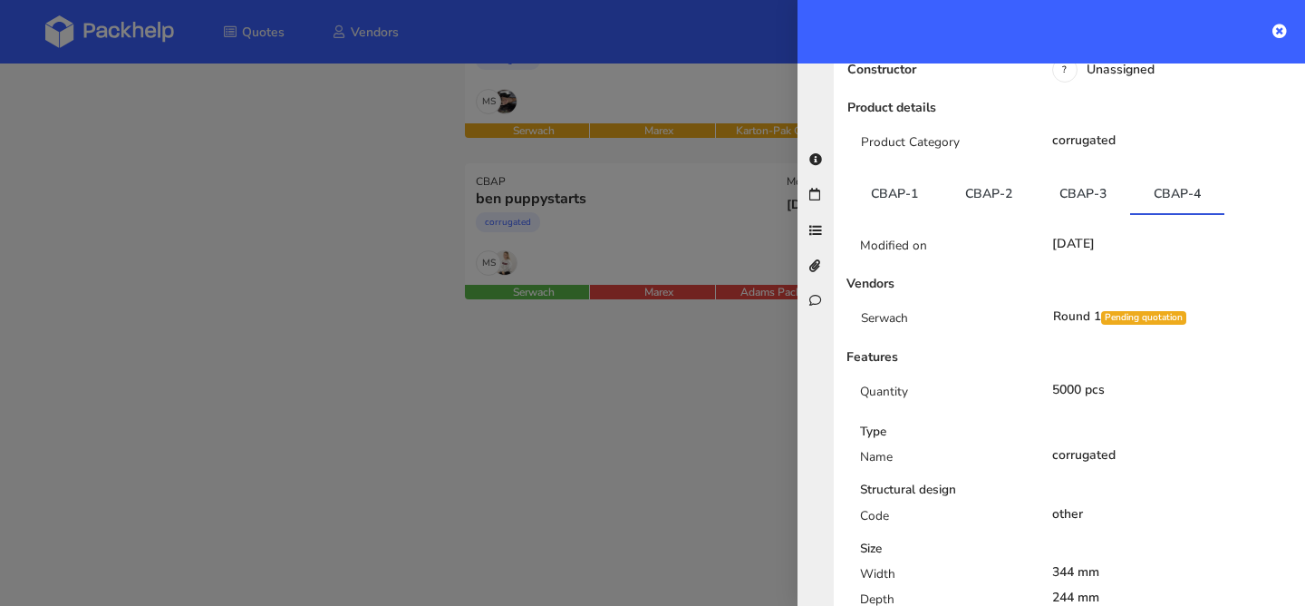
click at [519, 335] on div at bounding box center [652, 303] width 1305 height 606
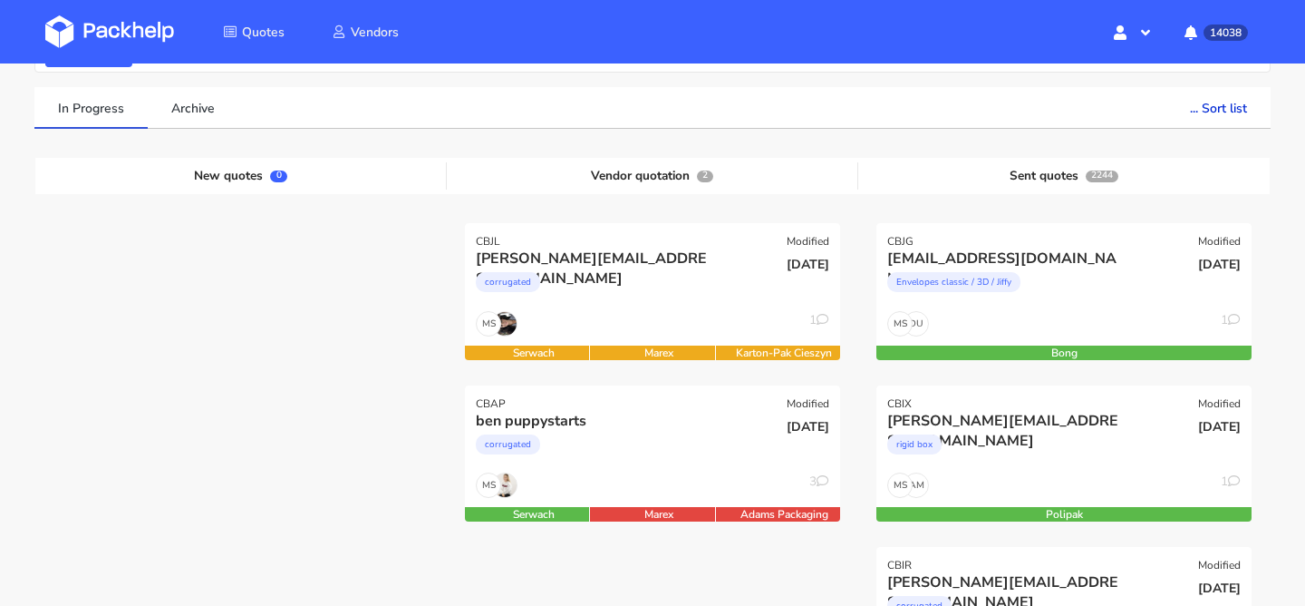
scroll to position [0, 0]
